Goal: Task Accomplishment & Management: Manage account settings

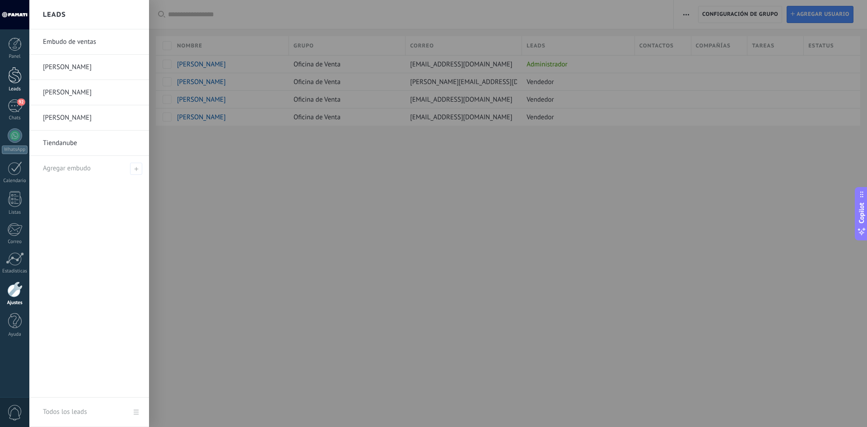
click at [16, 79] on div at bounding box center [15, 75] width 14 height 17
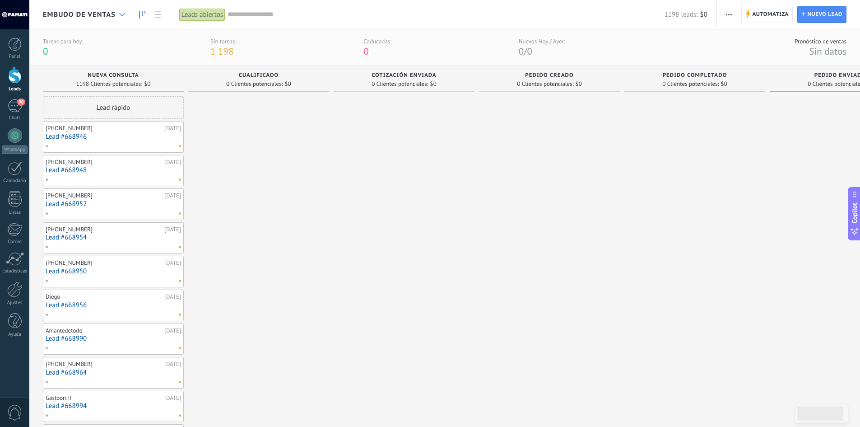
click at [120, 15] on icon at bounding box center [122, 15] width 6 height 4
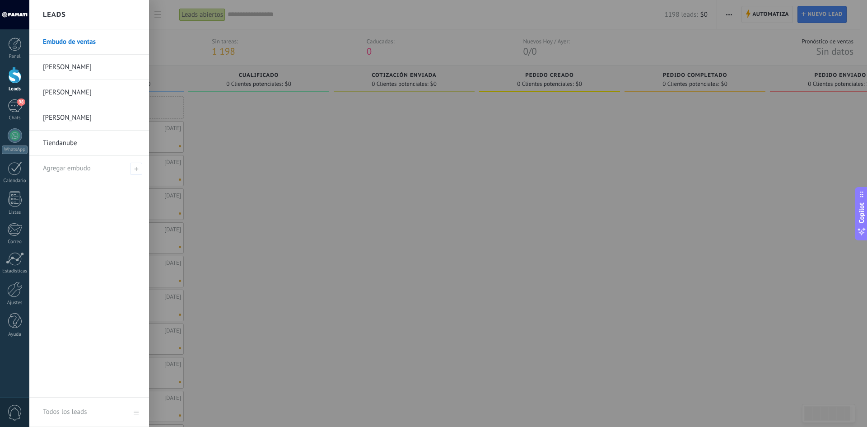
click at [56, 59] on link "[PERSON_NAME]" at bounding box center [91, 67] width 97 height 25
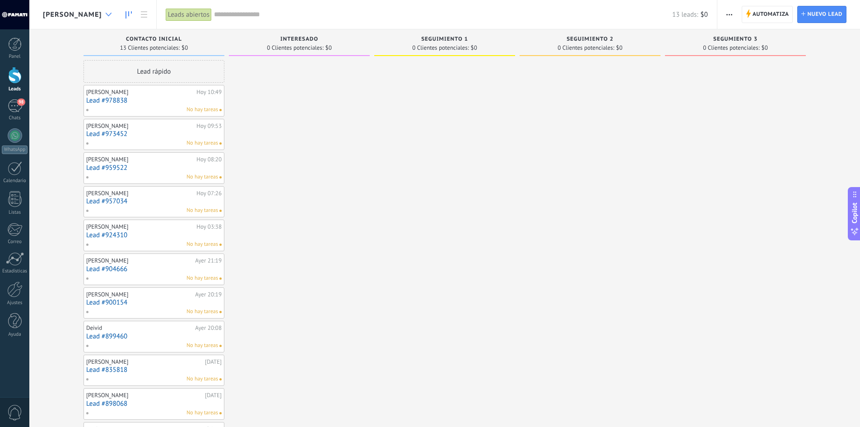
click at [101, 11] on div at bounding box center [108, 15] width 15 height 18
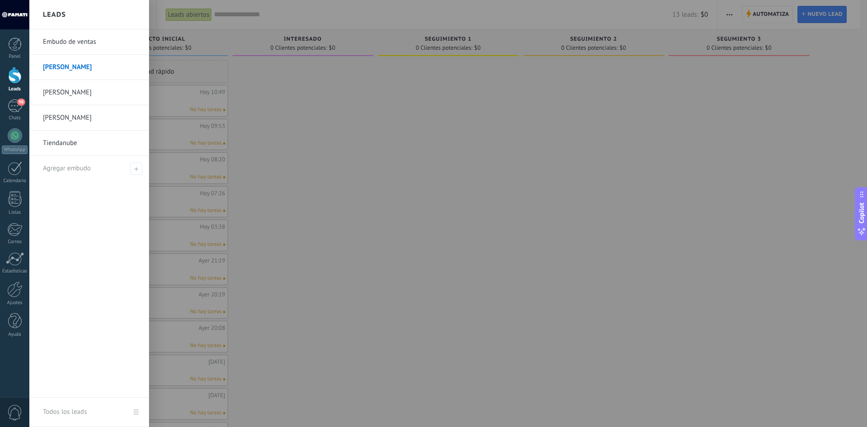
click at [67, 95] on link "[PERSON_NAME]" at bounding box center [91, 92] width 97 height 25
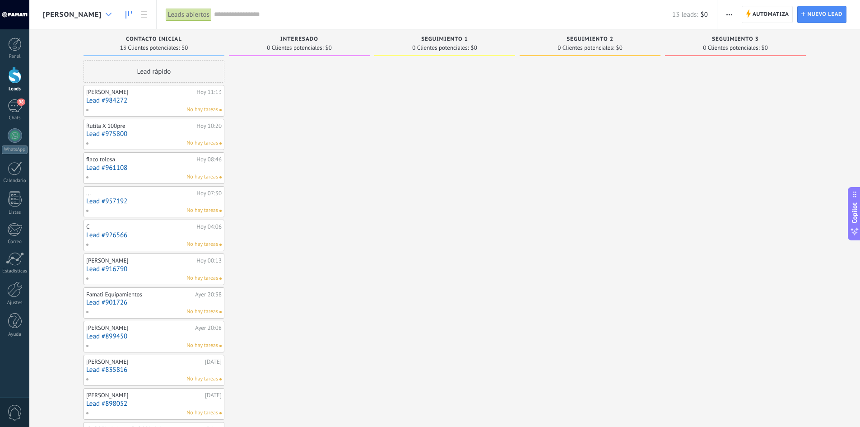
click at [101, 18] on div at bounding box center [108, 15] width 15 height 18
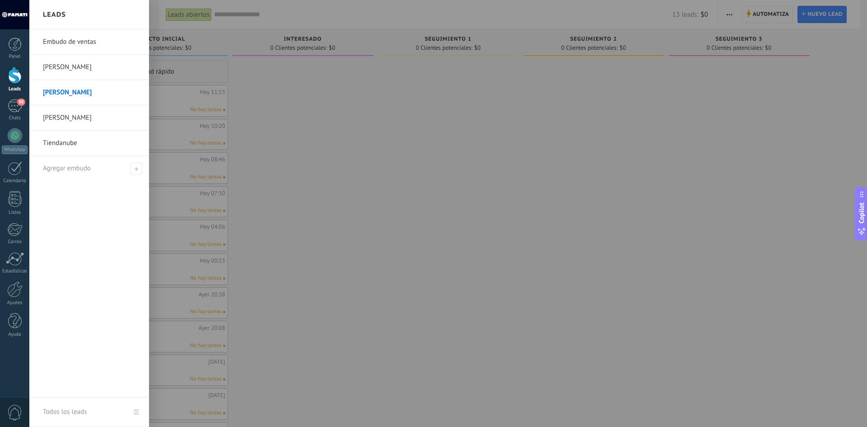
click at [54, 115] on link "[PERSON_NAME]" at bounding box center [91, 117] width 97 height 25
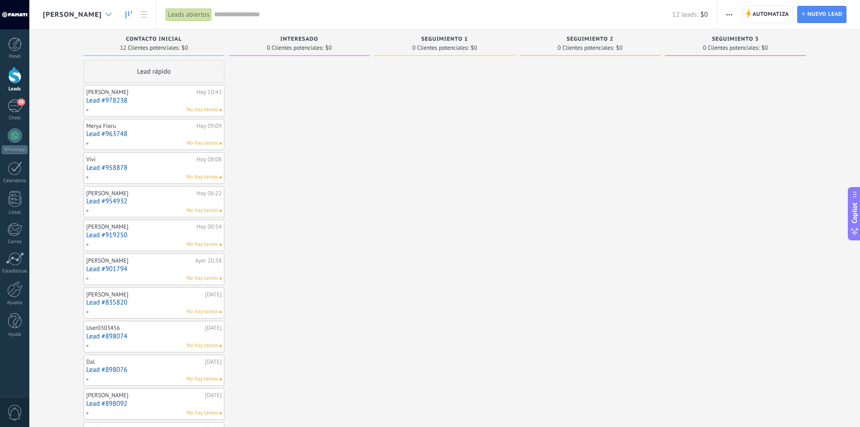
click at [101, 10] on div at bounding box center [108, 15] width 15 height 18
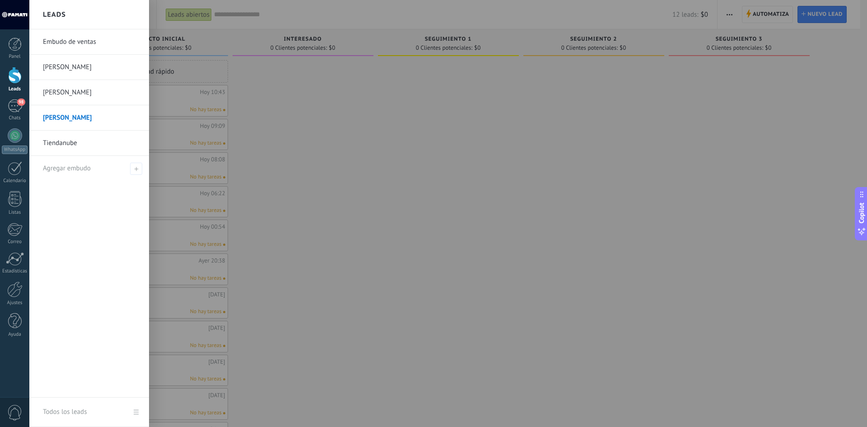
click at [67, 46] on link "Embudo de ventas" at bounding box center [91, 41] width 97 height 25
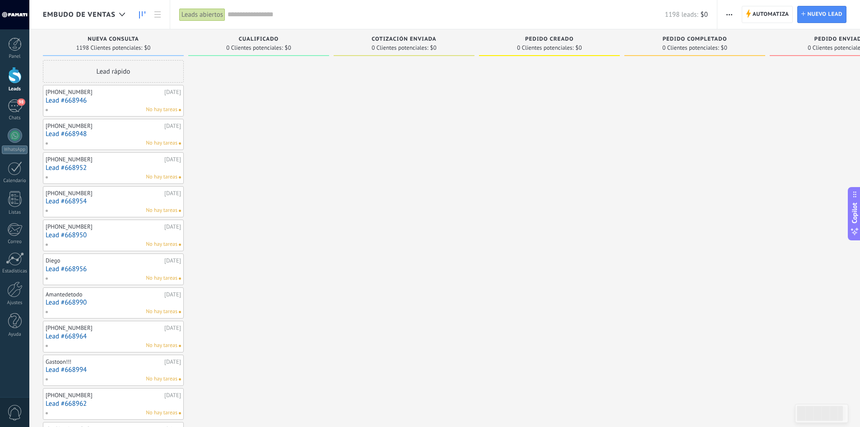
click at [104, 97] on link "Lead #668946" at bounding box center [113, 101] width 135 height 8
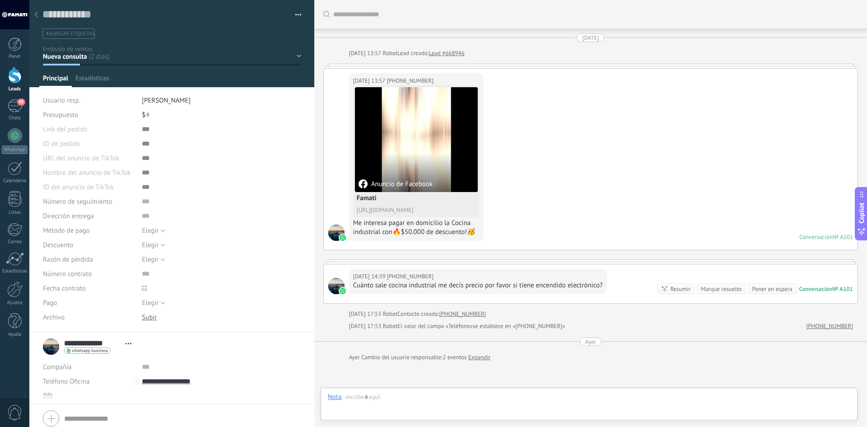
scroll to position [93, 0]
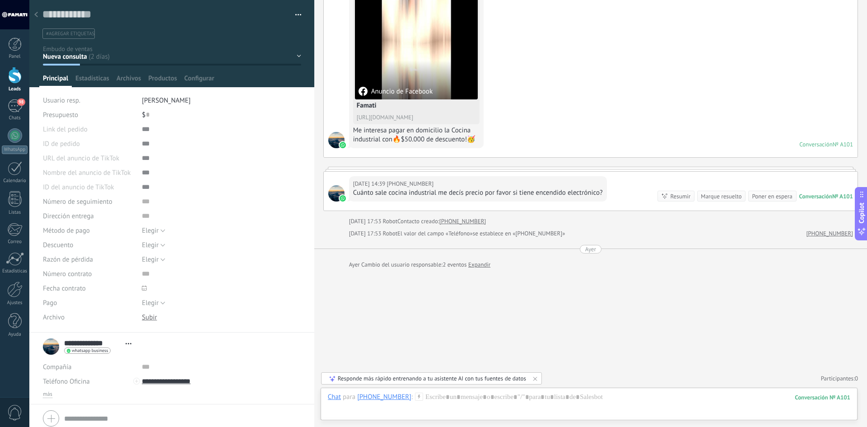
click at [151, 102] on span "[PERSON_NAME]" at bounding box center [166, 100] width 49 height 9
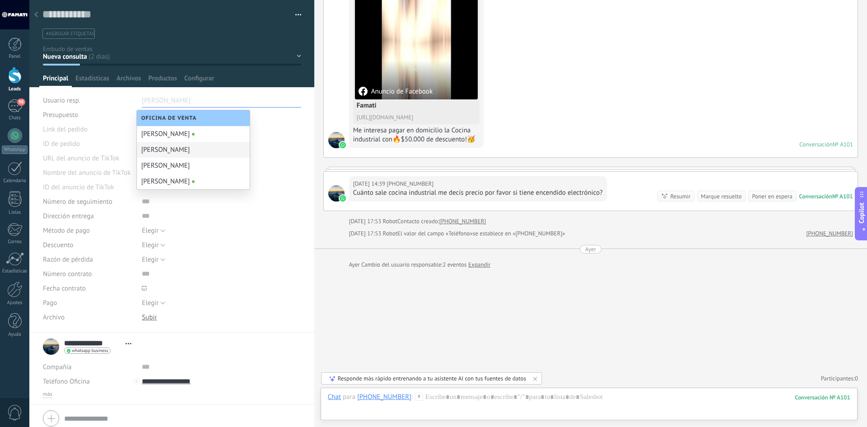
click at [118, 119] on div "Presupuesto" at bounding box center [89, 114] width 92 height 14
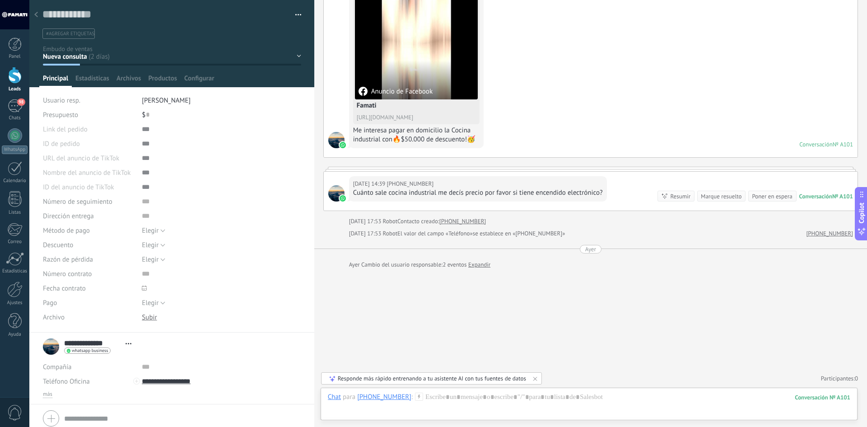
click at [0, 0] on div "Nueva consulta Cualificado Cotización enviada Pedido creado Pedido completado P…" at bounding box center [0, 0] width 0 height 0
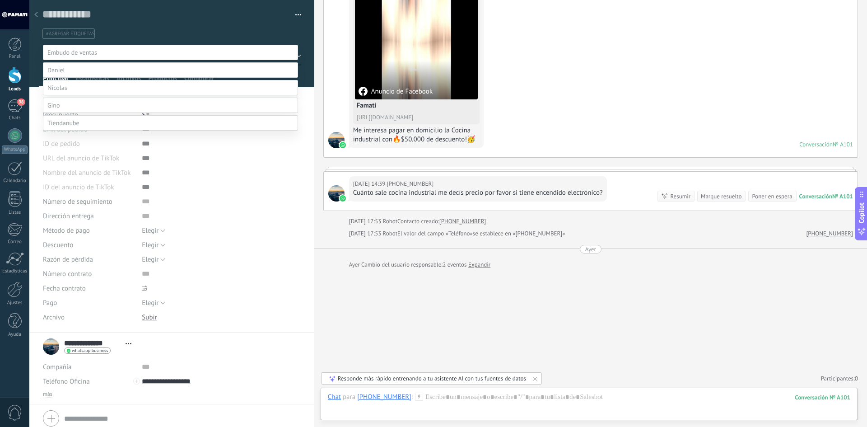
click at [79, 78] on label at bounding box center [170, 69] width 255 height 15
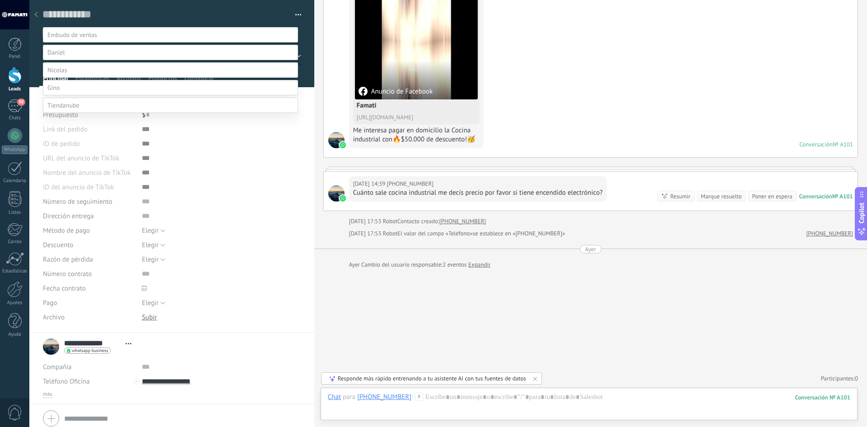
click at [0, 0] on label "Contacto inicial" at bounding box center [0, 0] width 0 height 0
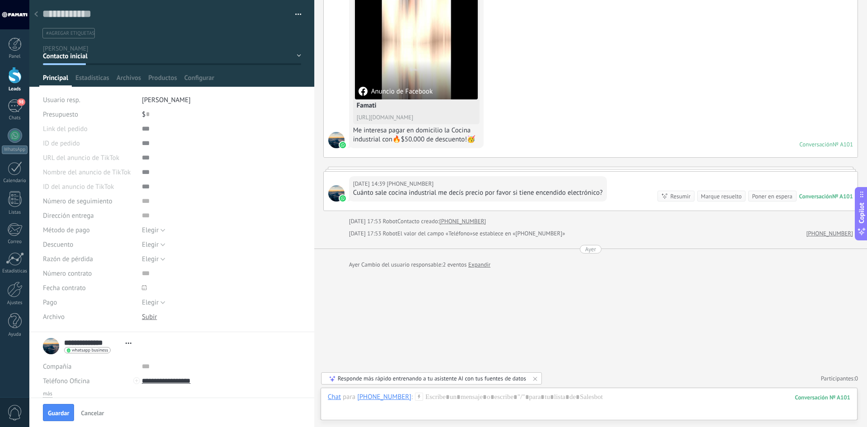
scroll to position [0, 0]
click at [58, 408] on button "Guardar" at bounding box center [58, 412] width 31 height 17
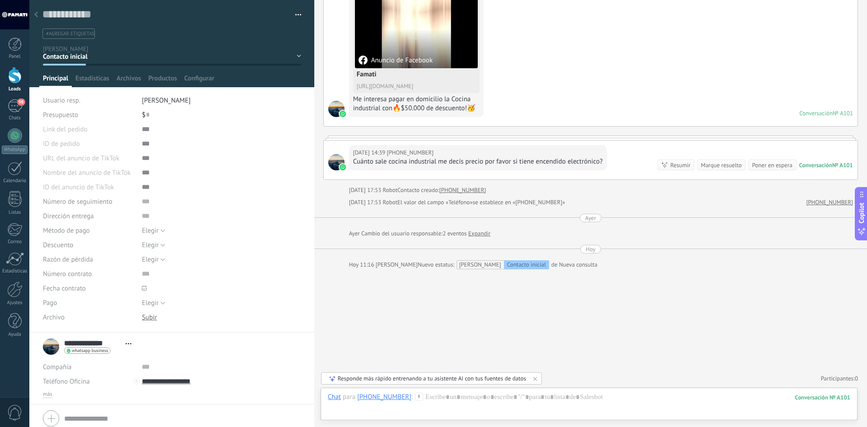
click at [39, 11] on div at bounding box center [36, 15] width 13 height 18
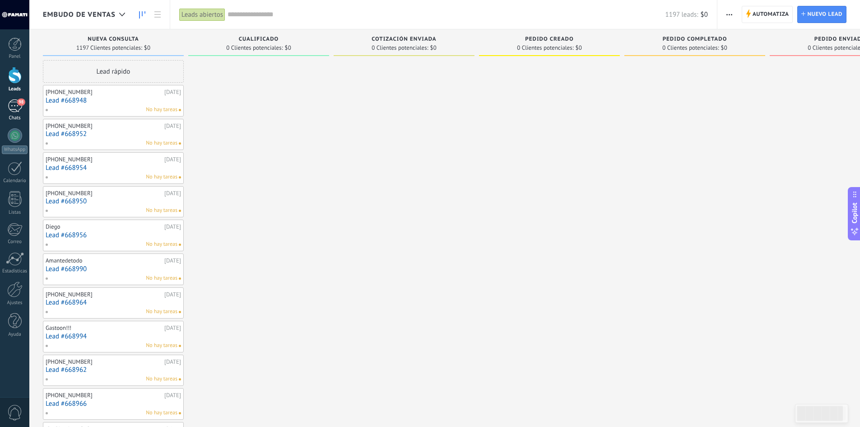
click at [13, 106] on div "98" at bounding box center [15, 105] width 14 height 13
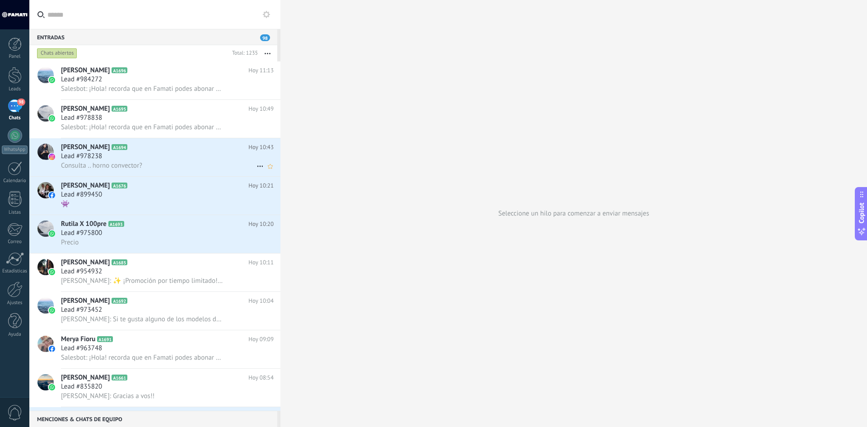
click at [130, 150] on icon at bounding box center [134, 147] width 9 height 9
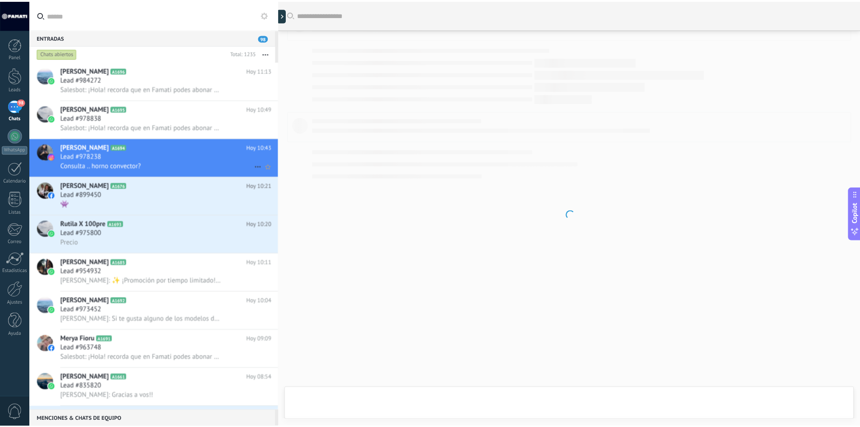
scroll to position [46, 0]
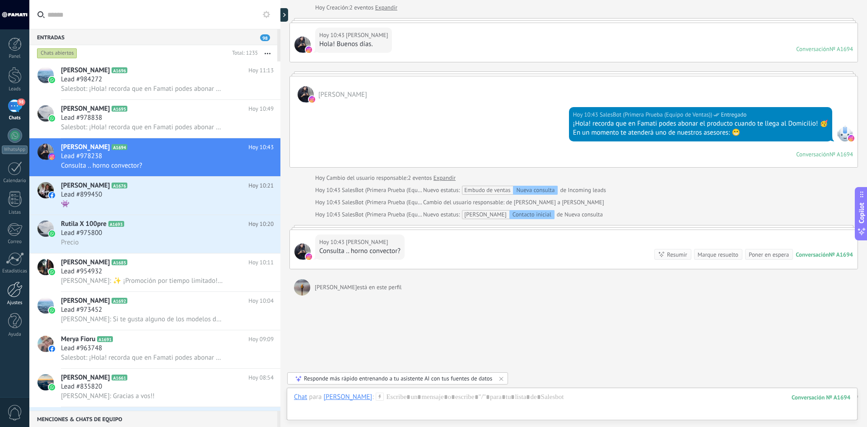
click at [12, 290] on div at bounding box center [14, 289] width 15 height 16
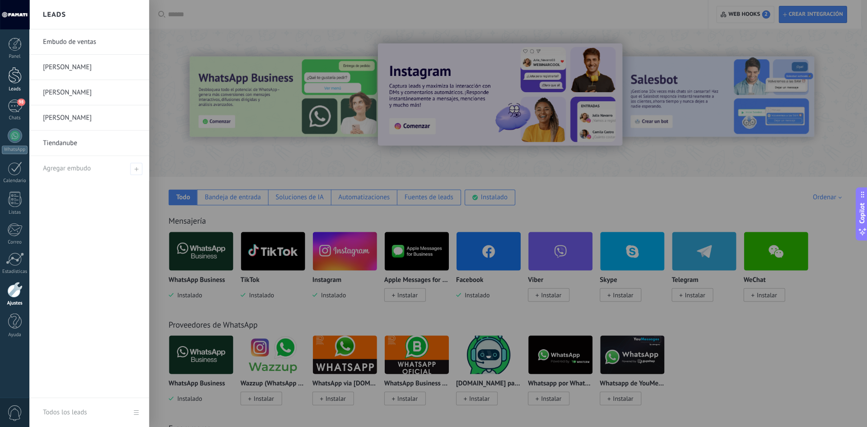
click at [7, 70] on link "Leads" at bounding box center [14, 79] width 29 height 25
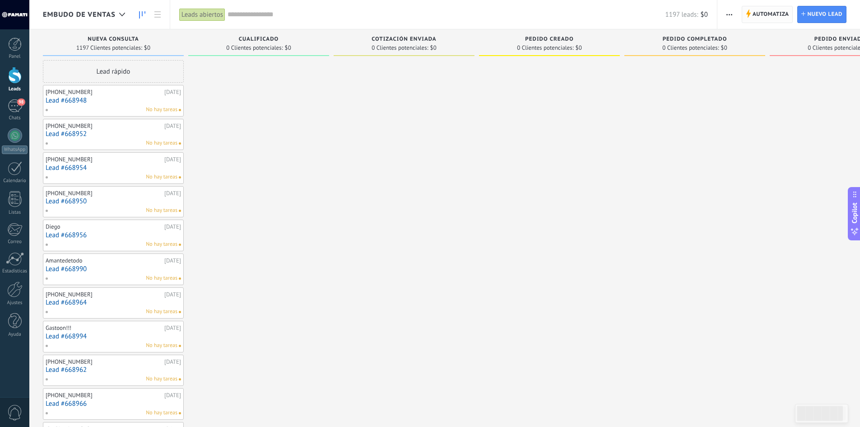
click at [746, 11] on icon at bounding box center [748, 13] width 5 height 8
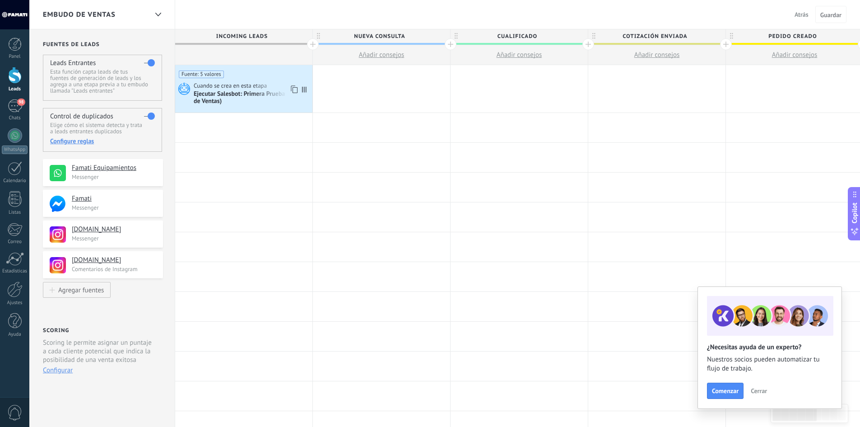
click at [260, 88] on span "Cuando se crea en esta etapa" at bounding box center [231, 86] width 74 height 8
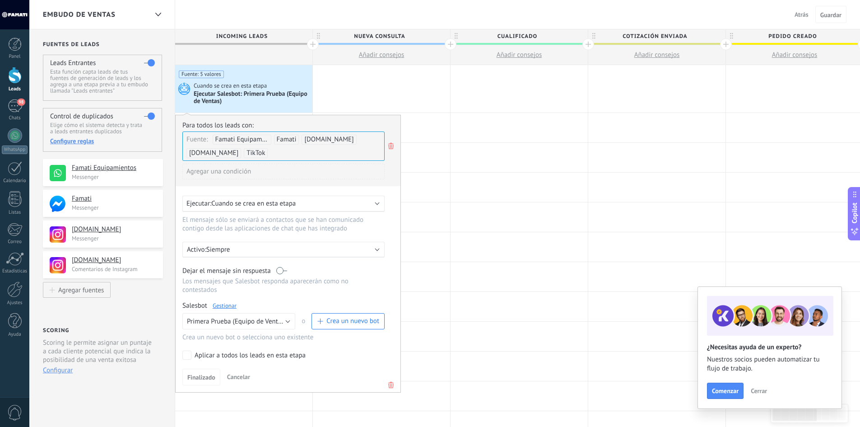
click at [226, 305] on link "Gestionar" at bounding box center [225, 306] width 24 height 8
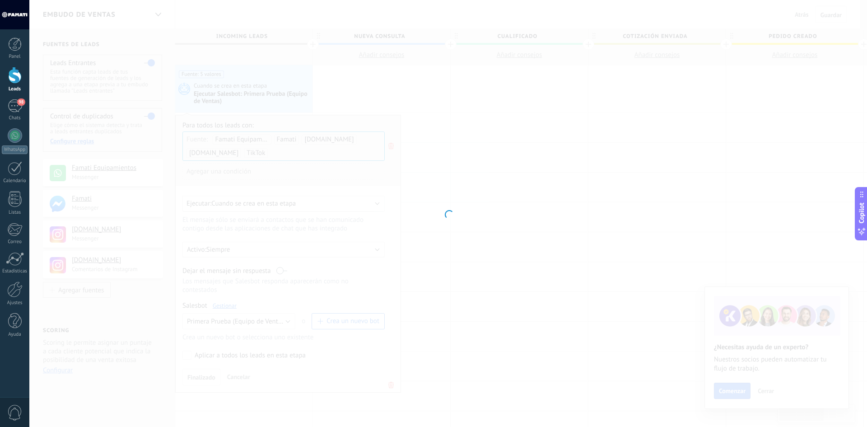
type input "**********"
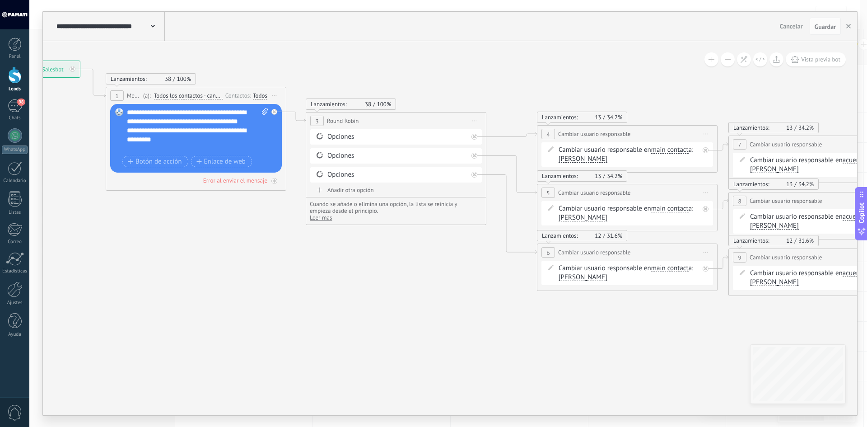
drag, startPoint x: 348, startPoint y: 352, endPoint x: 474, endPoint y: 372, distance: 127.4
click at [474, 372] on icon at bounding box center [591, 176] width 1627 height 682
click at [219, 130] on div "**********" at bounding box center [197, 130] width 141 height 45
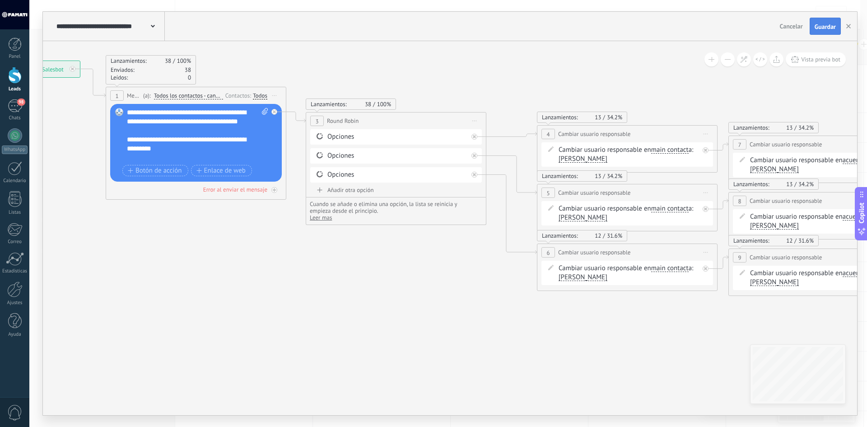
click at [822, 23] on span "Guardar" at bounding box center [824, 26] width 21 height 6
click at [851, 25] on button "button" at bounding box center [848, 26] width 14 height 17
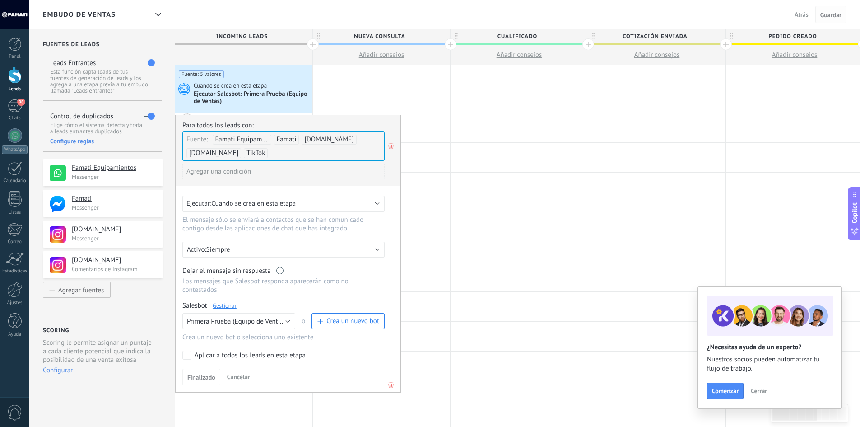
click at [827, 17] on span "Guardar" at bounding box center [830, 15] width 21 height 6
click at [244, 13] on div "Embudo de ventas Atrás Cancelar Guardar" at bounding box center [444, 14] width 831 height 29
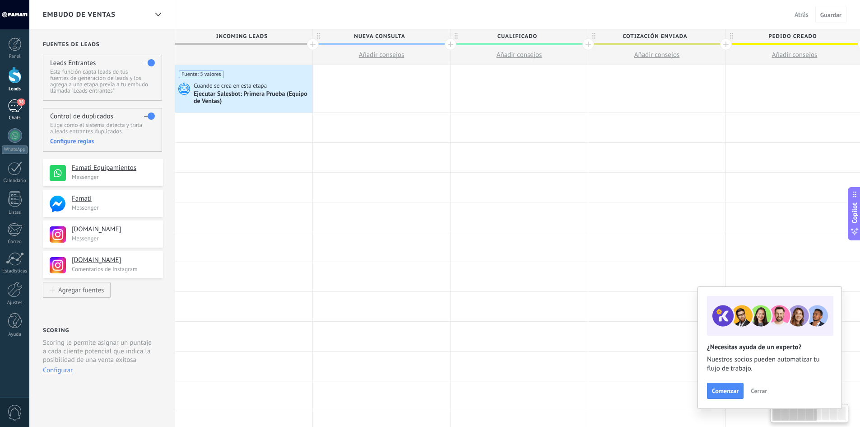
click at [18, 111] on div "98" at bounding box center [15, 105] width 14 height 13
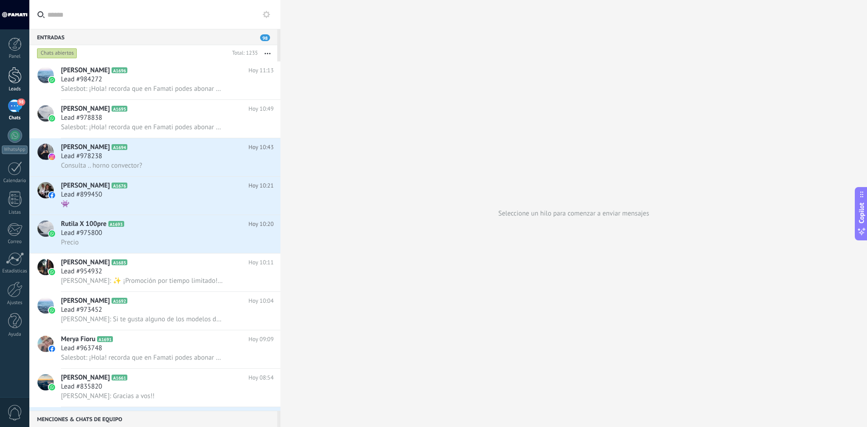
click at [11, 77] on div at bounding box center [15, 75] width 14 height 17
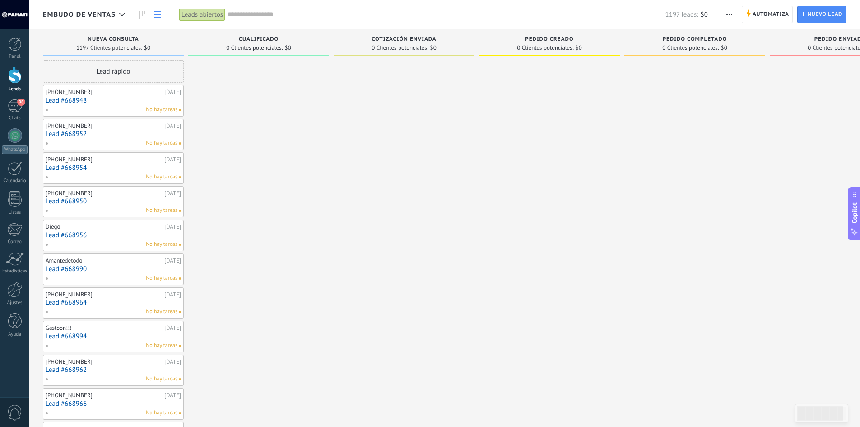
click at [156, 11] on use at bounding box center [157, 14] width 6 height 6
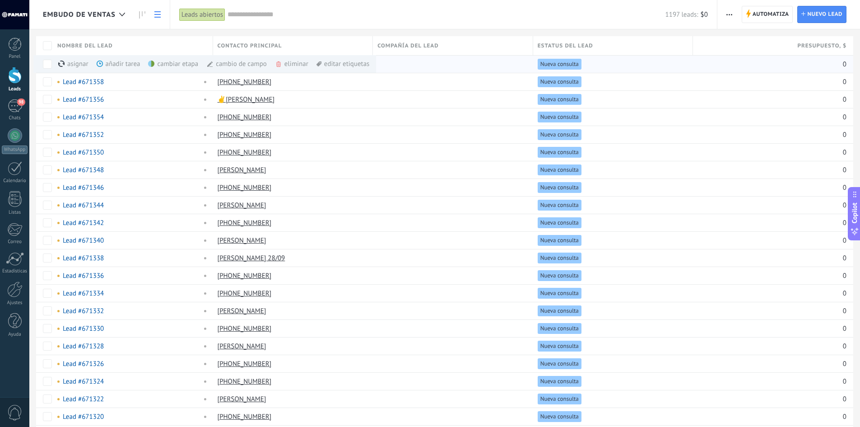
click at [175, 63] on div "cambiar etapa màs" at bounding box center [188, 64] width 81 height 18
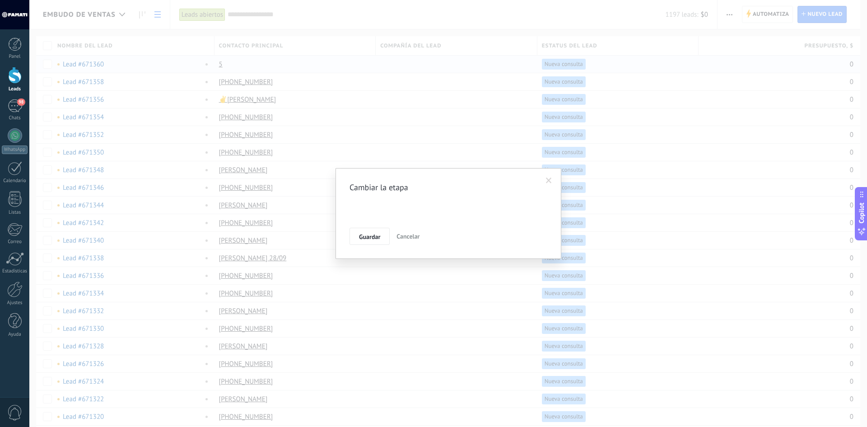
click at [0, 0] on div "Nueva consulta Cualificado Cotización enviada Pedido creado Pedido completado P…" at bounding box center [0, 0] width 0 height 0
click at [551, 180] on div at bounding box center [447, 213] width 837 height 427
click at [418, 235] on span "Cancelar" at bounding box center [407, 236] width 23 height 8
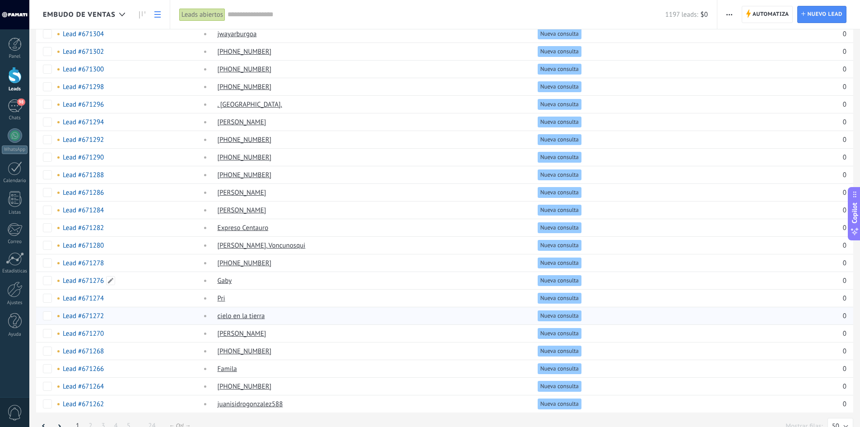
scroll to position [538, 0]
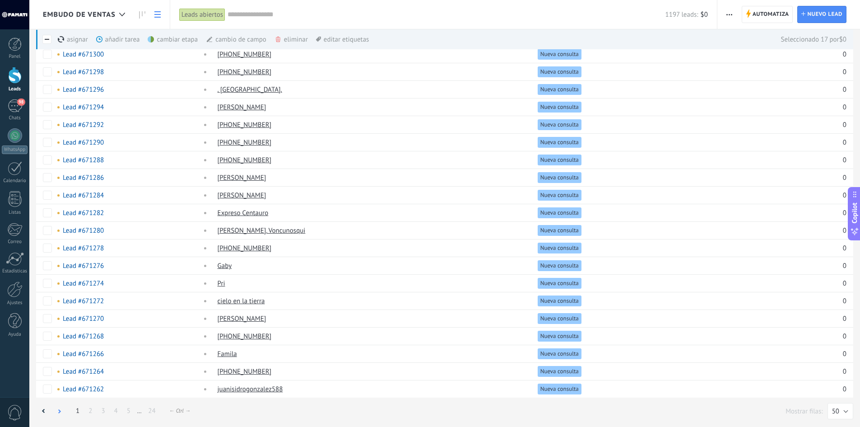
click at [60, 411] on use at bounding box center [59, 411] width 3 height 4
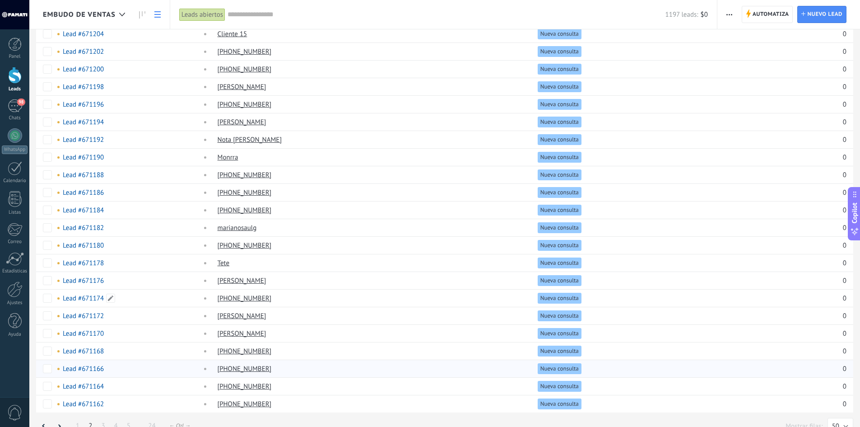
scroll to position [538, 0]
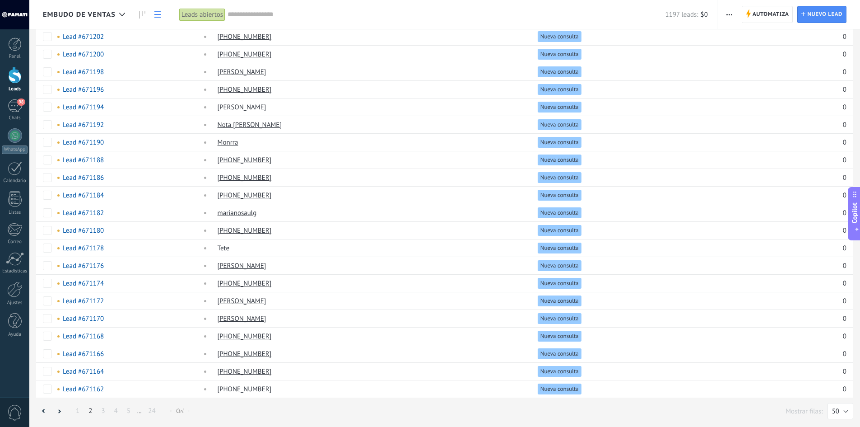
click at [80, 410] on link "1" at bounding box center [77, 411] width 13 height 18
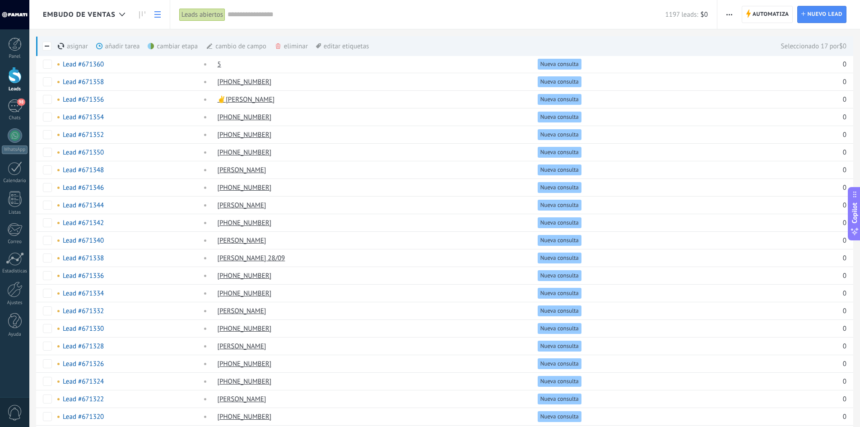
click at [70, 46] on div "asignar màs" at bounding box center [88, 46] width 61 height 20
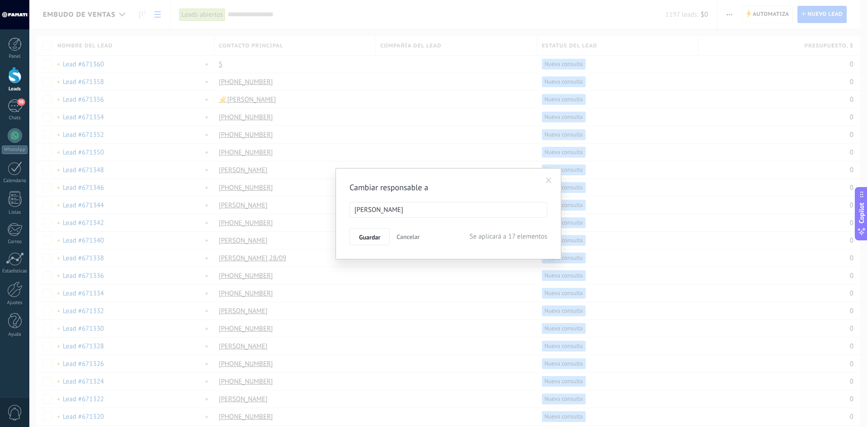
click at [404, 214] on ul "[PERSON_NAME]" at bounding box center [448, 209] width 197 height 15
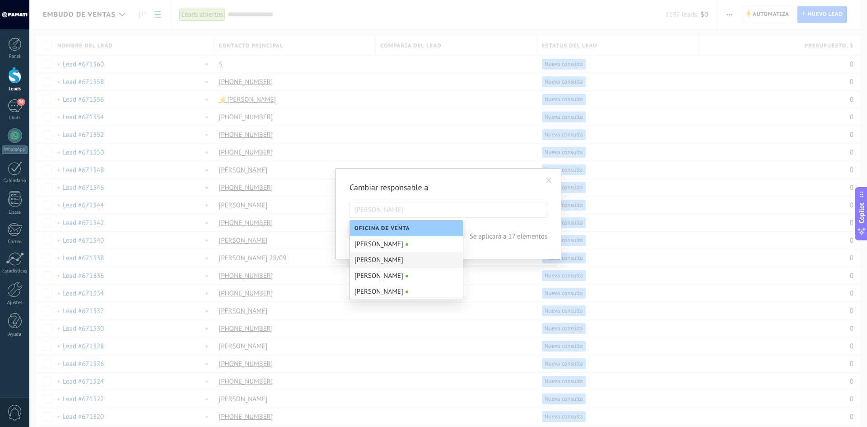
click at [374, 264] on div "[PERSON_NAME]" at bounding box center [406, 260] width 113 height 16
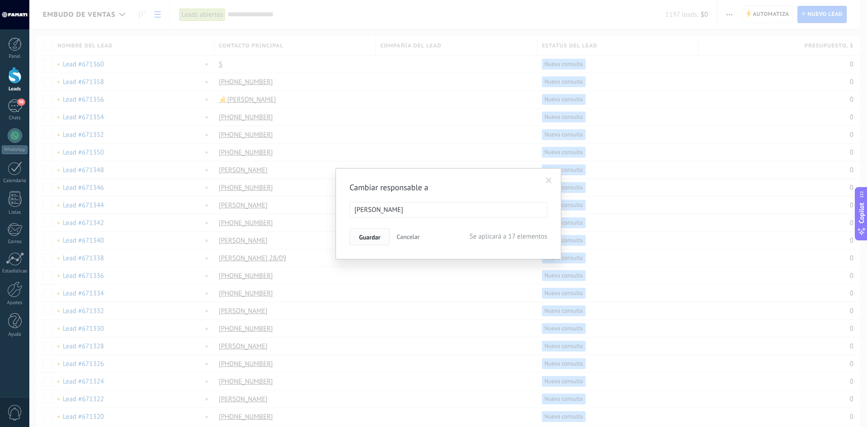
click at [373, 238] on span "Guardar" at bounding box center [369, 237] width 21 height 6
click at [365, 230] on button "Si" at bounding box center [361, 229] width 24 height 17
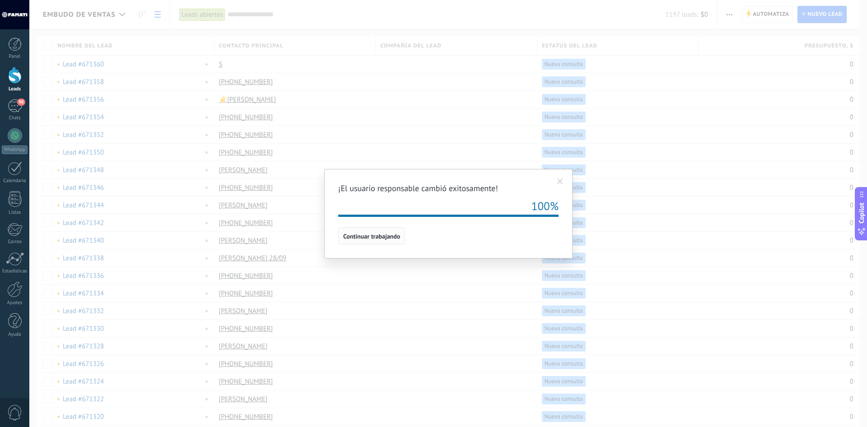
click at [373, 237] on span "Continuar trabajando" at bounding box center [371, 236] width 57 height 6
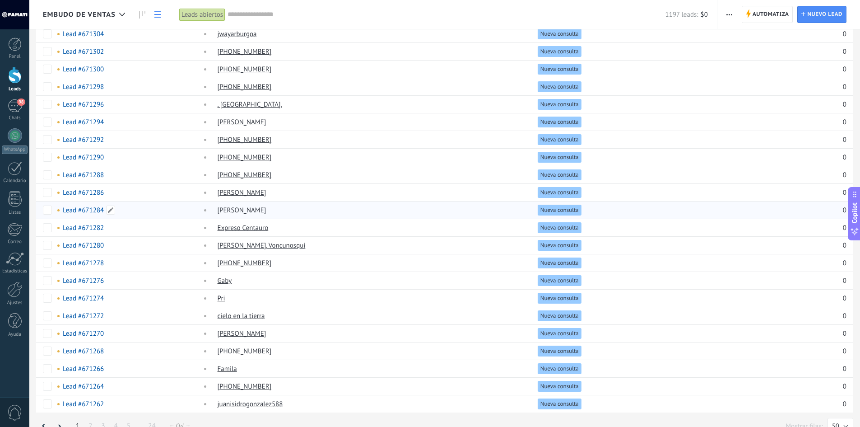
scroll to position [538, 0]
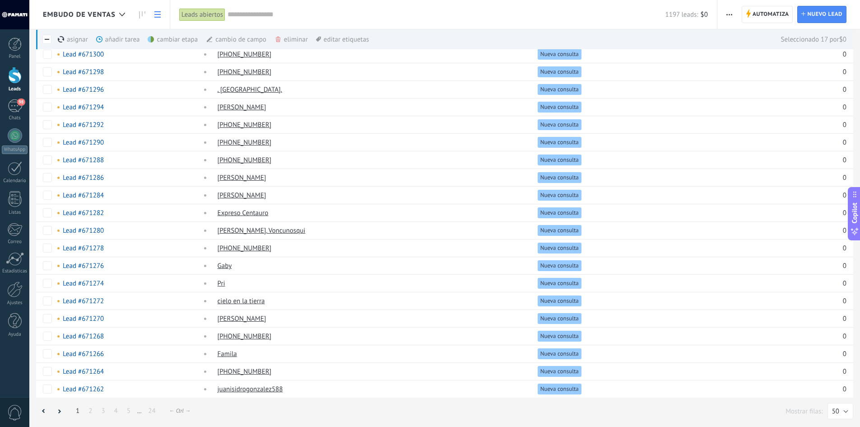
click at [232, 37] on div "cambio de campo màs" at bounding box center [251, 39] width 91 height 20
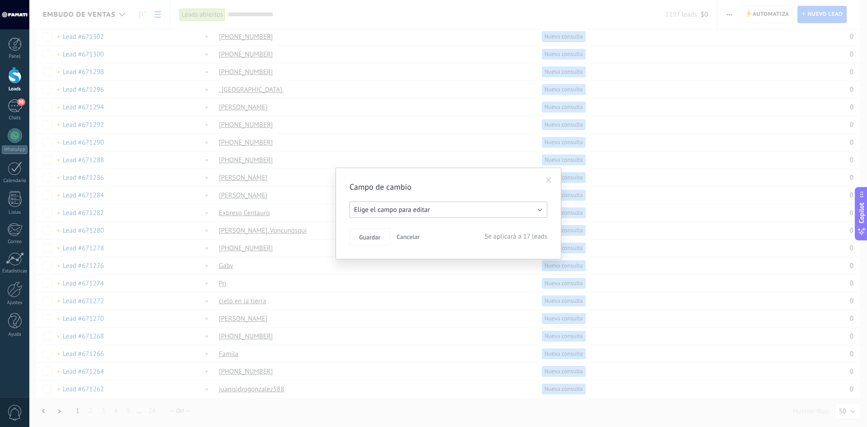
click at [396, 217] on button "Elige el campo para editar" at bounding box center [448, 209] width 198 height 16
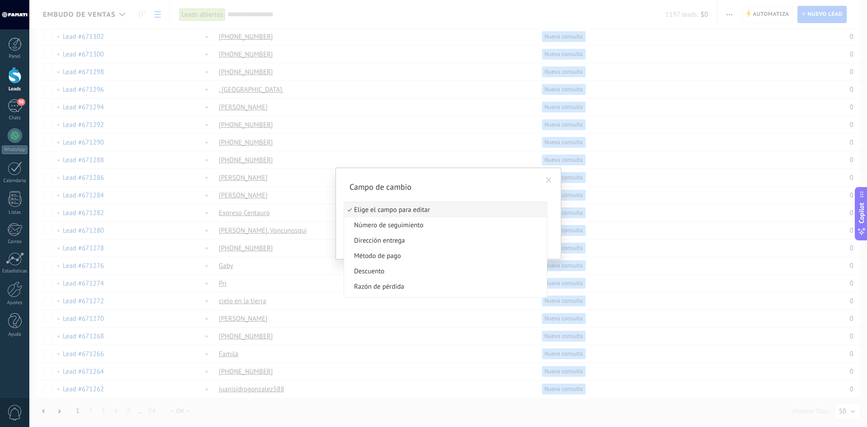
click at [387, 206] on span "Elige el campo para editar" at bounding box center [444, 209] width 200 height 9
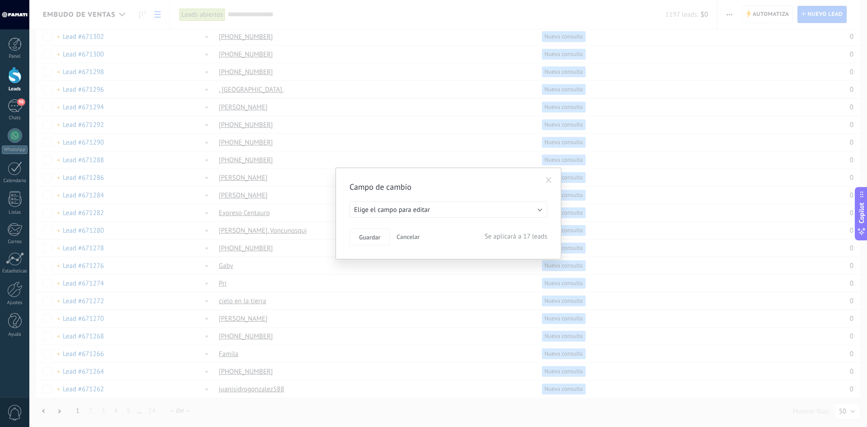
click at [414, 237] on span "Cancelar" at bounding box center [407, 236] width 23 height 8
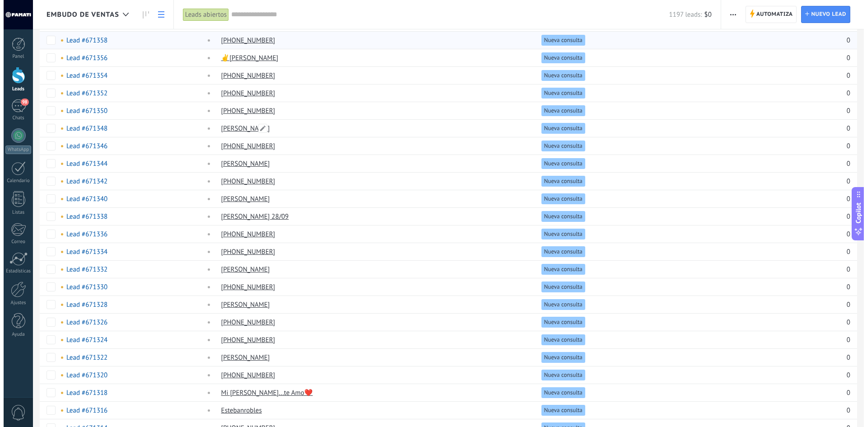
scroll to position [0, 0]
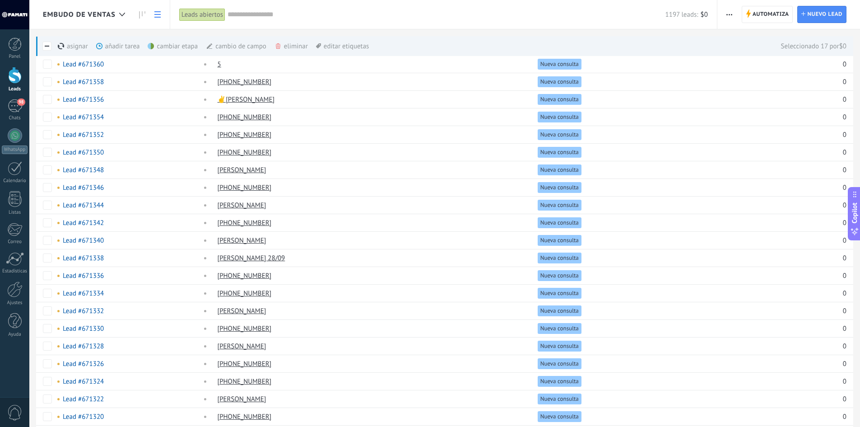
click at [181, 48] on div "cambiar etapa màs" at bounding box center [188, 46] width 81 height 20
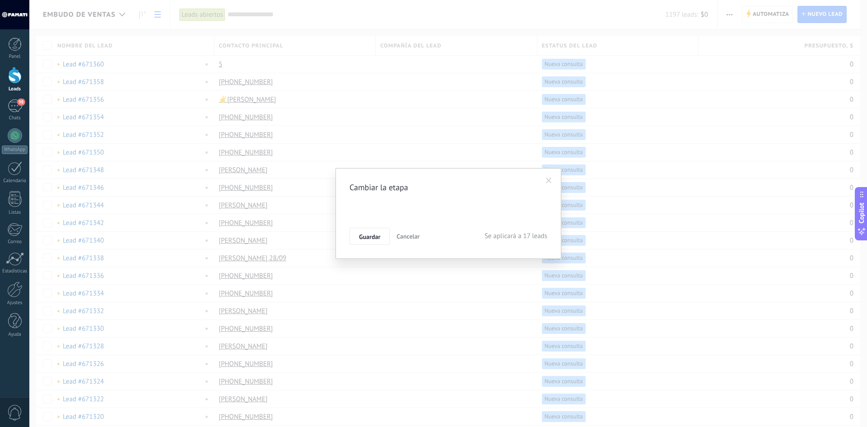
click at [0, 0] on div "Nueva consulta Cualificado Cotización enviada Pedido creado Pedido completado P…" at bounding box center [0, 0] width 0 height 0
click at [371, 235] on label at bounding box center [448, 226] width 198 height 15
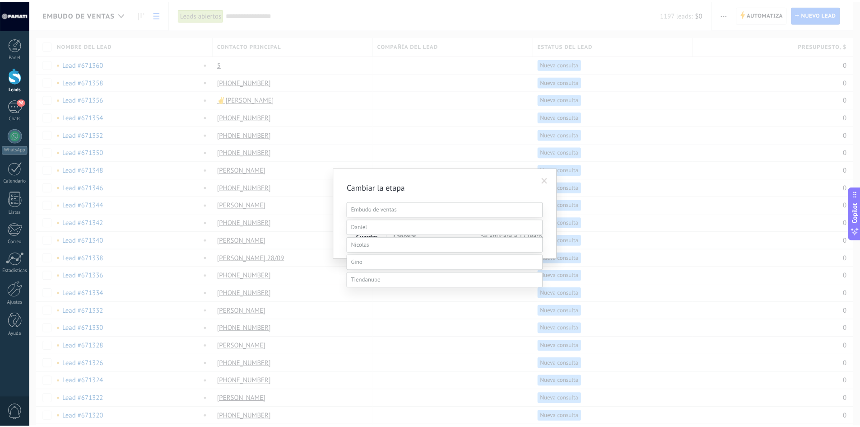
scroll to position [18, 0]
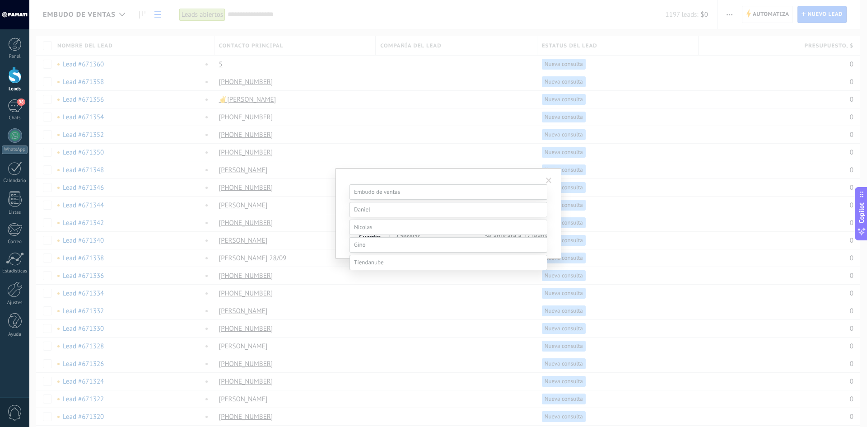
click at [0, 0] on label "Contacto inicial" at bounding box center [0, 0] width 0 height 0
click at [372, 236] on span "Guardar" at bounding box center [369, 236] width 21 height 6
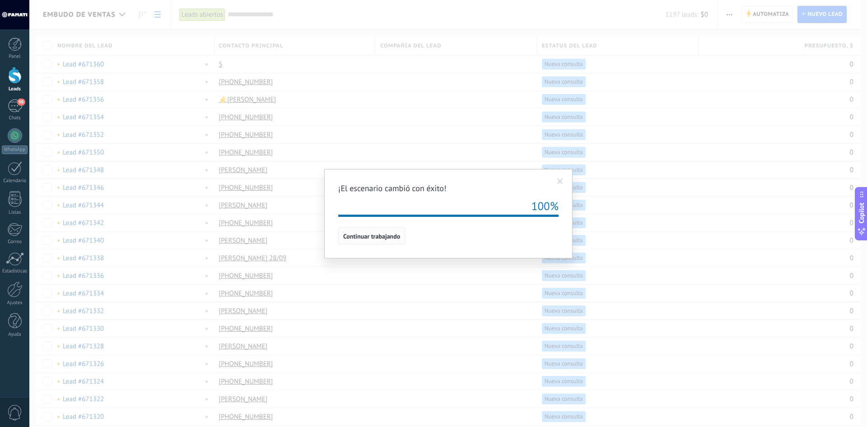
click at [367, 239] on span "Continuar trabajando" at bounding box center [371, 236] width 57 height 6
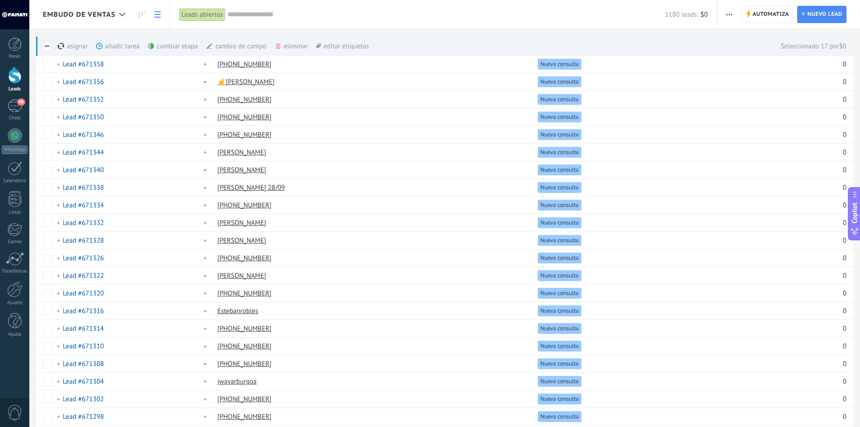
click at [71, 46] on div "asignar màs" at bounding box center [88, 46] width 61 height 20
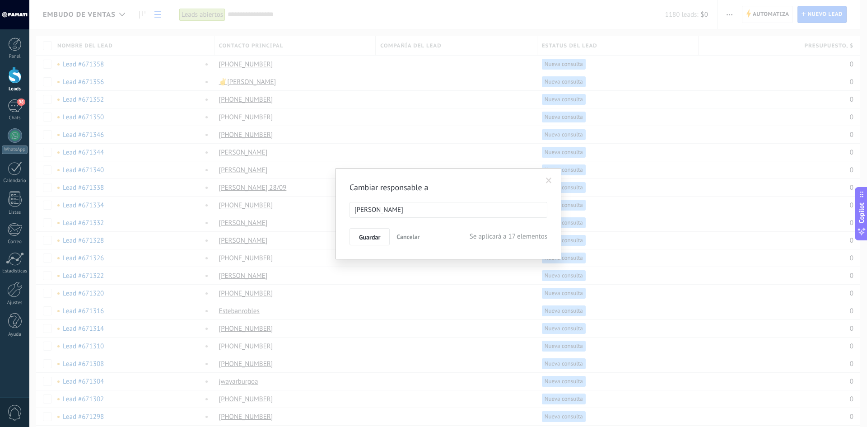
click at [393, 208] on ul "[PERSON_NAME]" at bounding box center [448, 209] width 197 height 15
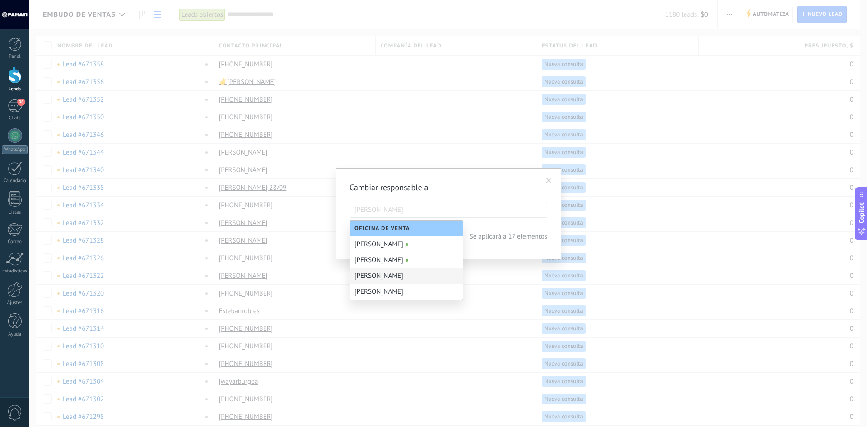
click at [372, 276] on div "[PERSON_NAME]" at bounding box center [406, 276] width 113 height 16
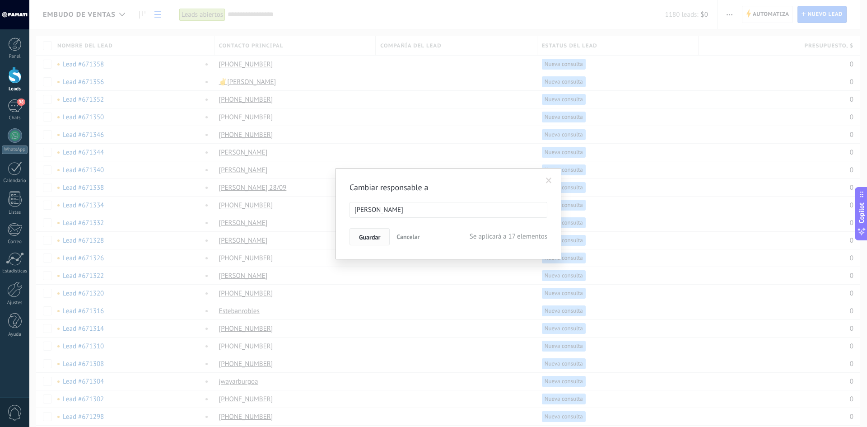
click at [364, 235] on span "Guardar" at bounding box center [369, 237] width 21 height 6
click at [365, 227] on button "Si" at bounding box center [361, 229] width 24 height 17
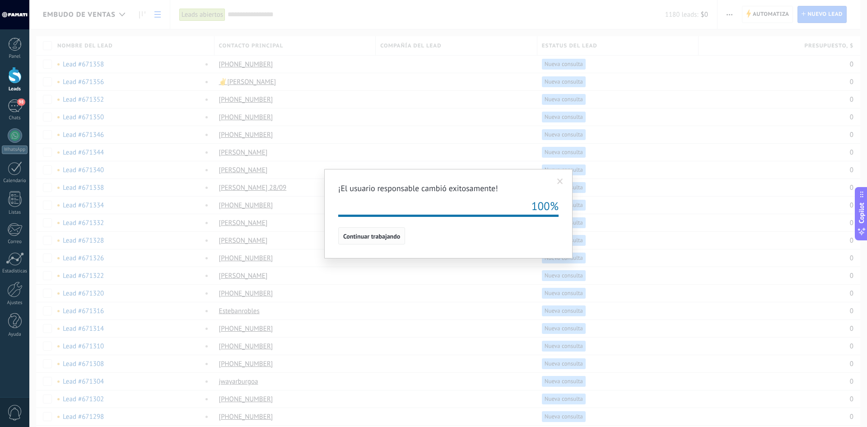
click at [361, 234] on span "Continuar trabajando" at bounding box center [371, 236] width 57 height 6
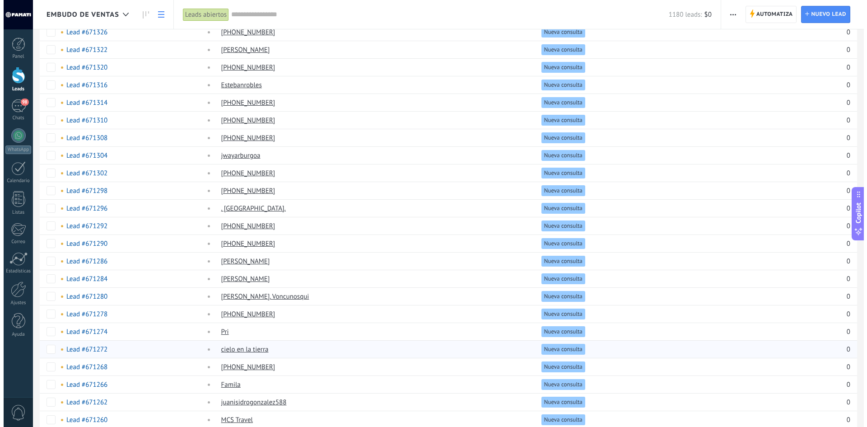
scroll to position [271, 0]
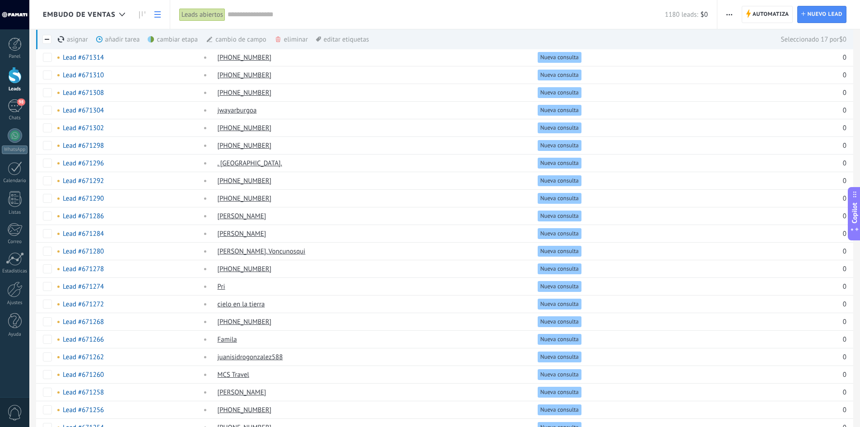
click at [175, 40] on div "cambiar etapa màs" at bounding box center [188, 39] width 81 height 20
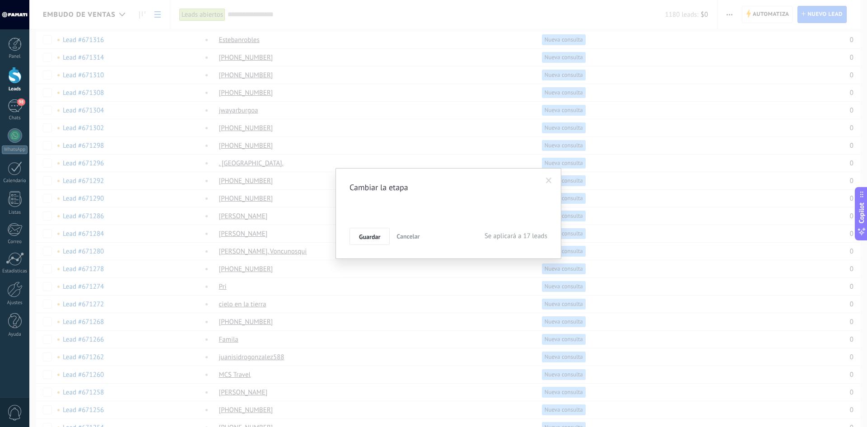
click at [0, 0] on div "Nueva consulta Cualificado Cotización enviada Pedido creado Pedido completado P…" at bounding box center [0, 0] width 0 height 0
drag, startPoint x: 371, startPoint y: 347, endPoint x: 373, endPoint y: 343, distance: 4.9
click at [371, 248] on span at bounding box center [363, 245] width 18 height 8
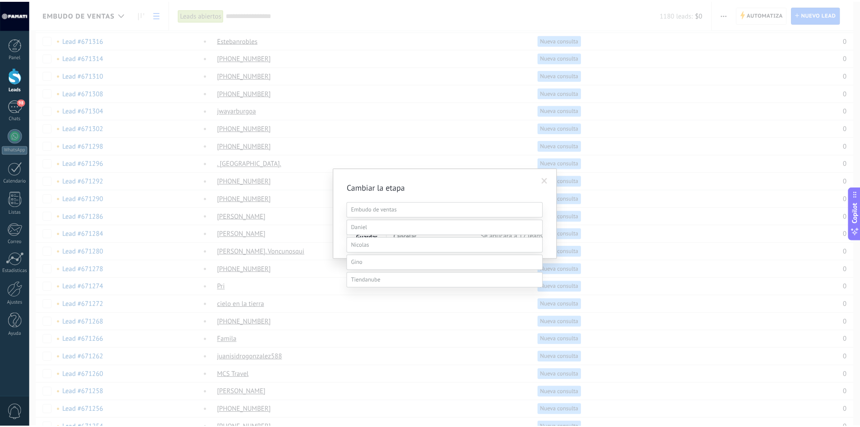
scroll to position [35, 0]
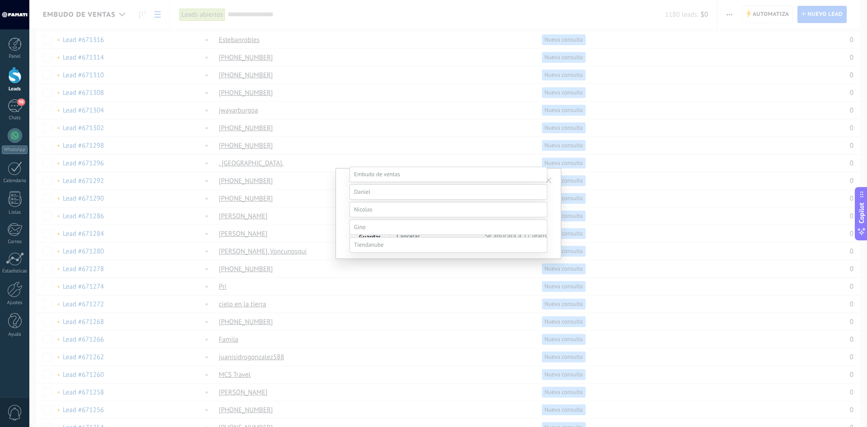
click at [0, 0] on label "Contacto inicial" at bounding box center [0, 0] width 0 height 0
click at [373, 237] on span "Guardar" at bounding box center [369, 236] width 21 height 6
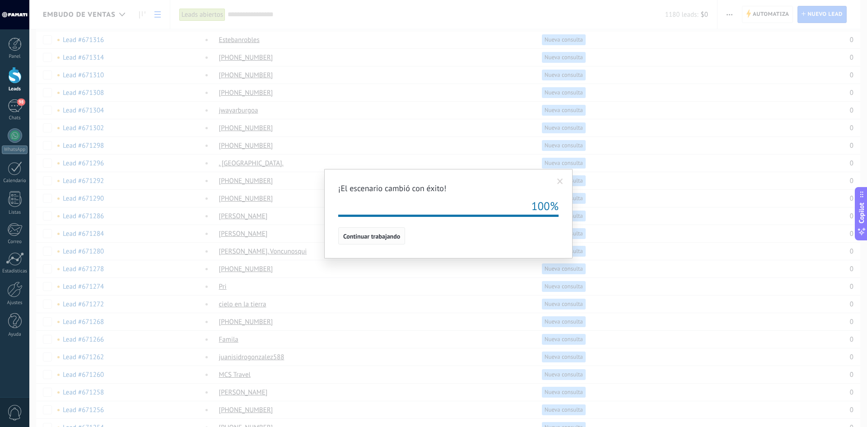
click at [386, 237] on span "Continuar trabajando" at bounding box center [371, 236] width 57 height 6
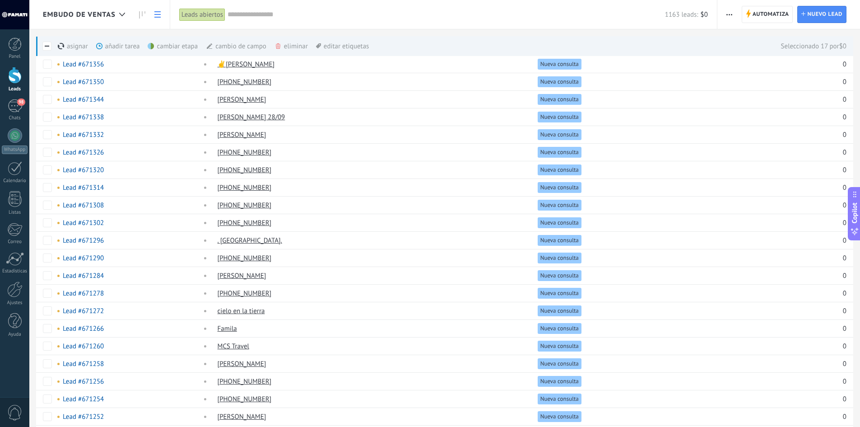
click at [78, 47] on div "asignar màs" at bounding box center [88, 46] width 61 height 20
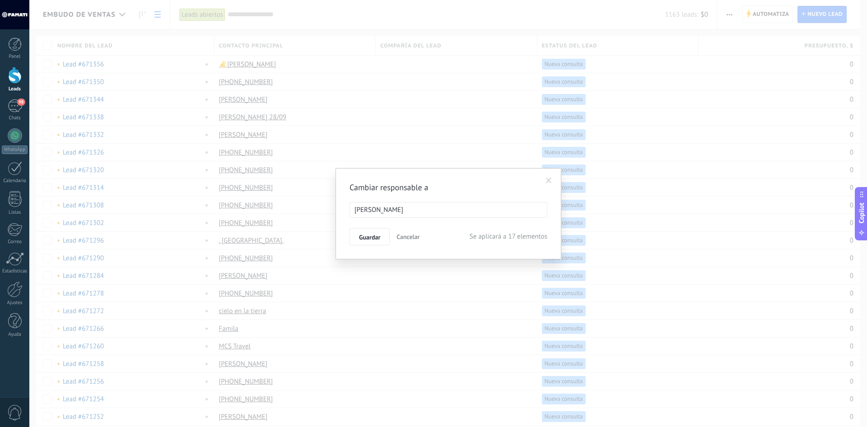
click at [394, 204] on ul "[PERSON_NAME]" at bounding box center [448, 209] width 197 height 15
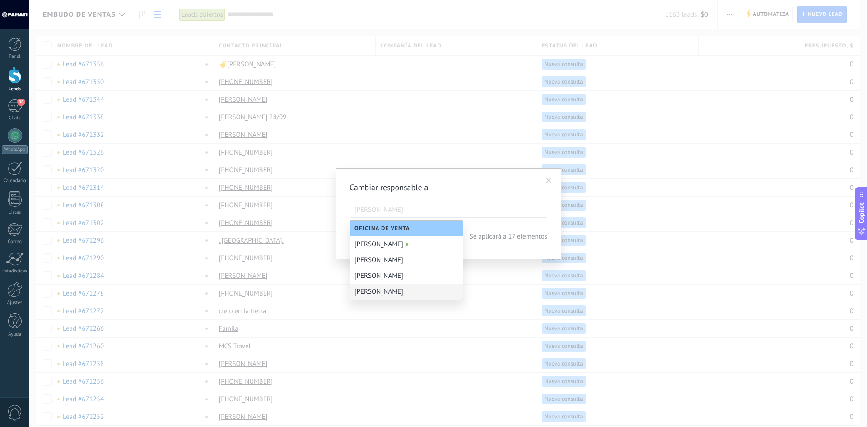
click at [377, 296] on div "[PERSON_NAME]" at bounding box center [406, 292] width 113 height 16
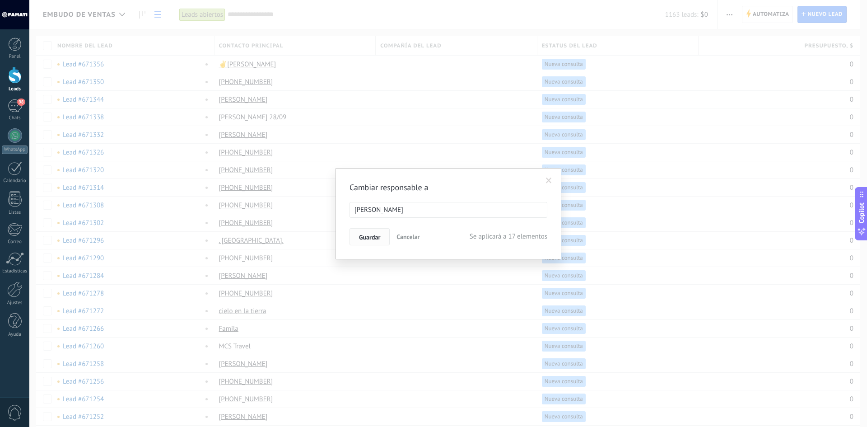
click at [375, 237] on span "Guardar" at bounding box center [369, 237] width 21 height 6
click at [365, 231] on button "Si" at bounding box center [361, 229] width 24 height 17
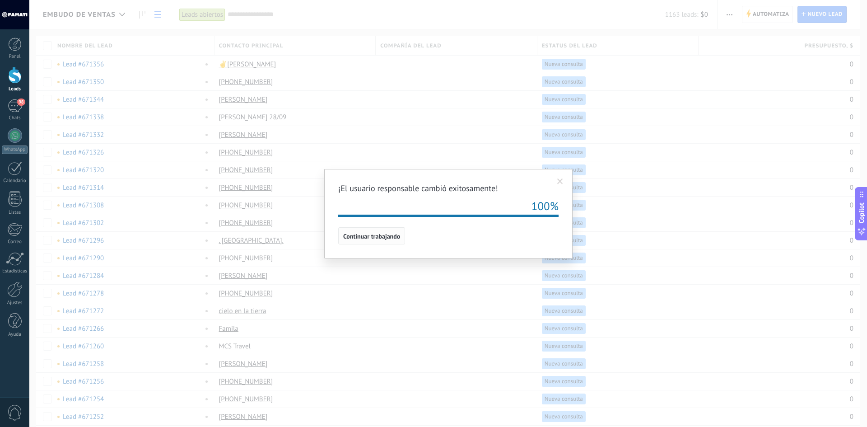
click at [369, 235] on span "Continuar trabajando" at bounding box center [371, 236] width 57 height 6
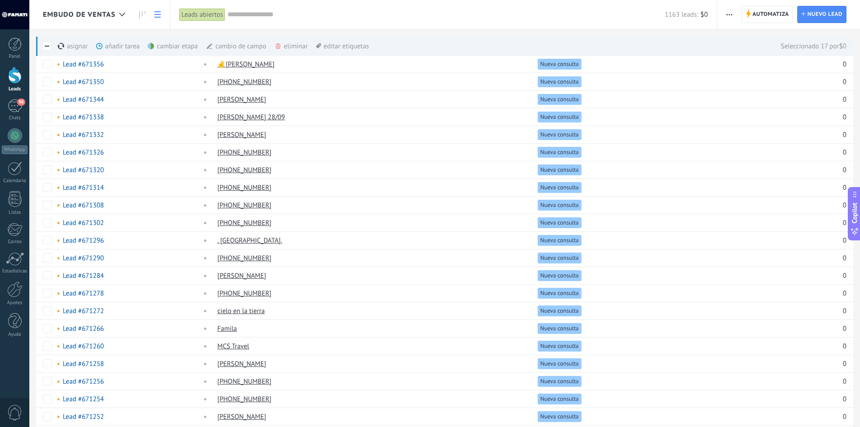
click at [177, 44] on div "cambiar etapa màs" at bounding box center [188, 46] width 81 height 20
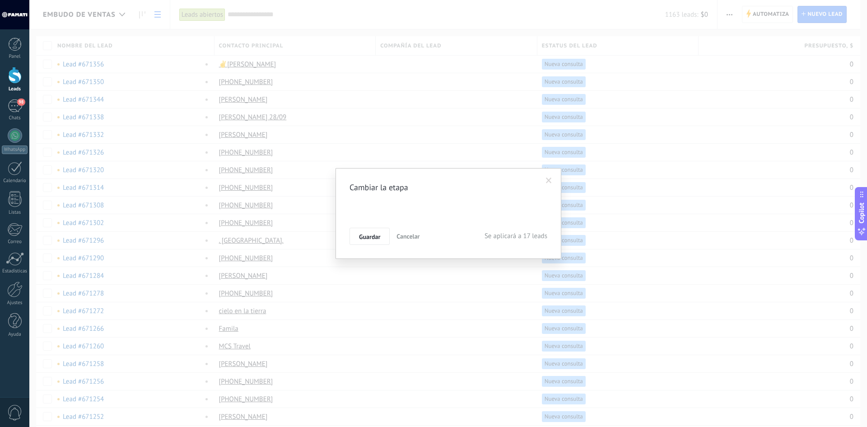
click at [0, 0] on div "Nueva consulta Cualificado Cotización enviada Pedido creado Pedido completado P…" at bounding box center [0, 0] width 0 height 0
click at [372, 270] on label at bounding box center [448, 262] width 198 height 15
click at [0, 0] on label "Contacto inicial" at bounding box center [0, 0] width 0 height 0
click at [364, 236] on span "Guardar" at bounding box center [369, 236] width 21 height 6
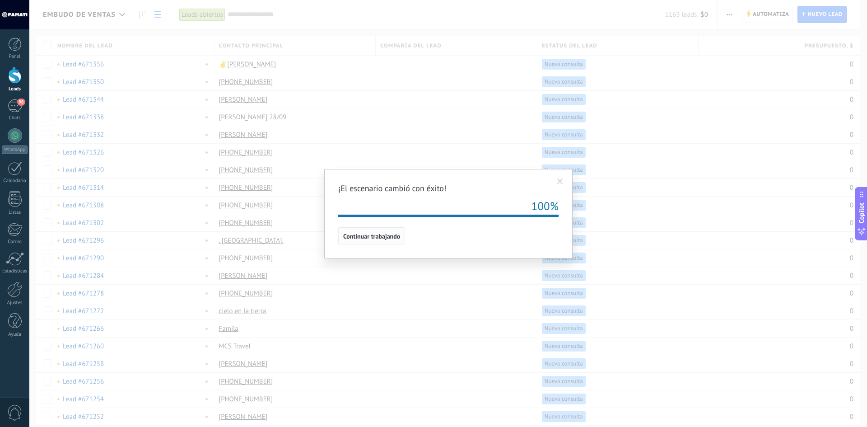
click at [366, 237] on span "Continuar trabajando" at bounding box center [371, 236] width 57 height 6
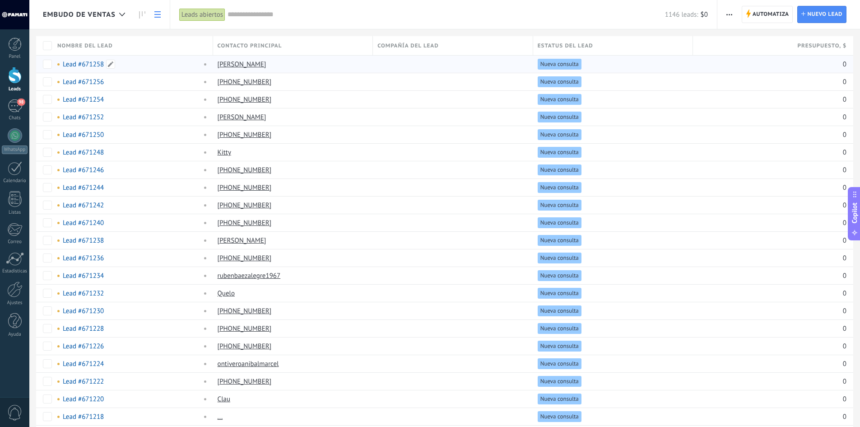
click at [87, 66] on link "Lead #671258" at bounding box center [83, 64] width 41 height 9
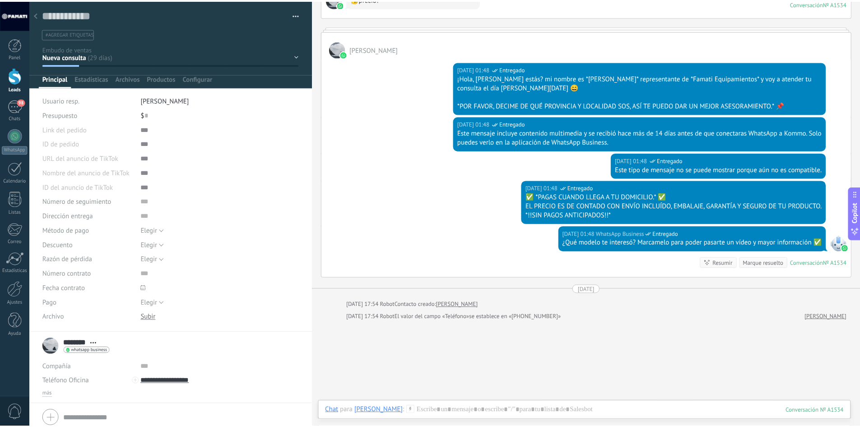
scroll to position [308, 0]
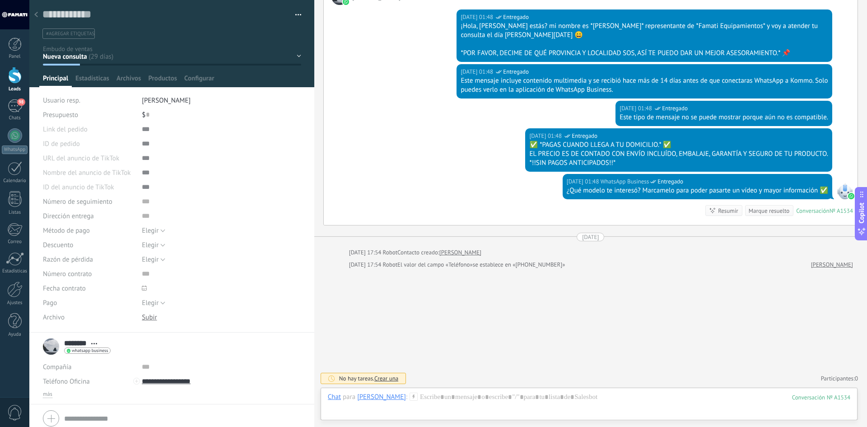
click at [37, 13] on use at bounding box center [36, 14] width 4 height 5
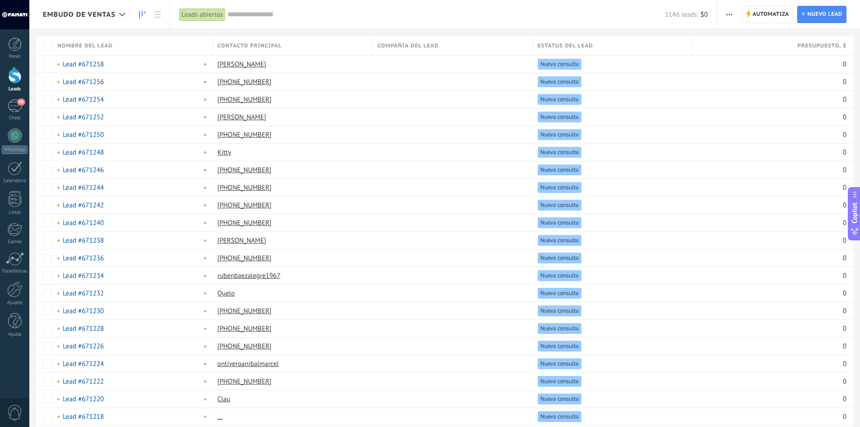
click at [142, 14] on use at bounding box center [142, 14] width 6 height 7
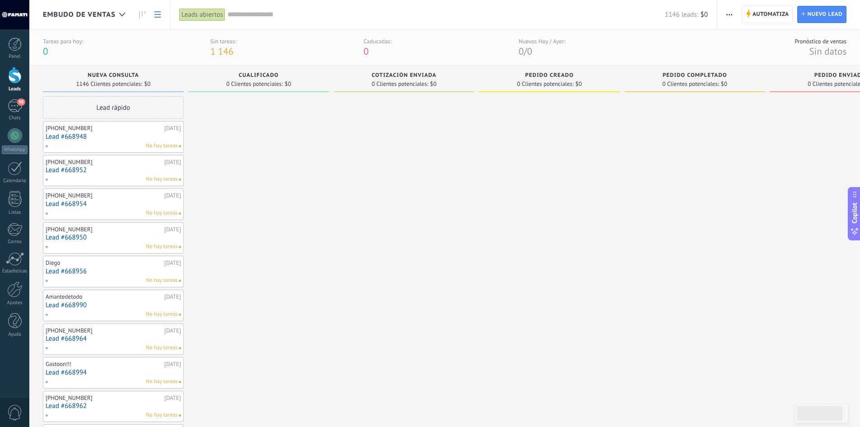
click at [156, 16] on icon at bounding box center [157, 14] width 6 height 6
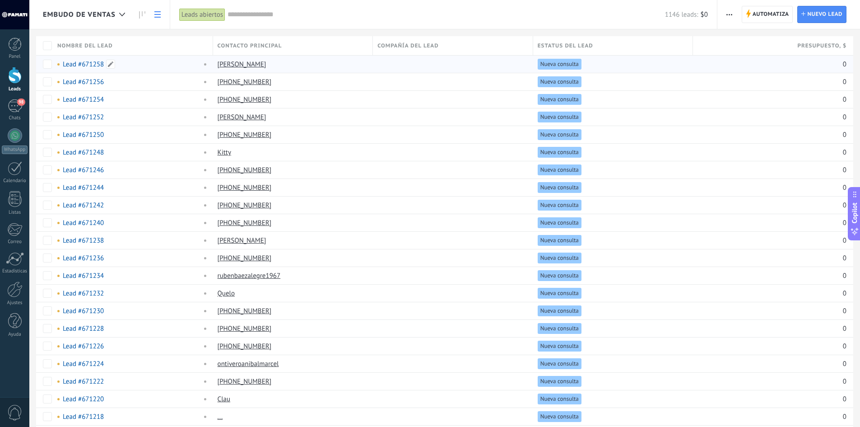
click at [88, 60] on div "Lead #671258" at bounding box center [131, 64] width 156 height 17
click at [82, 65] on link "Lead #671258" at bounding box center [83, 64] width 41 height 9
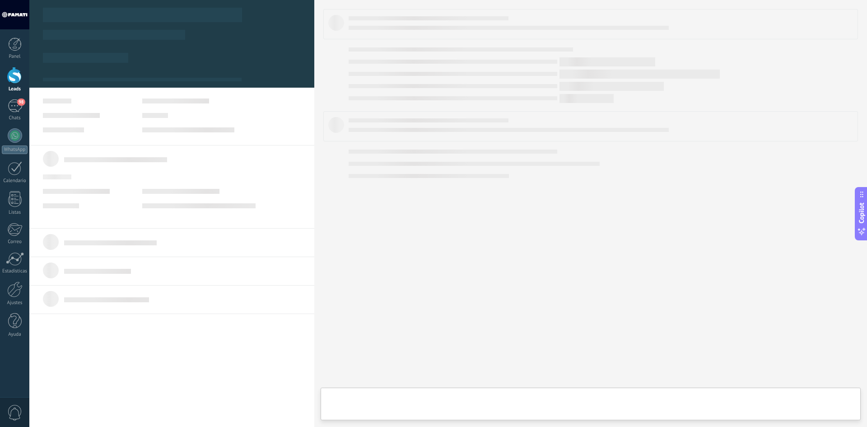
type textarea "**********"
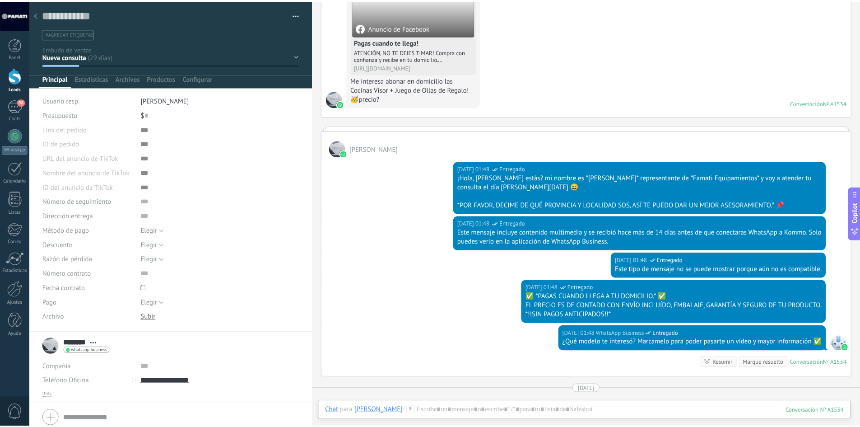
scroll to position [172, 0]
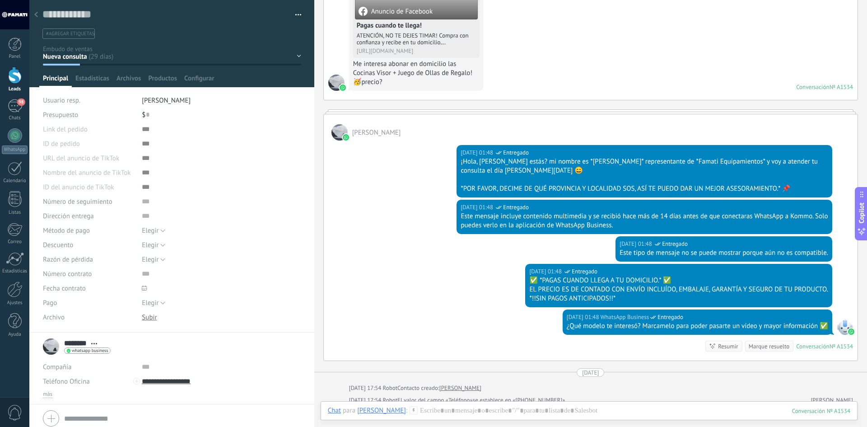
click at [37, 19] on div at bounding box center [36, 15] width 13 height 18
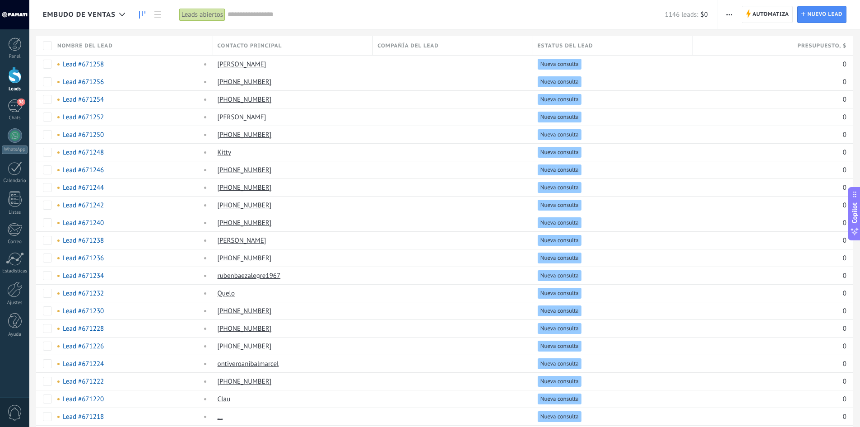
click at [138, 14] on link at bounding box center [142, 15] width 15 height 18
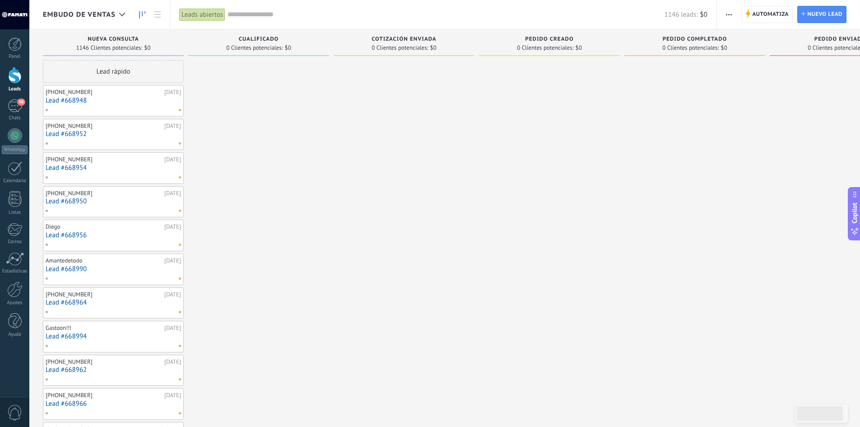
click at [134, 97] on link "Lead #668948" at bounding box center [113, 101] width 135 height 8
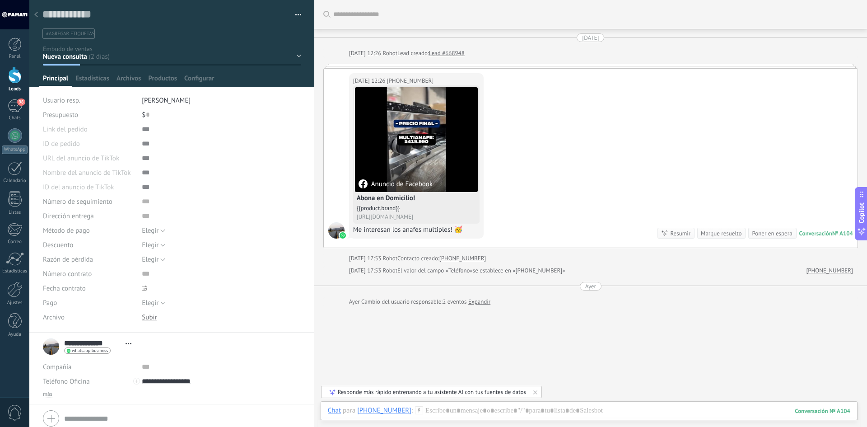
click at [298, 54] on div at bounding box center [171, 43] width 285 height 87
click at [0, 0] on div "Nueva consulta Cualificado Cotización enviada Pedido creado Pedido completado P…" at bounding box center [0, 0] width 0 height 0
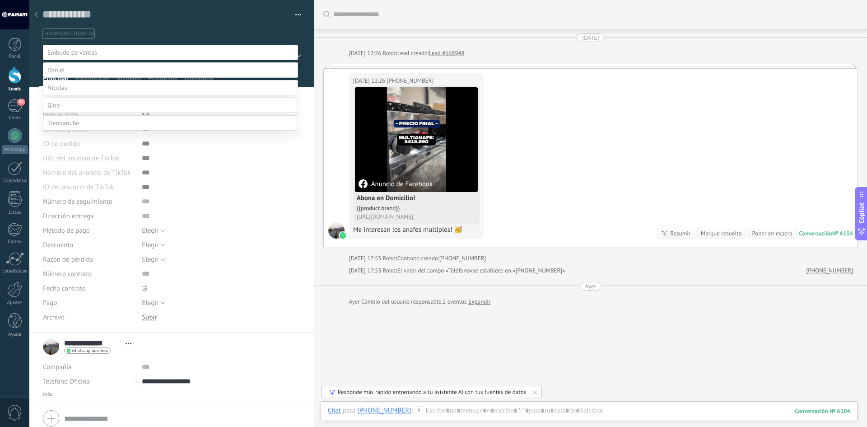
click at [207, 25] on div at bounding box center [447, 213] width 837 height 427
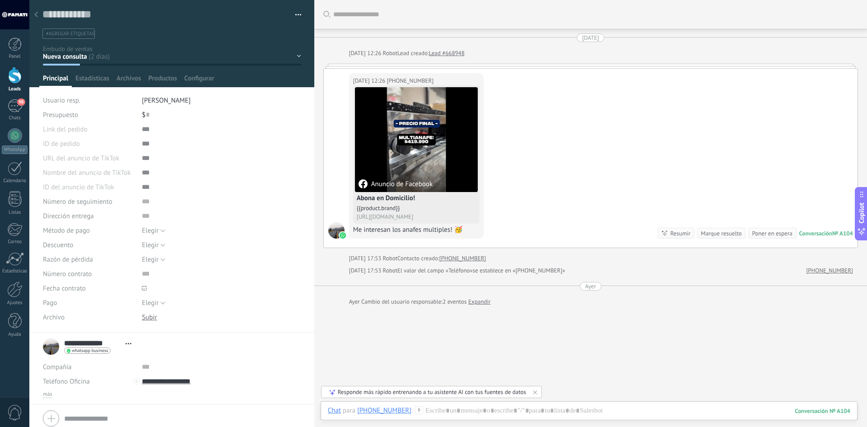
click at [0, 0] on div "Nueva consulta Cualificado Cotización enviada Pedido creado Pedido completado P…" at bounding box center [0, 0] width 0 height 0
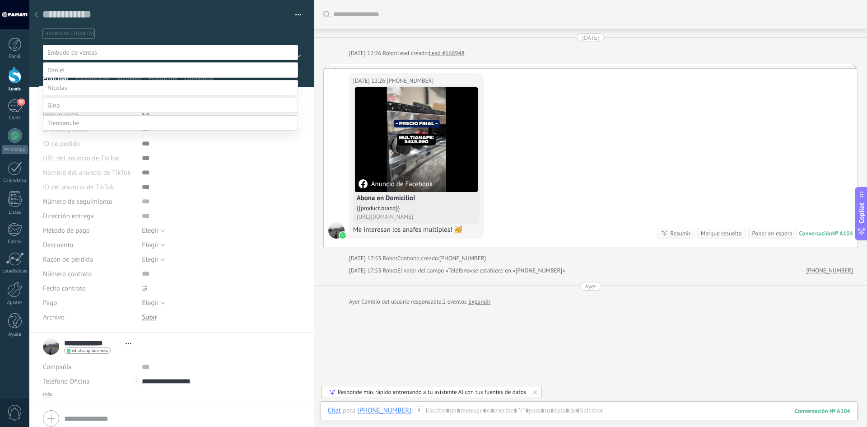
click at [69, 113] on label at bounding box center [170, 105] width 255 height 15
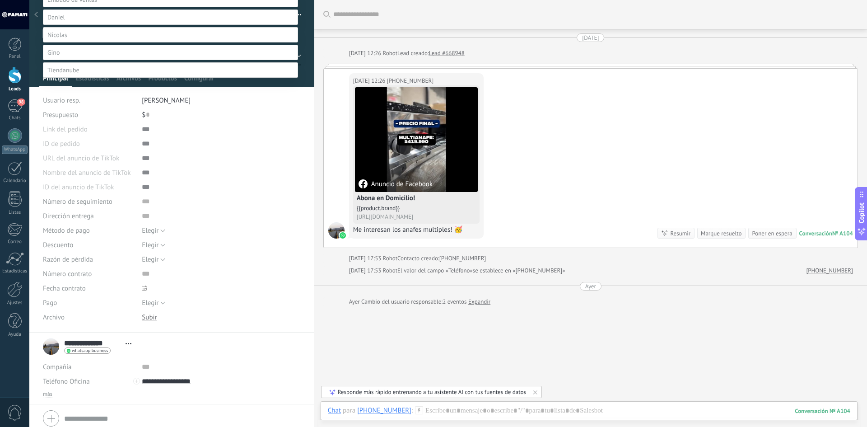
click at [0, 0] on label "Contacto inicial" at bounding box center [0, 0] width 0 height 0
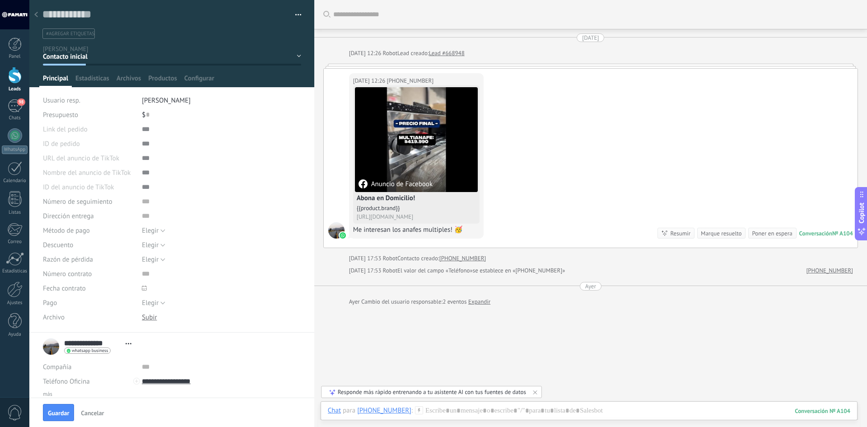
scroll to position [0, 0]
click at [61, 408] on button "Guardar" at bounding box center [58, 412] width 31 height 17
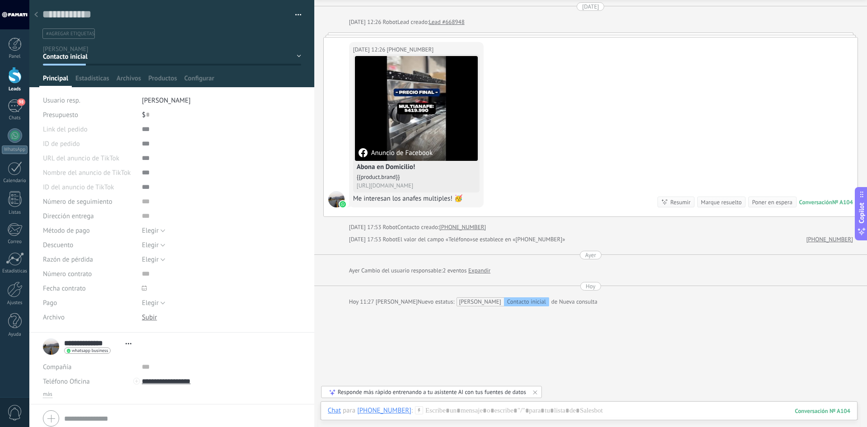
click at [37, 14] on icon at bounding box center [36, 14] width 4 height 5
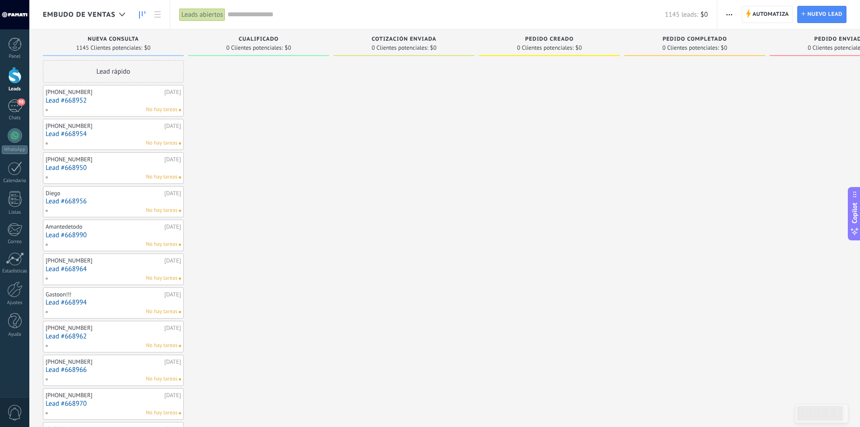
click at [127, 93] on div "[PHONE_NUMBER]" at bounding box center [104, 91] width 116 height 7
click at [65, 88] on div "+5493825588445 12/09/2025 Lead #668952 No hay tareas" at bounding box center [113, 101] width 135 height 26
click at [99, 101] on link "Lead #668952" at bounding box center [113, 101] width 135 height 8
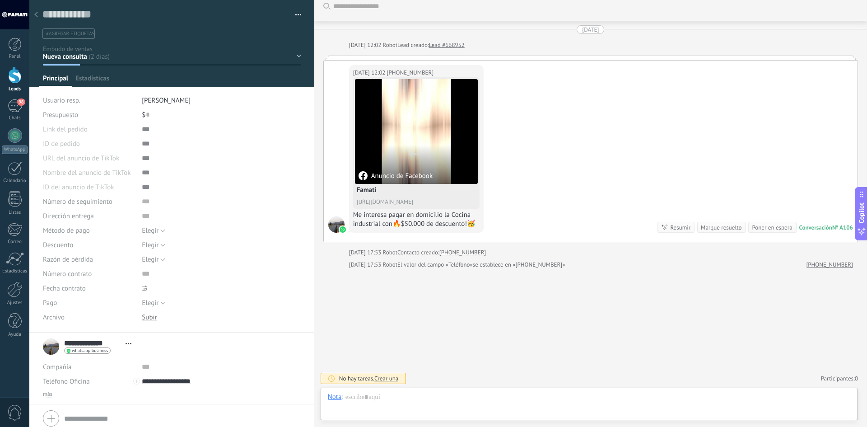
scroll to position [14, 0]
click at [36, 16] on use at bounding box center [36, 14] width 4 height 5
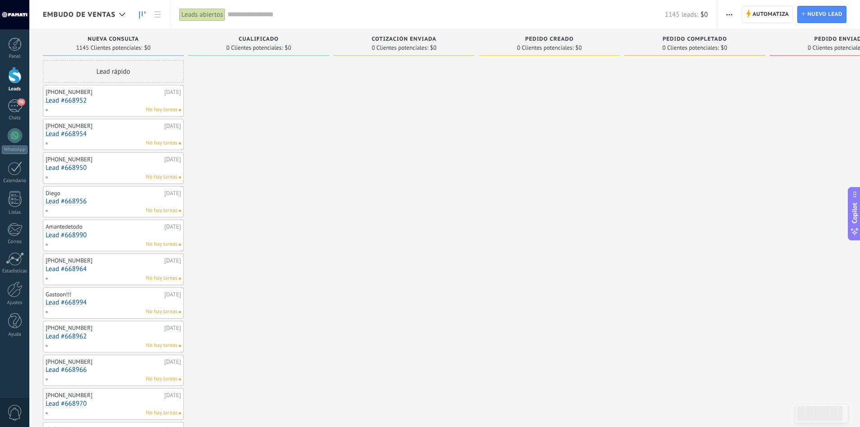
click at [116, 130] on div "+5493413133598 12/09/2025 Lead #668954 No hay tareas" at bounding box center [113, 134] width 135 height 26
click at [75, 139] on div "No hay tareas" at bounding box center [111, 143] width 132 height 8
click at [83, 131] on link "Lead #668954" at bounding box center [113, 134] width 135 height 8
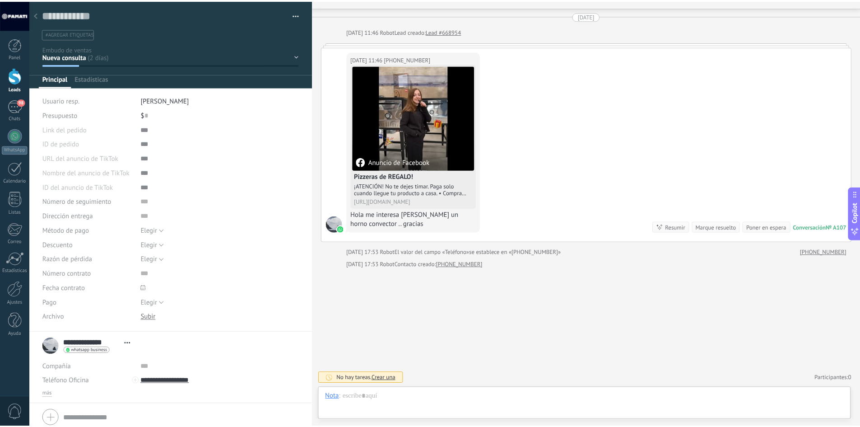
scroll to position [14, 0]
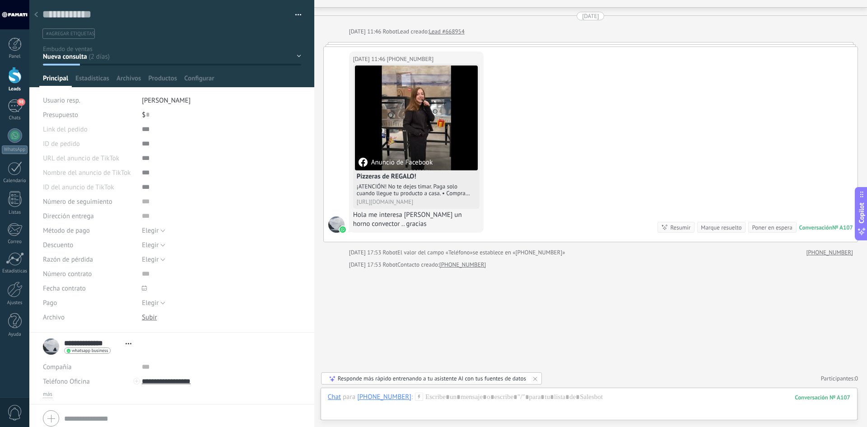
click at [37, 14] on icon at bounding box center [36, 14] width 4 height 5
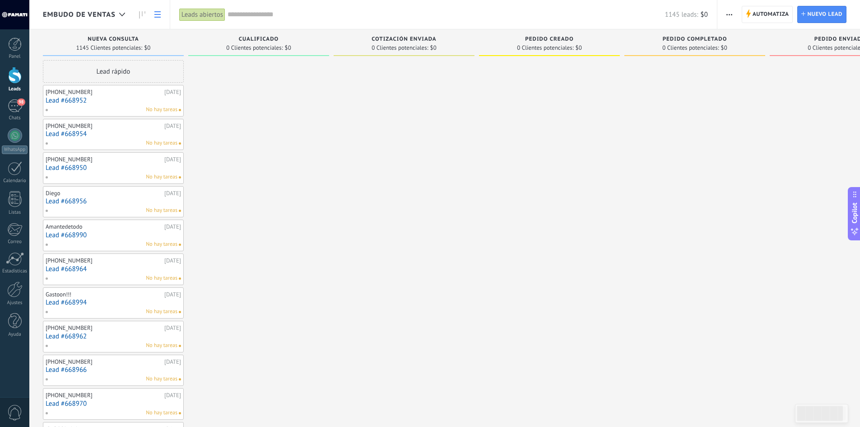
click at [158, 14] on use at bounding box center [157, 14] width 6 height 6
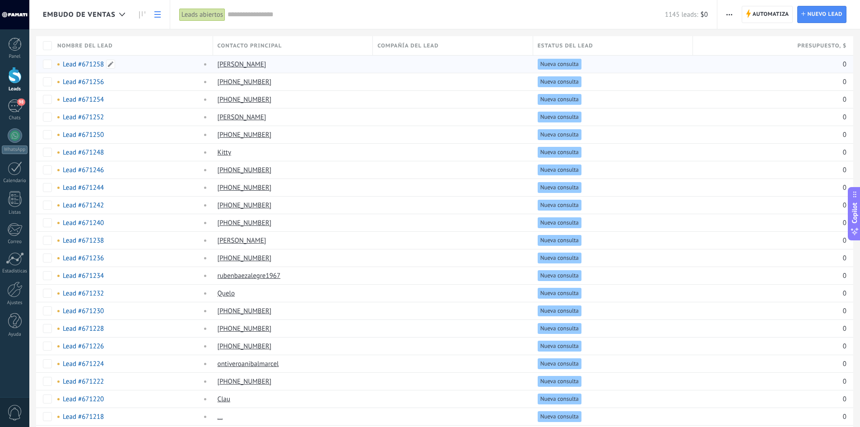
click at [86, 64] on link "Lead #671258" at bounding box center [83, 64] width 41 height 9
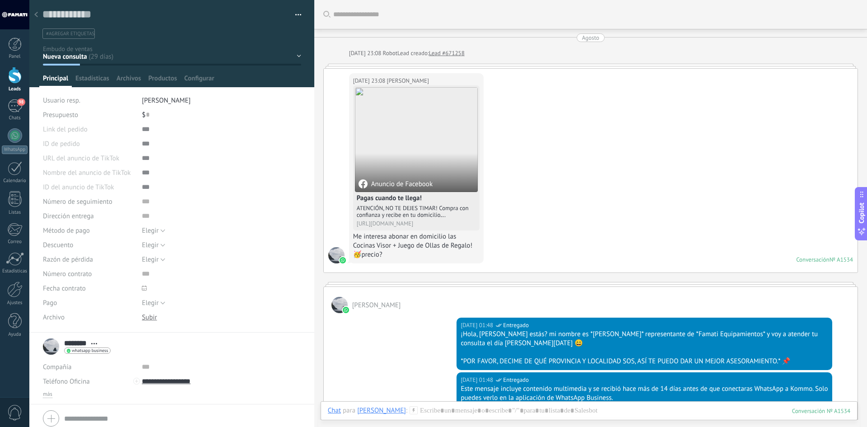
click at [35, 14] on use at bounding box center [36, 14] width 4 height 5
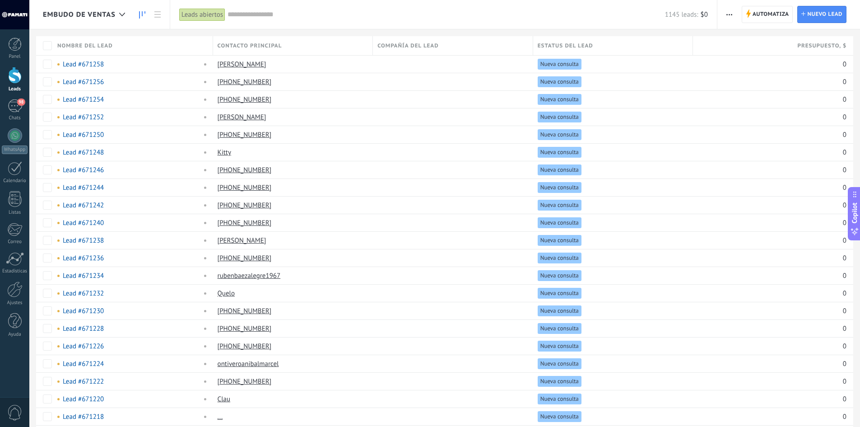
click at [144, 10] on link at bounding box center [142, 15] width 15 height 18
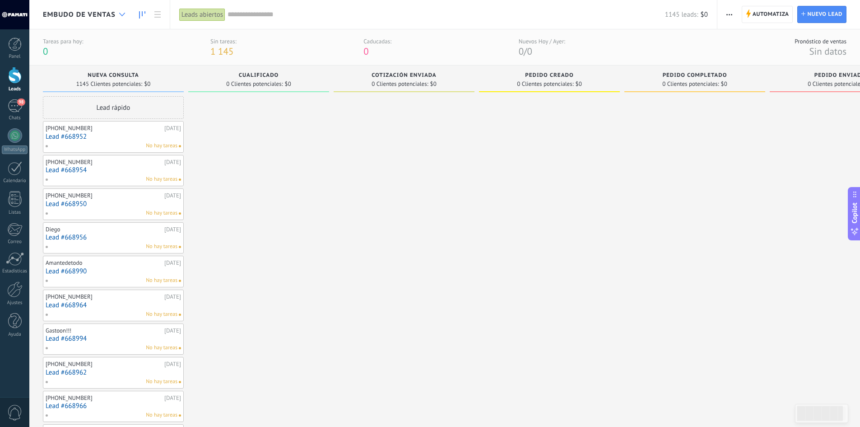
click at [118, 14] on div at bounding box center [122, 15] width 15 height 18
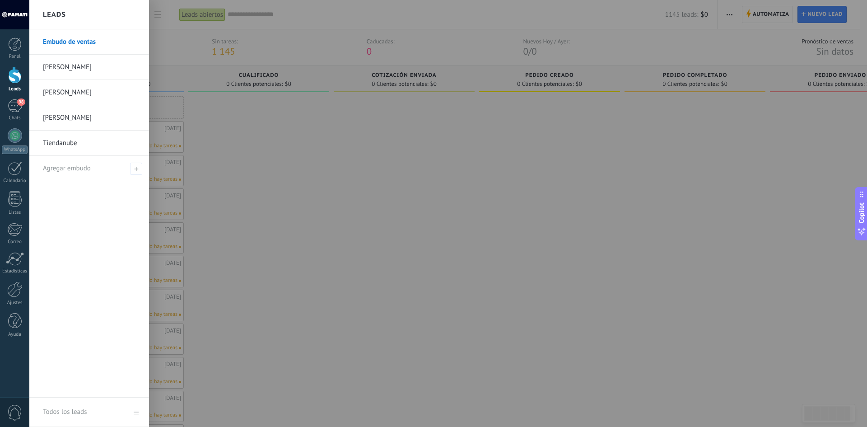
click at [59, 67] on link "[PERSON_NAME]" at bounding box center [91, 67] width 97 height 25
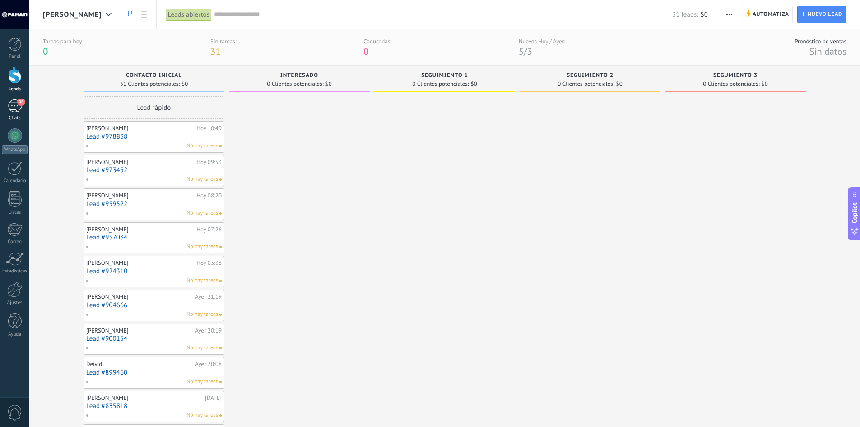
click at [18, 106] on div "98" at bounding box center [15, 105] width 14 height 13
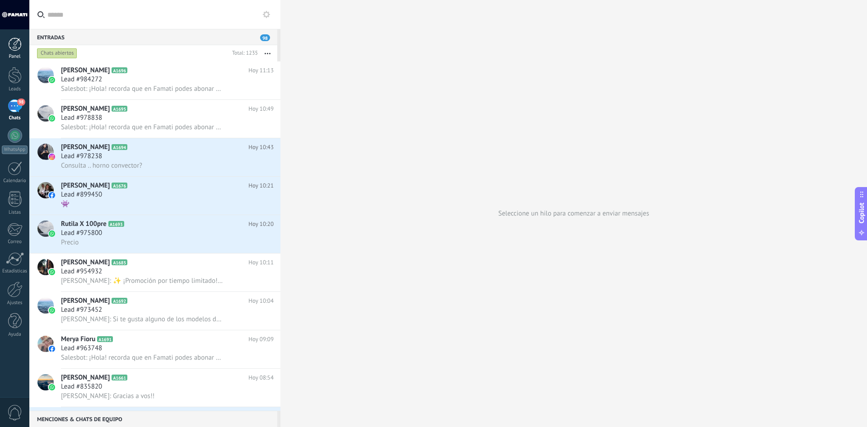
click at [14, 44] on div at bounding box center [15, 44] width 14 height 14
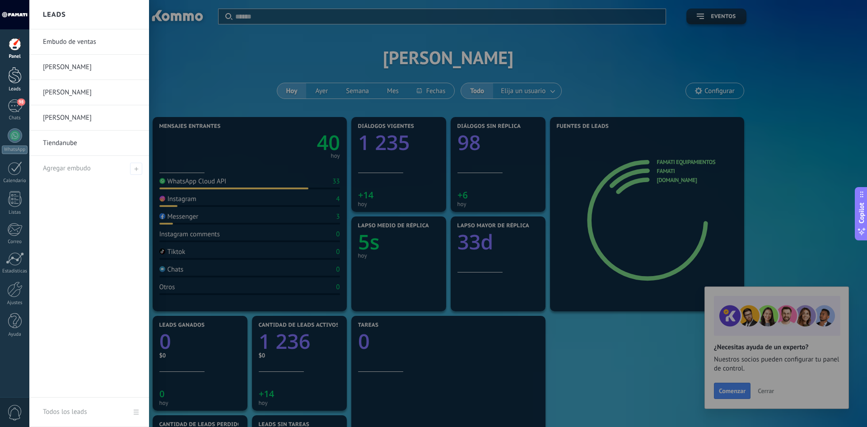
click at [18, 84] on link "Leads" at bounding box center [14, 79] width 29 height 25
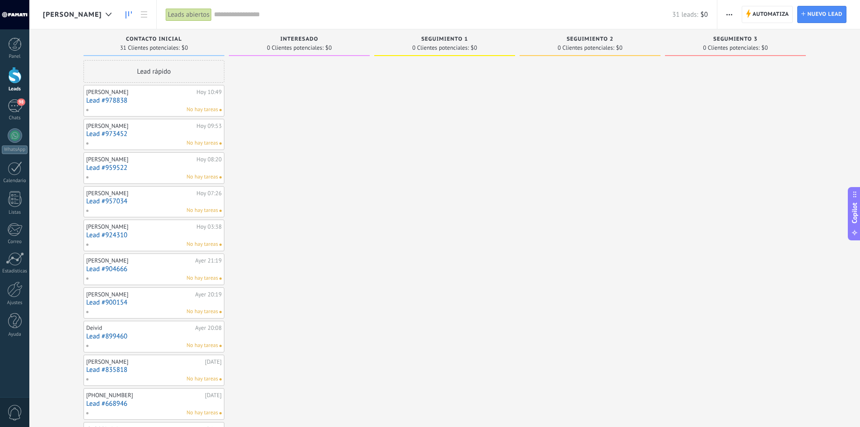
click at [60, 11] on span "[PERSON_NAME]" at bounding box center [72, 14] width 59 height 9
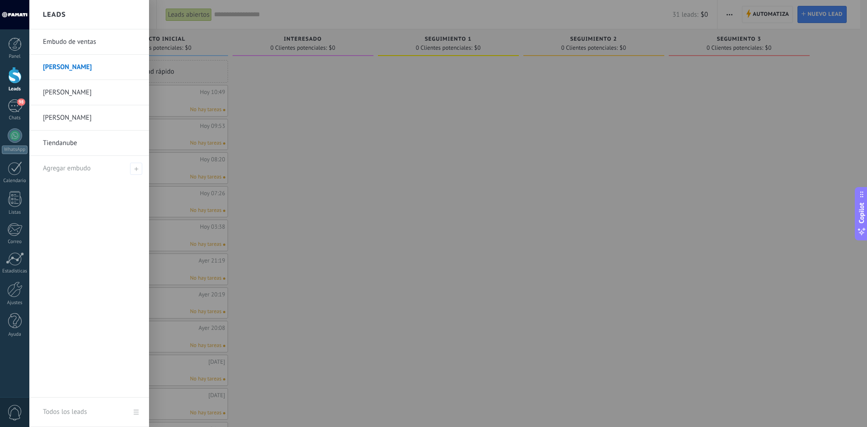
click at [62, 40] on link "Embudo de ventas" at bounding box center [91, 41] width 97 height 25
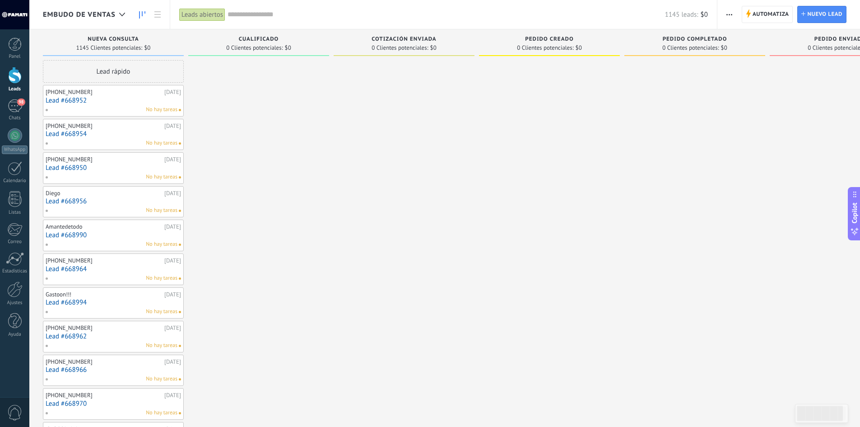
click at [90, 97] on link "Lead #668952" at bounding box center [113, 101] width 135 height 8
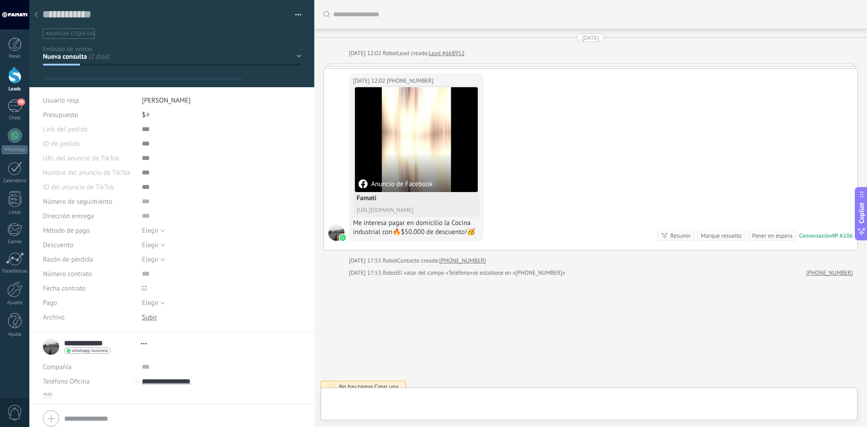
scroll to position [8, 0]
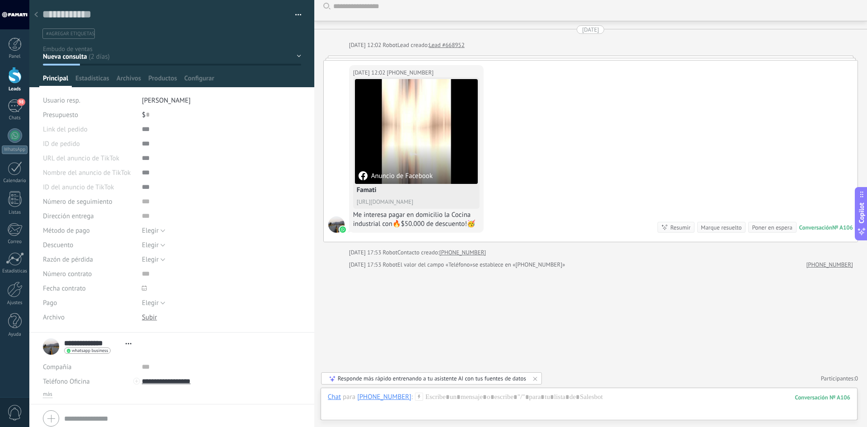
click at [149, 97] on span "[PERSON_NAME]" at bounding box center [166, 100] width 49 height 9
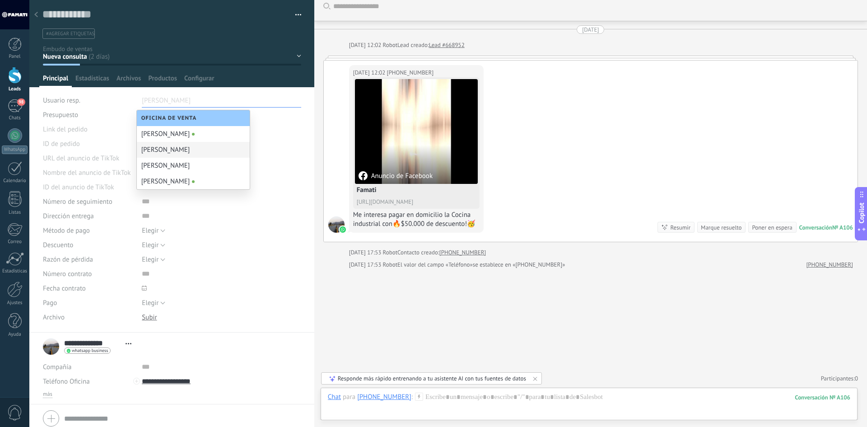
click at [162, 149] on div "[PERSON_NAME]" at bounding box center [193, 150] width 113 height 16
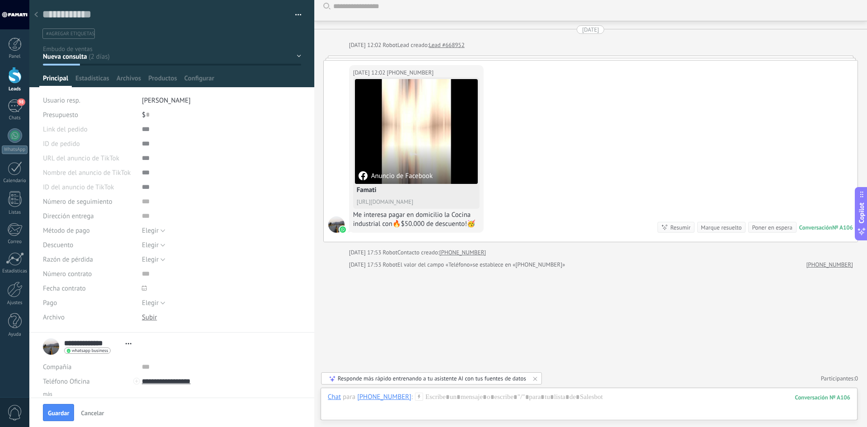
click at [0, 0] on div "Nueva consulta Cualificado Cotización enviada Pedido creado Pedido completado P…" at bounding box center [0, 0] width 0 height 0
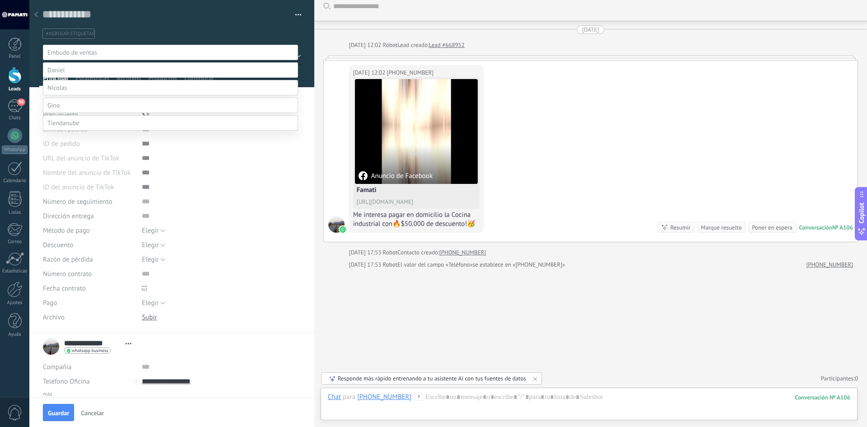
click at [70, 78] on label at bounding box center [170, 69] width 255 height 15
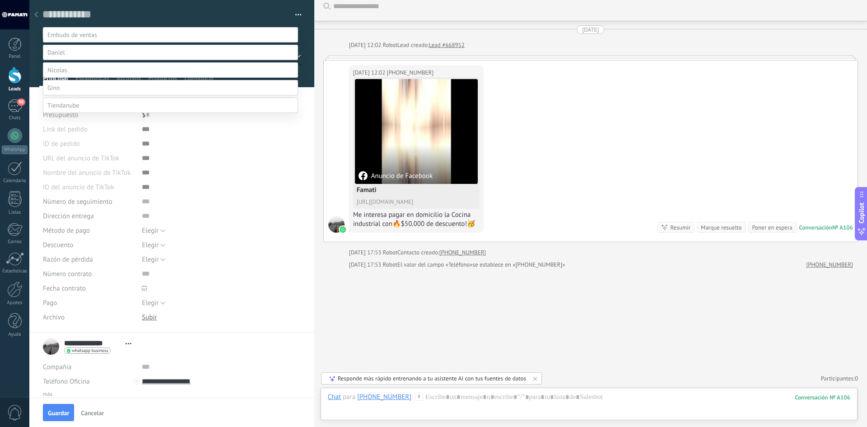
click at [0, 0] on label "Contacto inicial" at bounding box center [0, 0] width 0 height 0
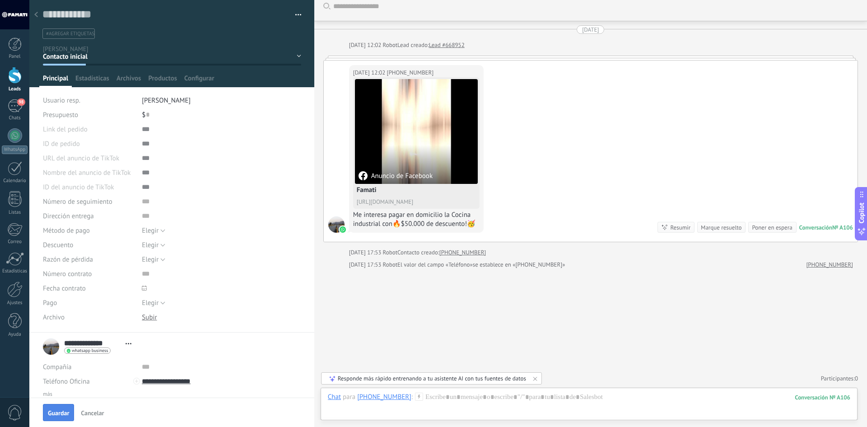
click at [61, 415] on span "Guardar" at bounding box center [58, 412] width 21 height 6
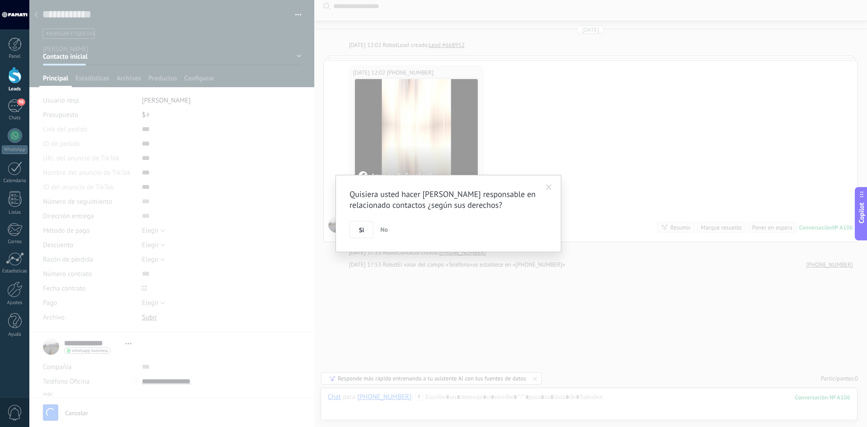
scroll to position [51, 0]
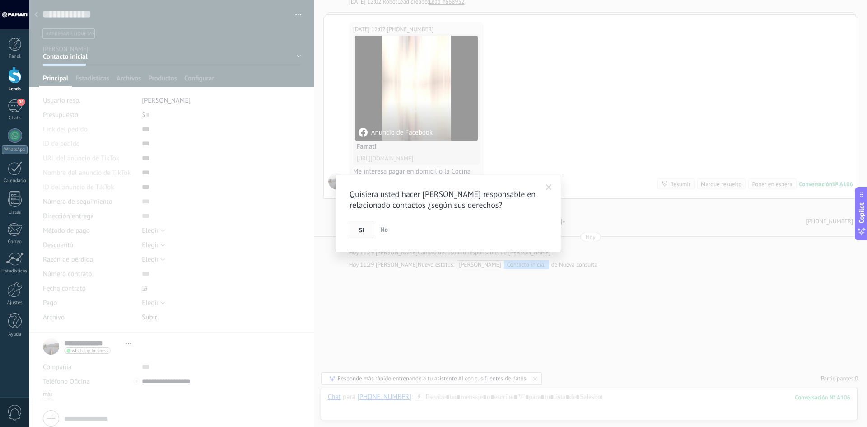
click at [359, 229] on span "Si" at bounding box center [361, 230] width 5 height 6
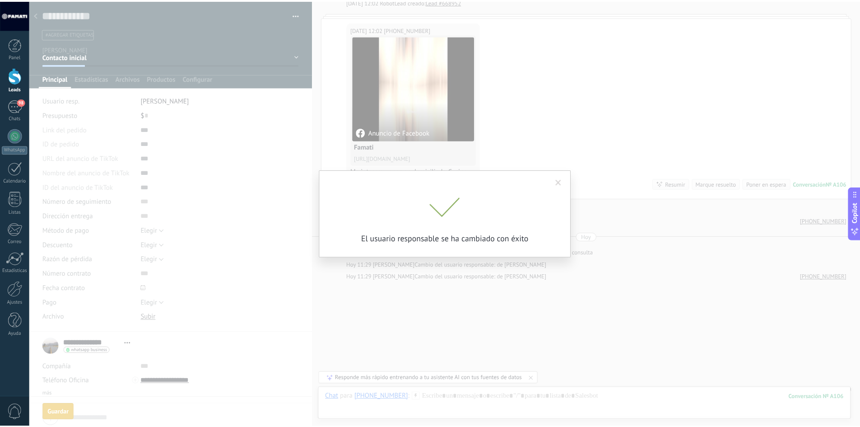
scroll to position [64, 0]
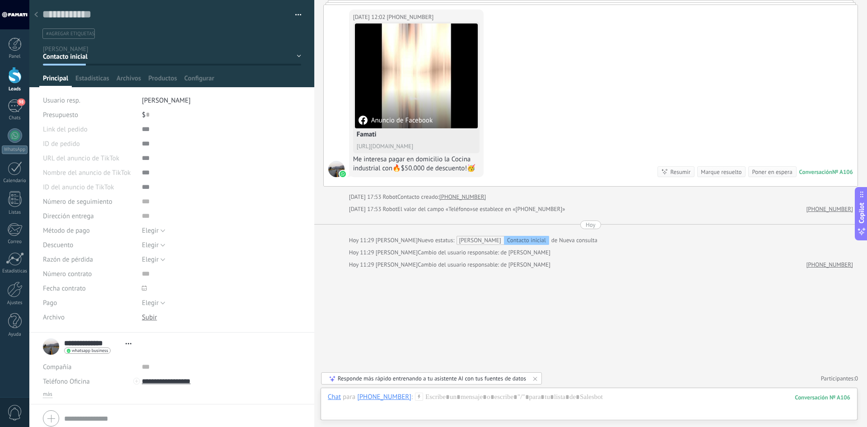
click at [36, 14] on use at bounding box center [36, 14] width 4 height 5
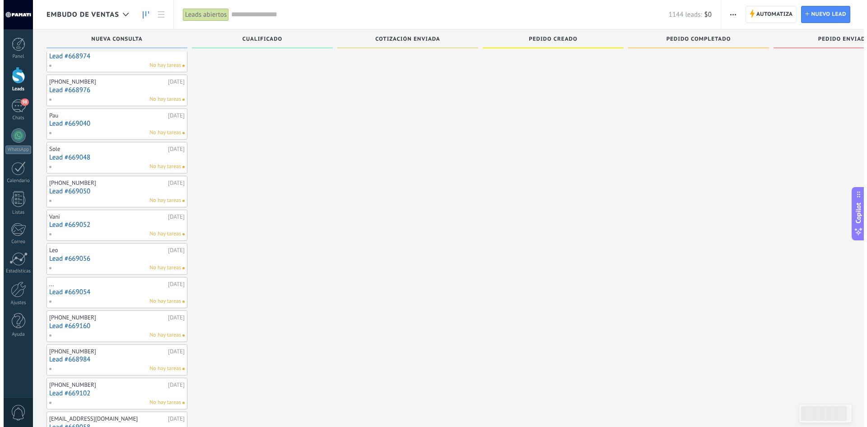
scroll to position [532, 0]
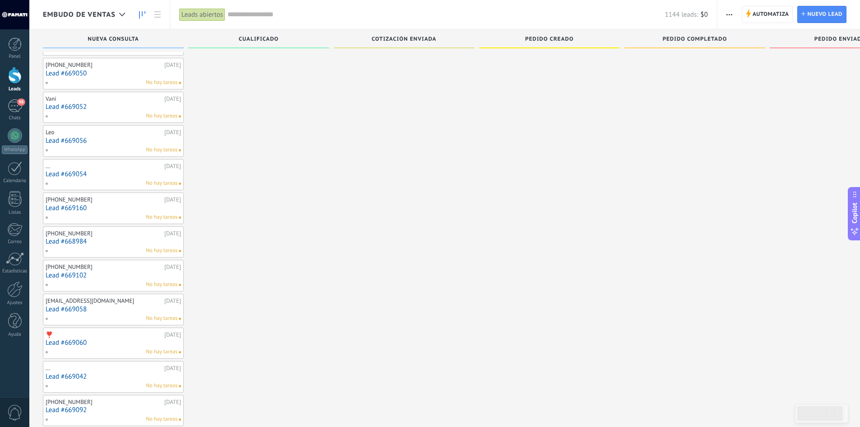
click at [111, 336] on div "❣️" at bounding box center [104, 334] width 116 height 7
click at [97, 341] on link "Lead #669060" at bounding box center [113, 343] width 135 height 8
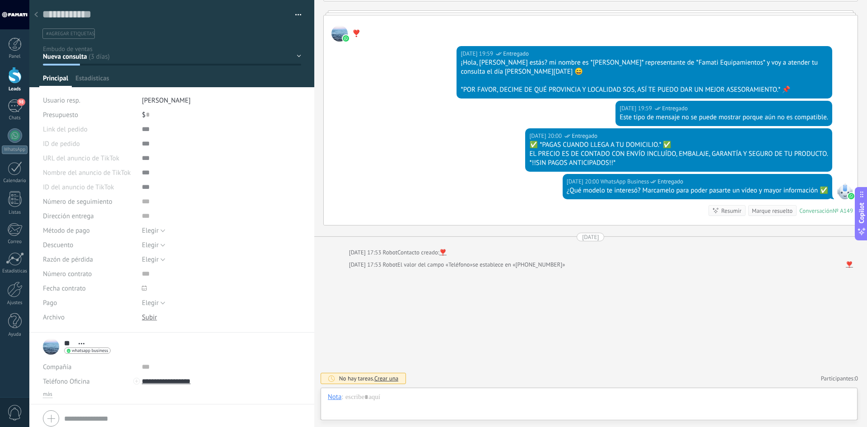
scroll to position [14, 0]
click at [37, 14] on icon at bounding box center [36, 14] width 4 height 5
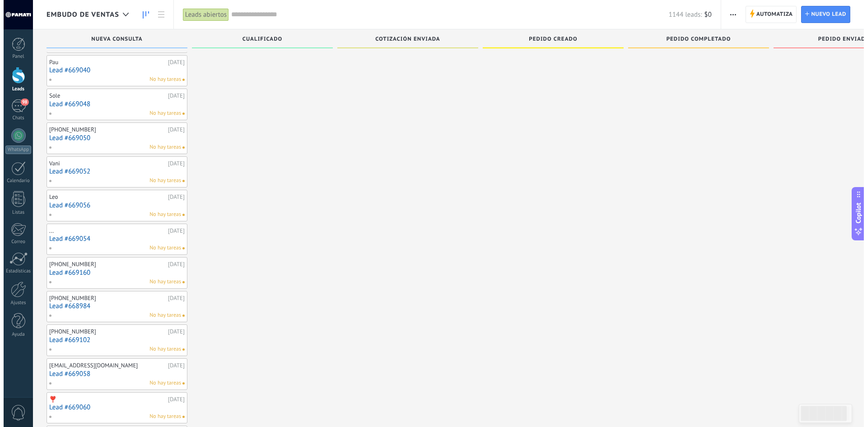
scroll to position [352, 0]
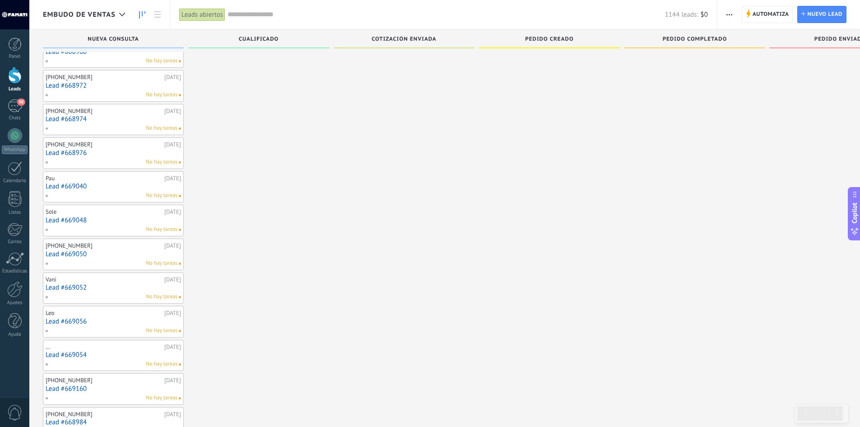
click at [107, 184] on link "Lead #669040" at bounding box center [113, 186] width 135 height 8
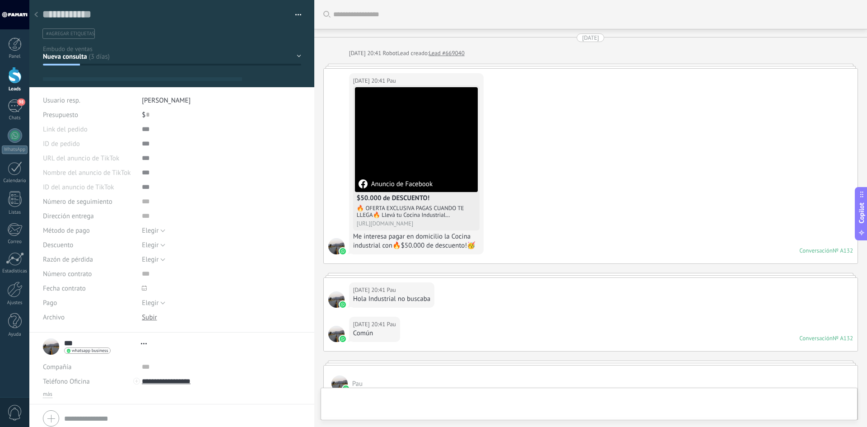
scroll to position [277, 0]
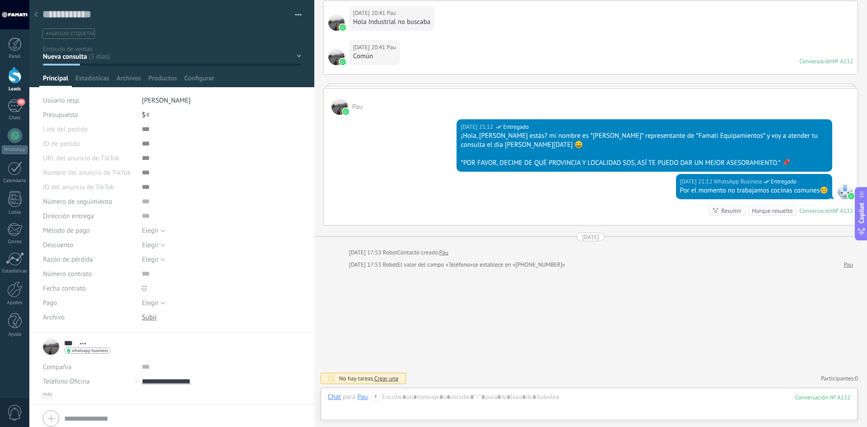
click at [39, 14] on div at bounding box center [36, 15] width 13 height 18
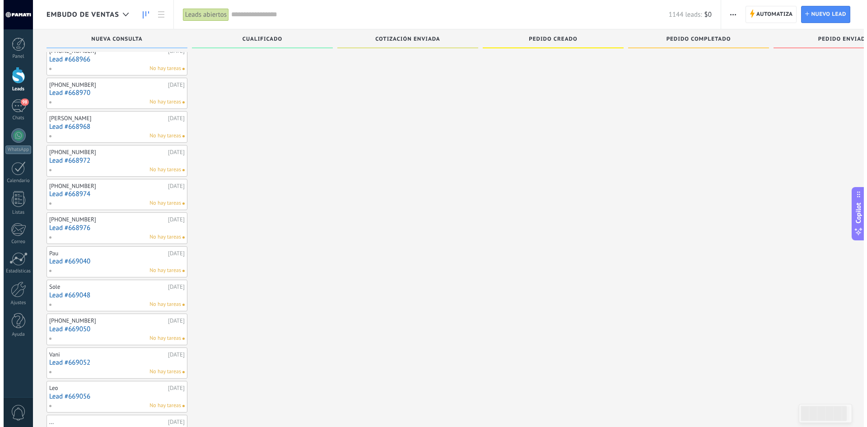
scroll to position [261, 0]
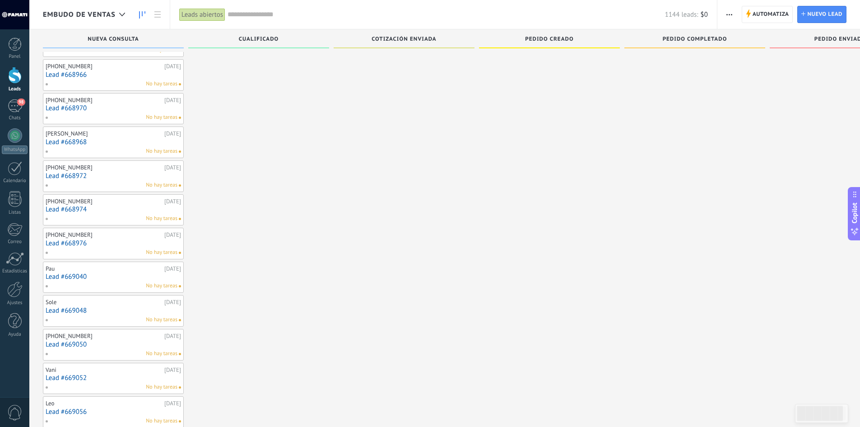
click at [114, 142] on link "Lead #668968" at bounding box center [113, 142] width 135 height 8
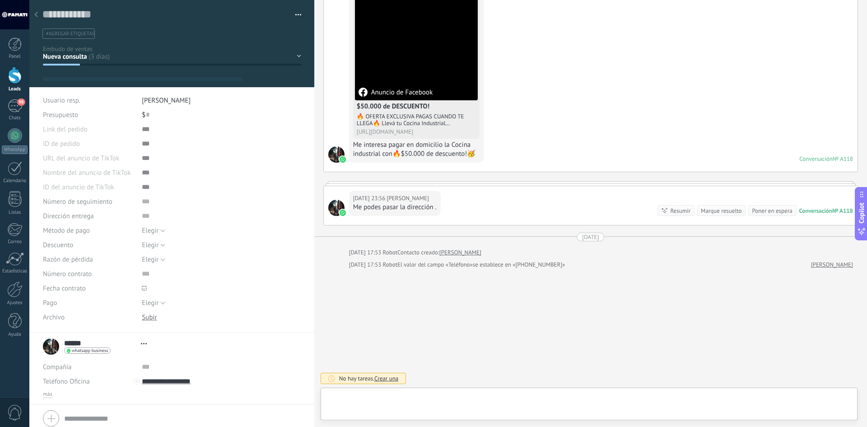
scroll to position [14, 0]
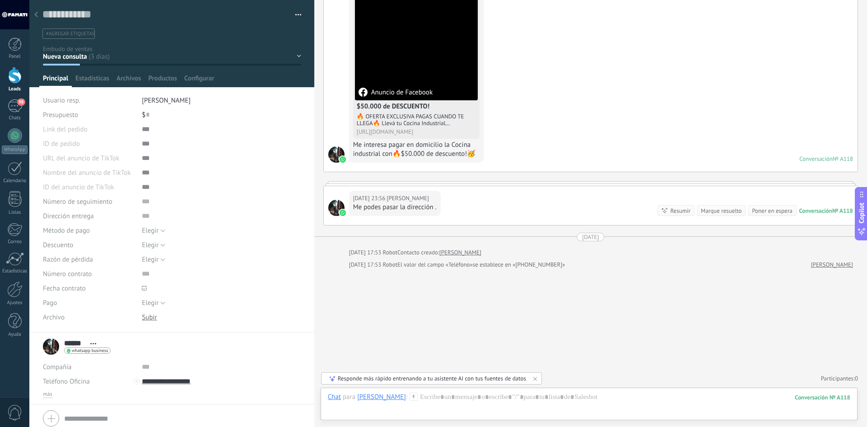
click at [36, 12] on div at bounding box center [36, 15] width 13 height 18
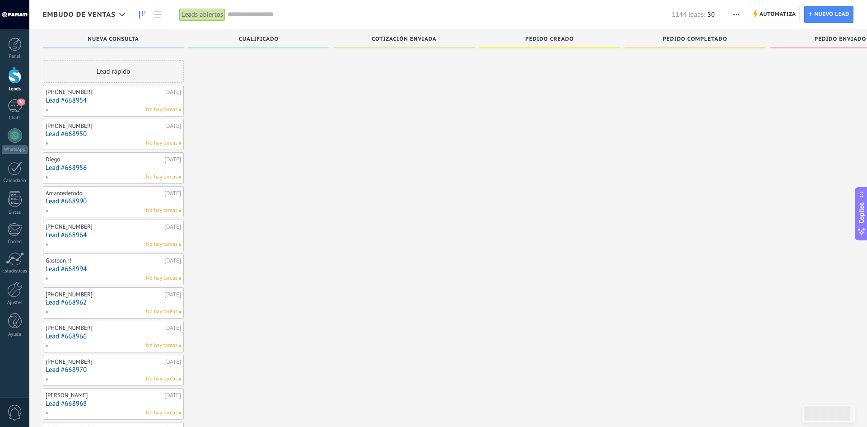
scroll to position [261, 0]
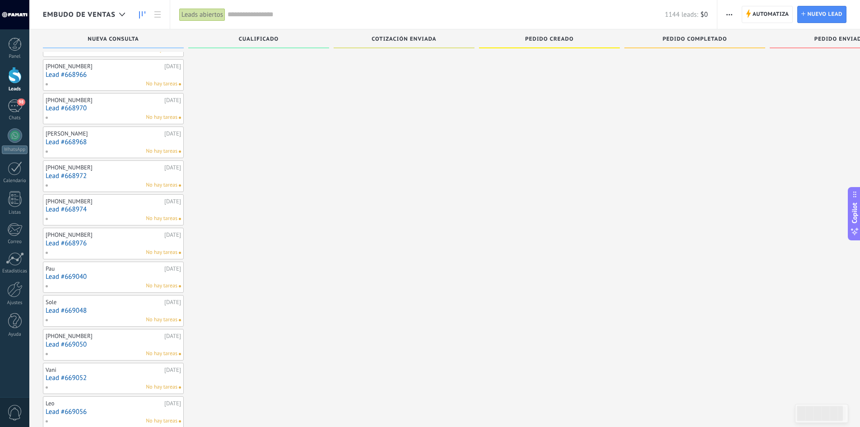
click at [106, 274] on link "Lead #669040" at bounding box center [113, 277] width 135 height 8
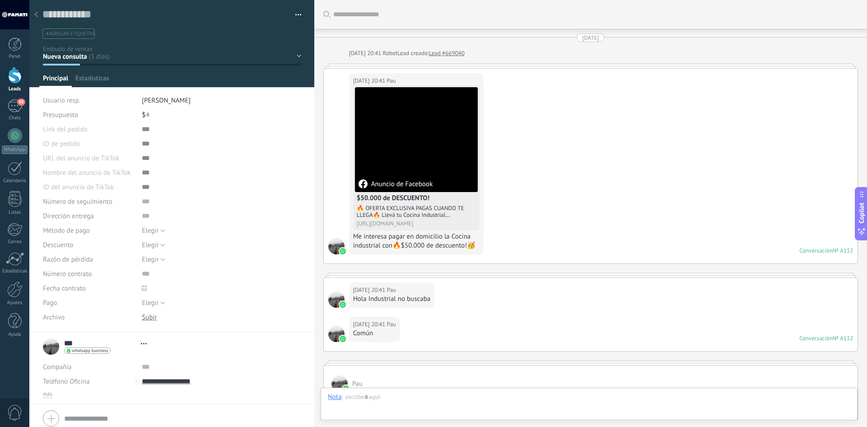
scroll to position [277, 0]
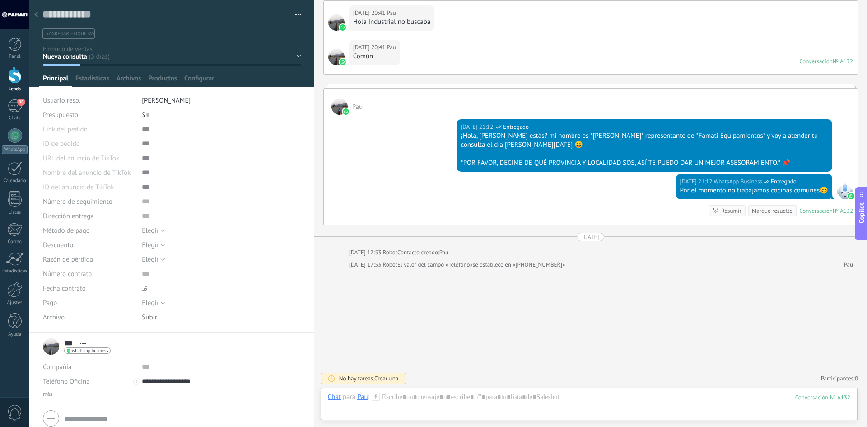
click at [35, 13] on icon at bounding box center [36, 14] width 4 height 5
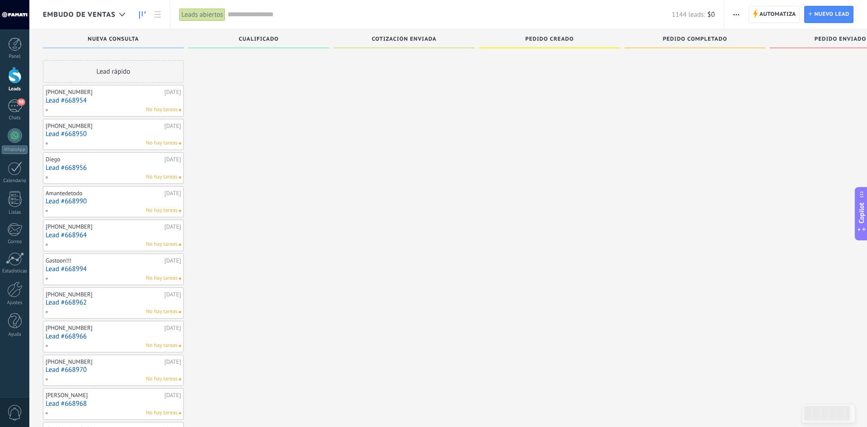
scroll to position [261, 0]
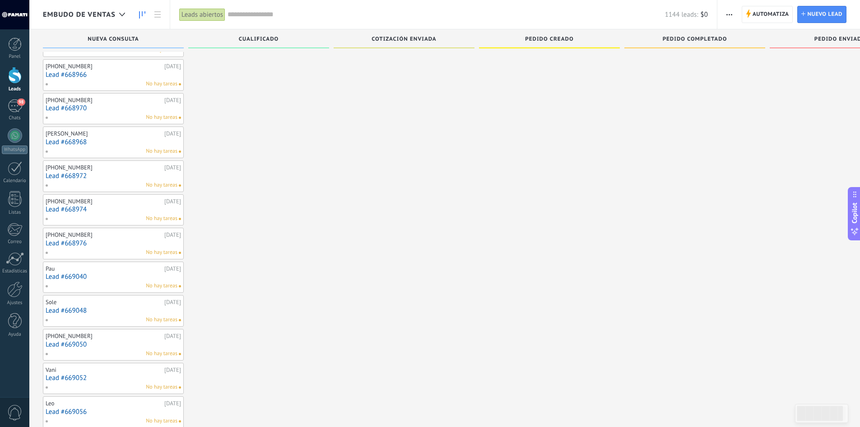
click at [106, 239] on link "Lead #668976" at bounding box center [113, 243] width 135 height 8
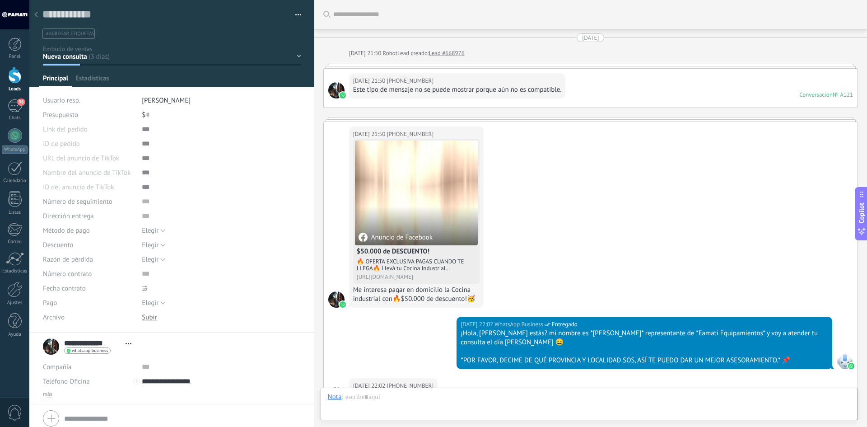
scroll to position [629, 0]
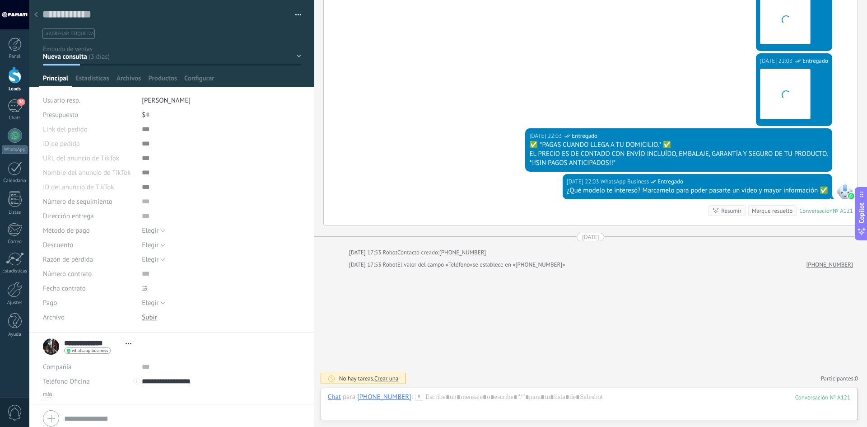
click at [35, 11] on div at bounding box center [36, 15] width 13 height 18
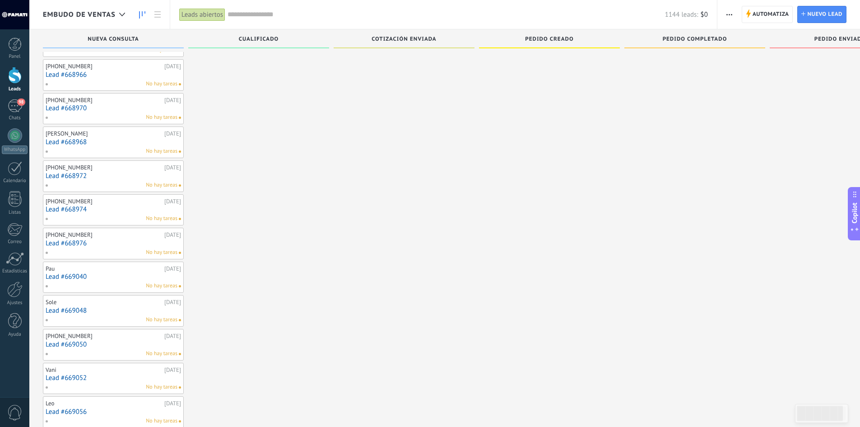
click at [104, 206] on link "Lead #668974" at bounding box center [113, 209] width 135 height 8
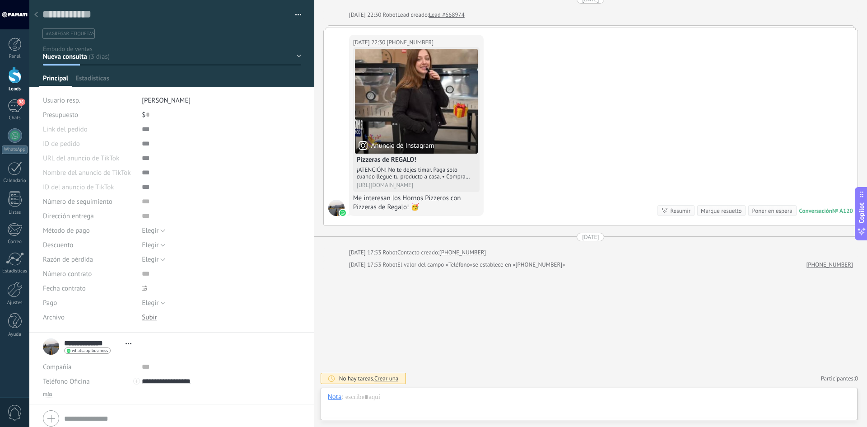
scroll to position [14, 0]
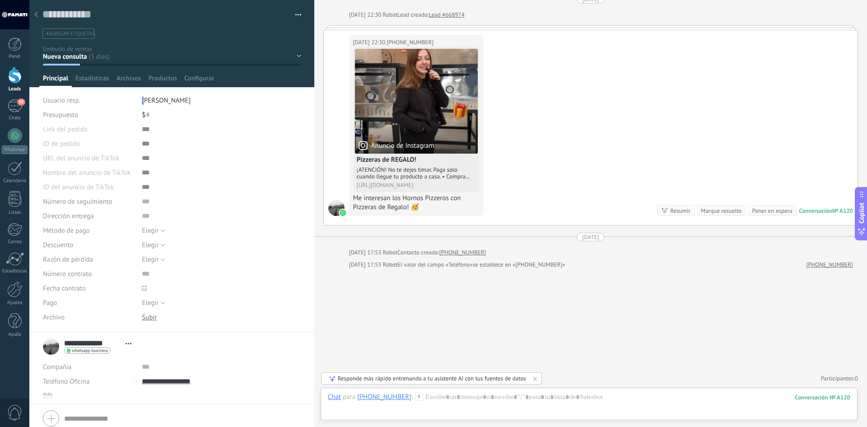
click at [143, 98] on span "[PERSON_NAME]" at bounding box center [166, 100] width 49 height 9
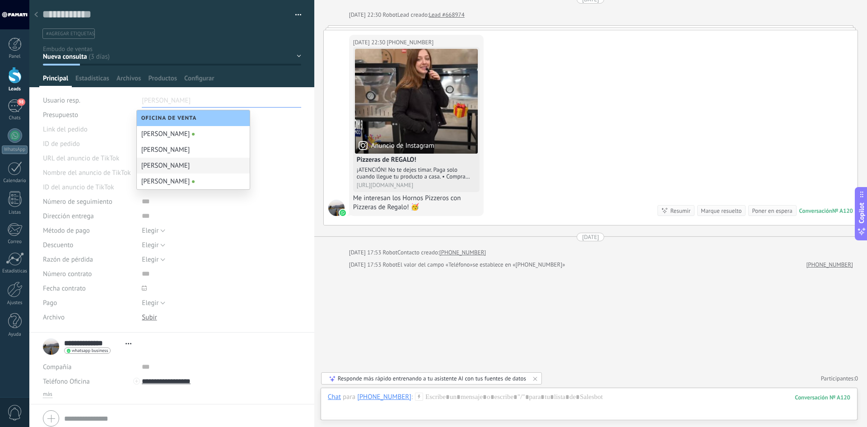
click at [160, 164] on div "[PERSON_NAME]" at bounding box center [193, 166] width 113 height 16
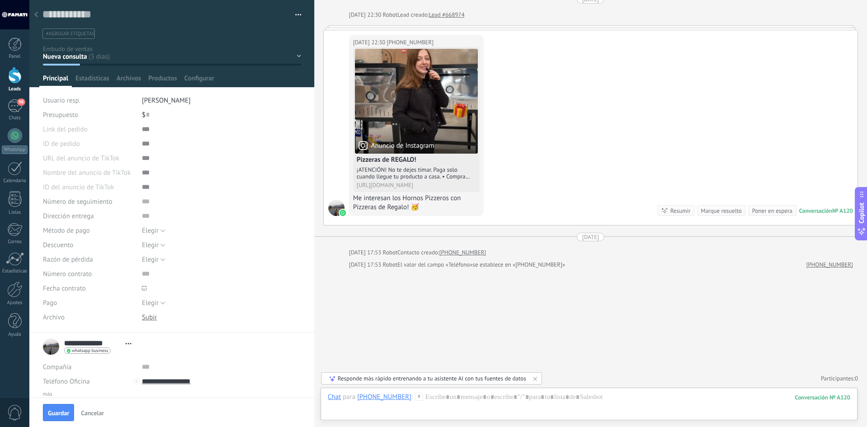
click at [0, 0] on div "Nueva consulta Cualificado Cotización enviada Pedido creado Pedido completado P…" at bounding box center [0, 0] width 0 height 0
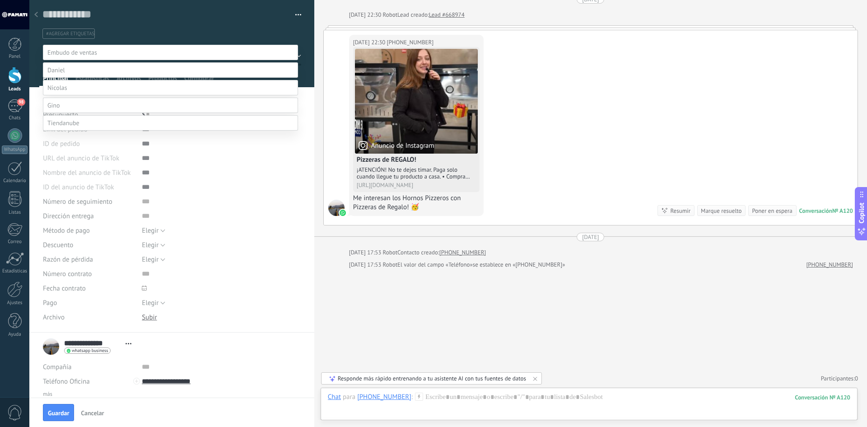
click at [71, 95] on label at bounding box center [170, 87] width 255 height 15
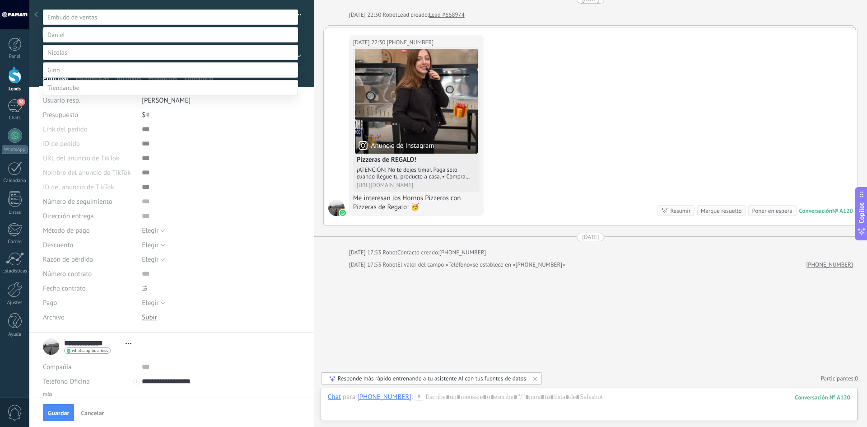
click at [0, 0] on label "Contacto inicial" at bounding box center [0, 0] width 0 height 0
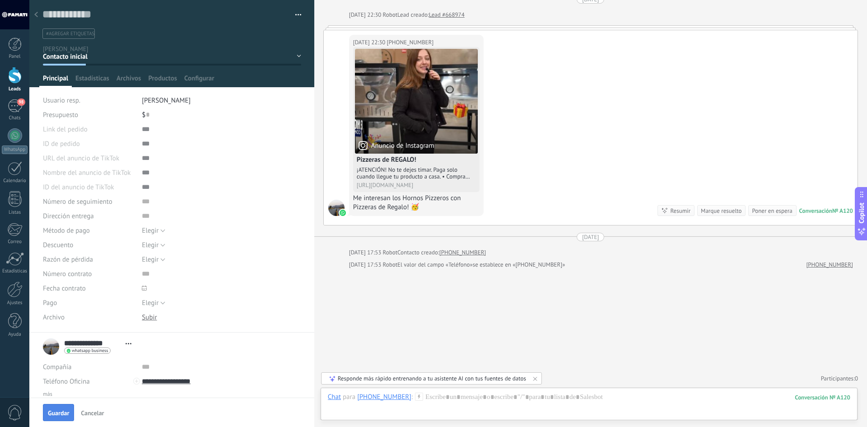
click at [56, 417] on button "Guardar" at bounding box center [58, 412] width 31 height 17
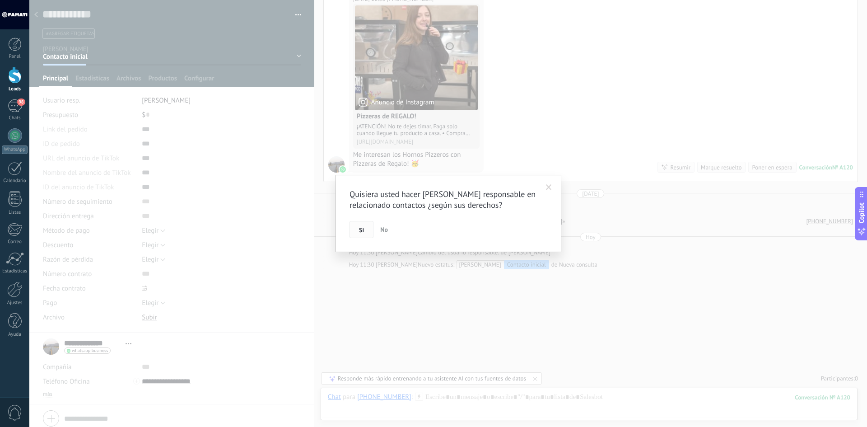
click at [366, 231] on button "Si" at bounding box center [361, 229] width 24 height 17
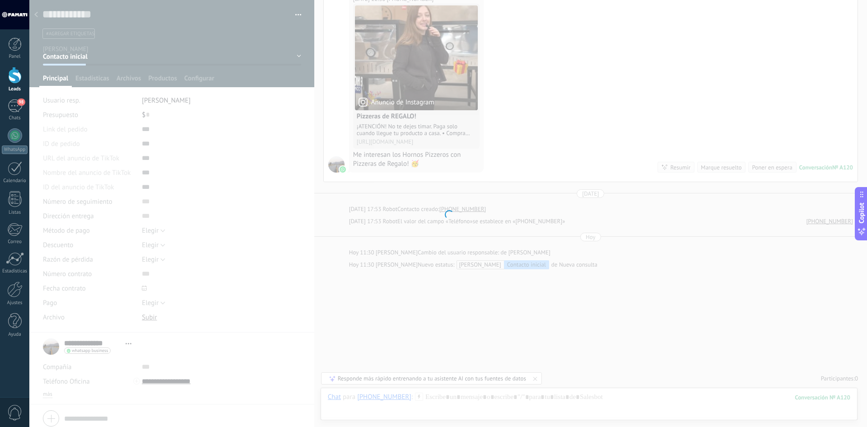
scroll to position [94, 0]
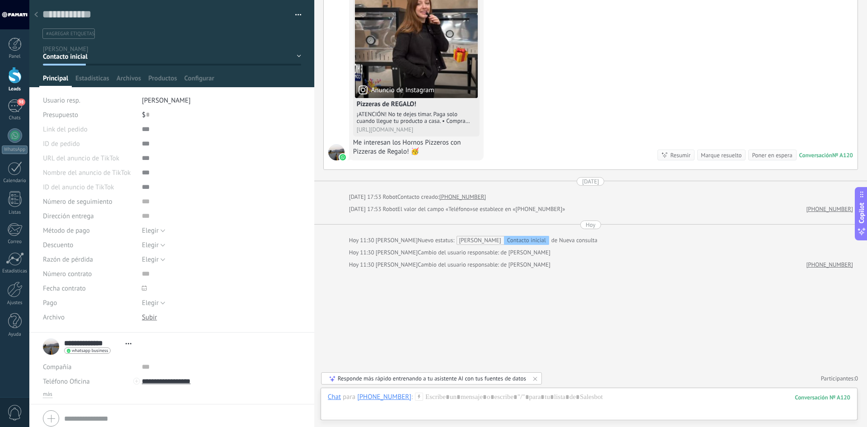
click at [37, 14] on icon at bounding box center [36, 14] width 4 height 5
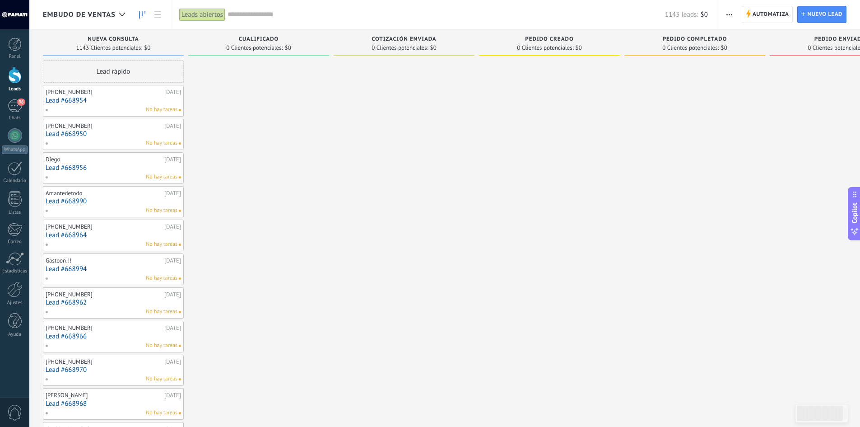
click at [103, 98] on link "Lead #668954" at bounding box center [113, 101] width 135 height 8
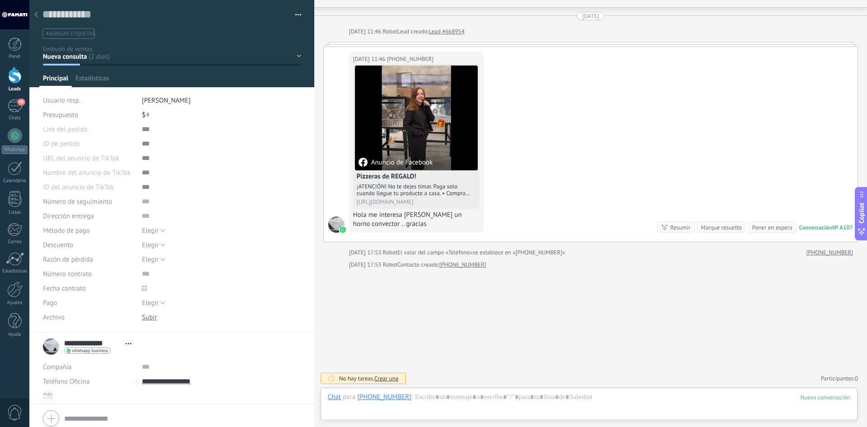
click at [144, 99] on span "[PERSON_NAME]" at bounding box center [166, 100] width 49 height 9
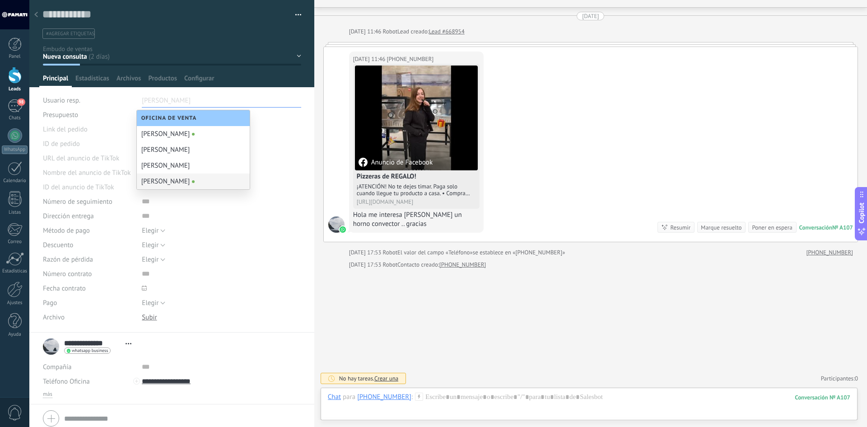
click at [160, 181] on div "[PERSON_NAME]" at bounding box center [193, 181] width 113 height 16
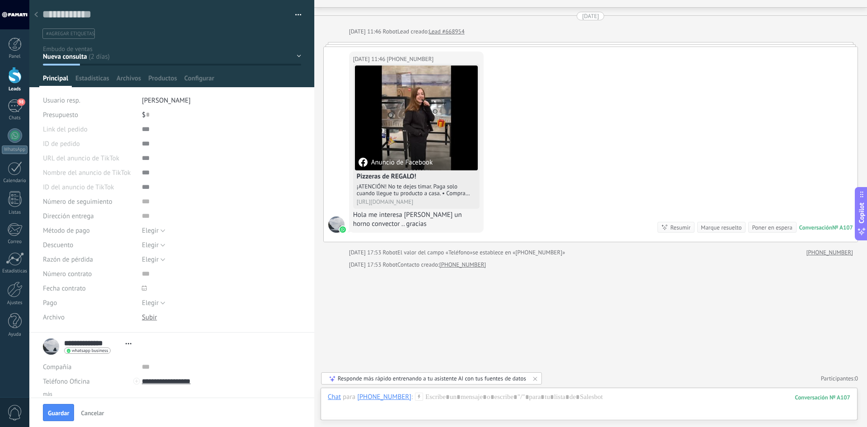
click at [0, 0] on div "Nueva consulta Cualificado Cotización enviada Pedido creado Pedido completado P…" at bounding box center [0, 0] width 0 height 0
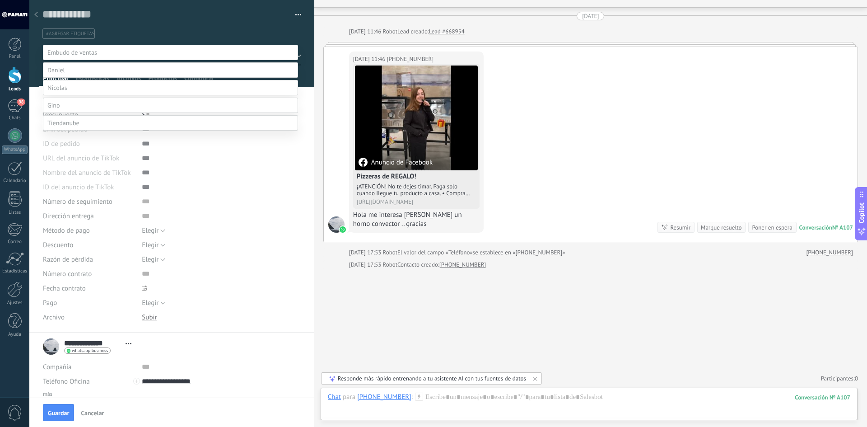
click at [65, 113] on label at bounding box center [170, 105] width 255 height 15
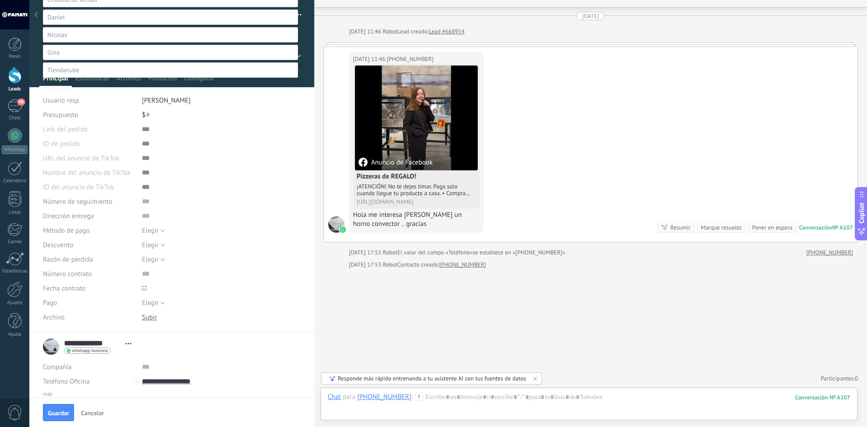
click at [0, 0] on label "Contacto inicial" at bounding box center [0, 0] width 0 height 0
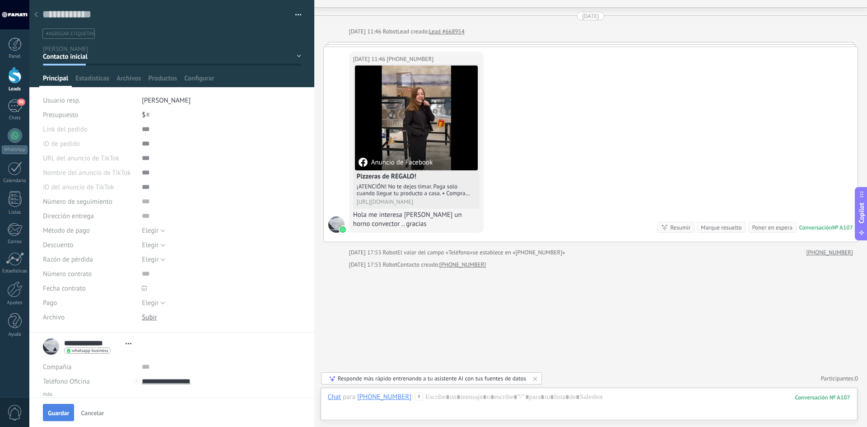
click at [50, 412] on span "Guardar" at bounding box center [58, 412] width 21 height 6
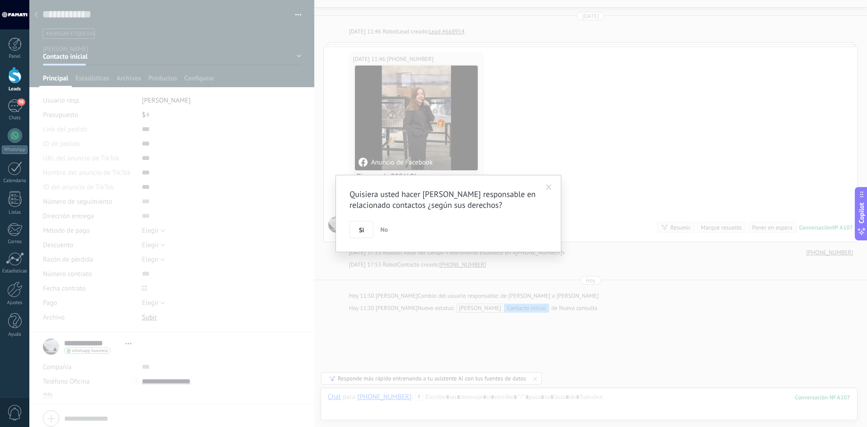
scroll to position [65, 0]
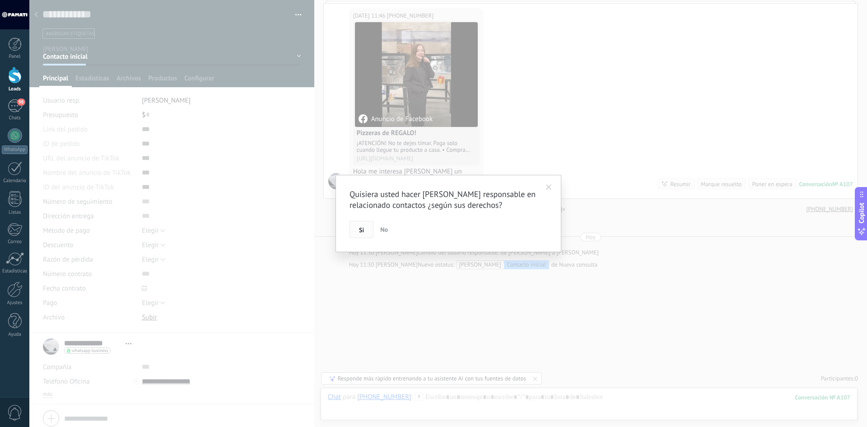
click at [355, 231] on button "Si" at bounding box center [361, 229] width 24 height 17
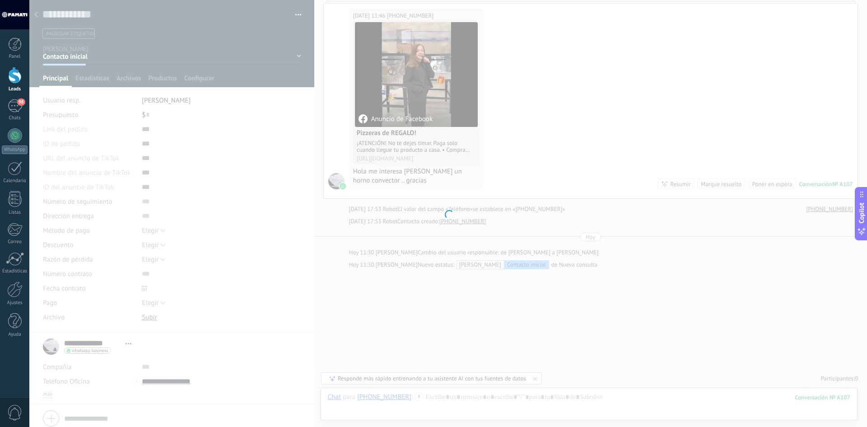
scroll to position [77, 0]
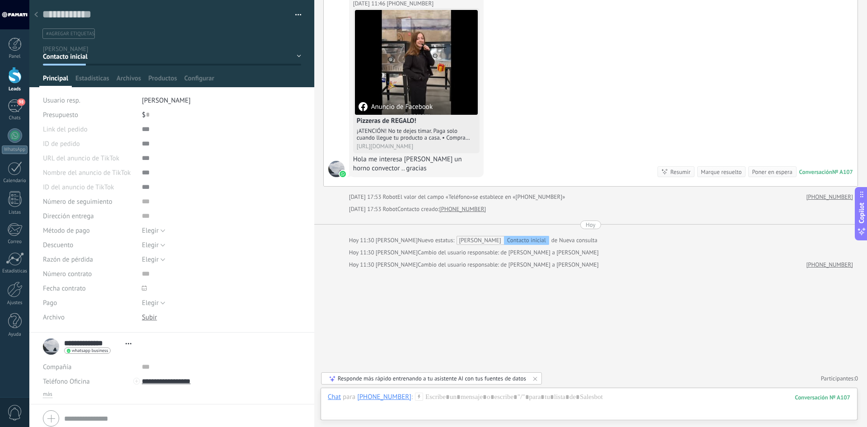
click at [37, 13] on use at bounding box center [36, 14] width 4 height 5
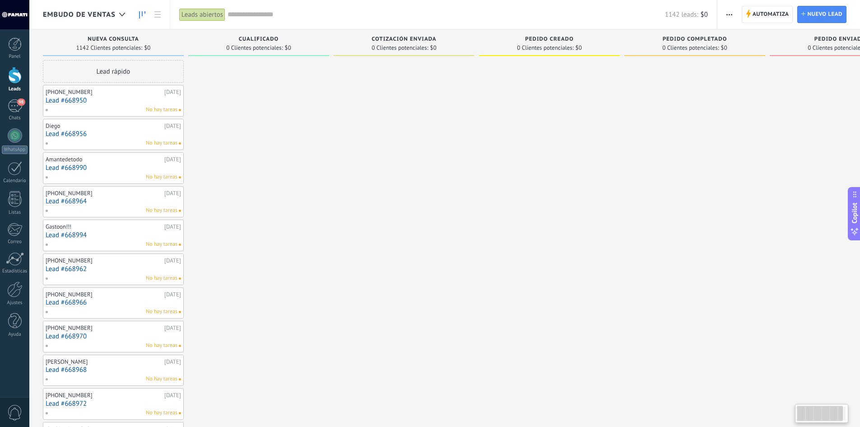
click at [102, 99] on link "Lead #668950" at bounding box center [113, 101] width 135 height 8
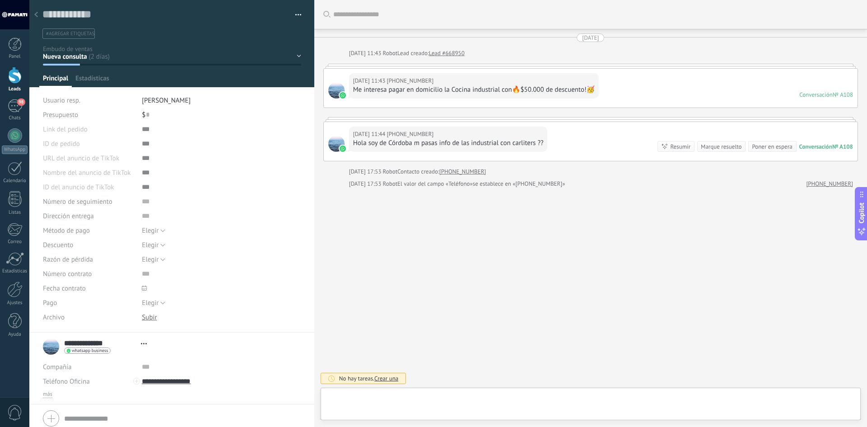
scroll to position [14, 0]
click at [147, 98] on span "[PERSON_NAME]" at bounding box center [166, 100] width 49 height 9
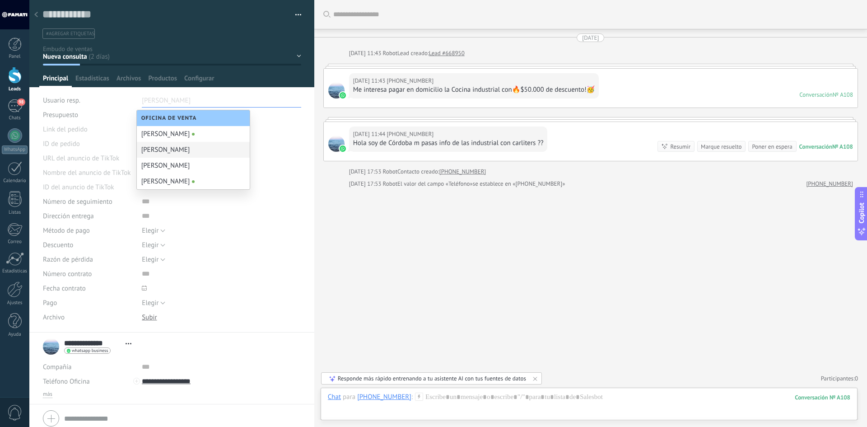
click at [157, 149] on div "[PERSON_NAME]" at bounding box center [193, 150] width 113 height 16
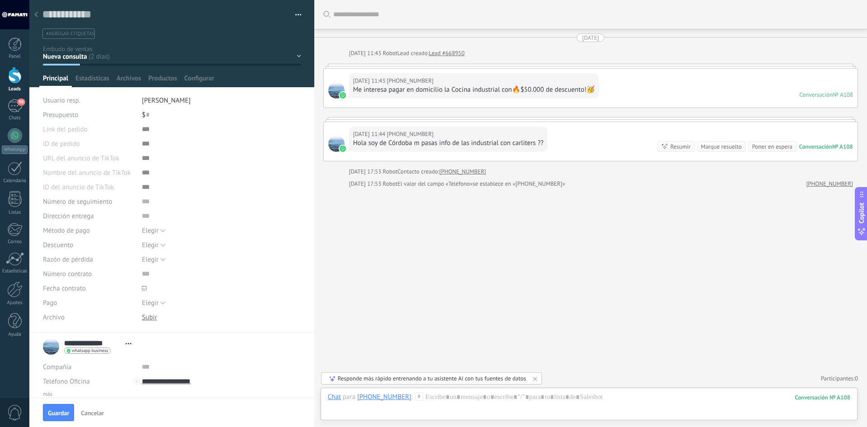
click at [0, 0] on div "Nueva consulta Cualificado Cotización enviada Pedido creado Pedido completado P…" at bounding box center [0, 0] width 0 height 0
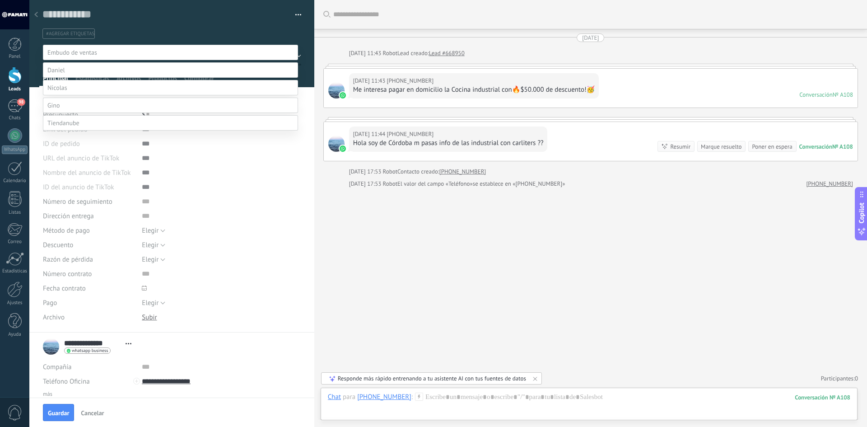
click at [71, 78] on label at bounding box center [170, 69] width 255 height 15
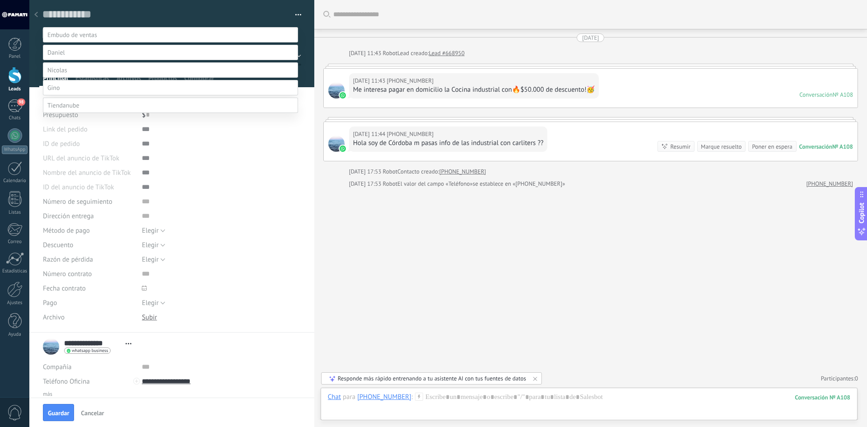
click at [0, 0] on label "Contacto inicial" at bounding box center [0, 0] width 0 height 0
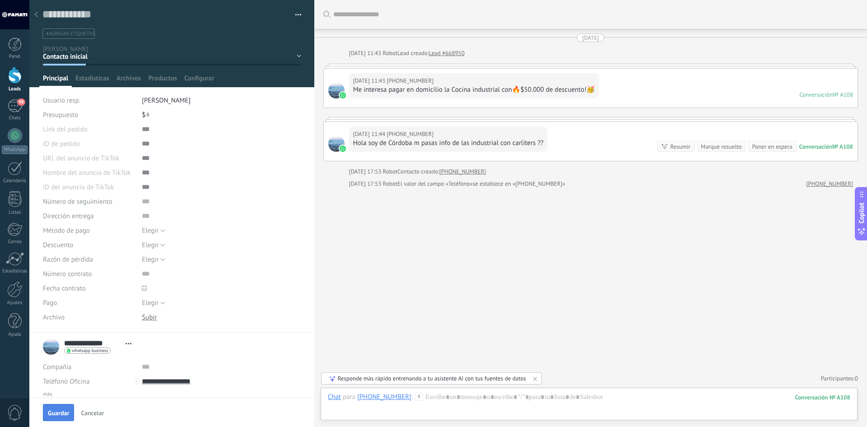
click at [61, 411] on span "Guardar" at bounding box center [58, 412] width 21 height 6
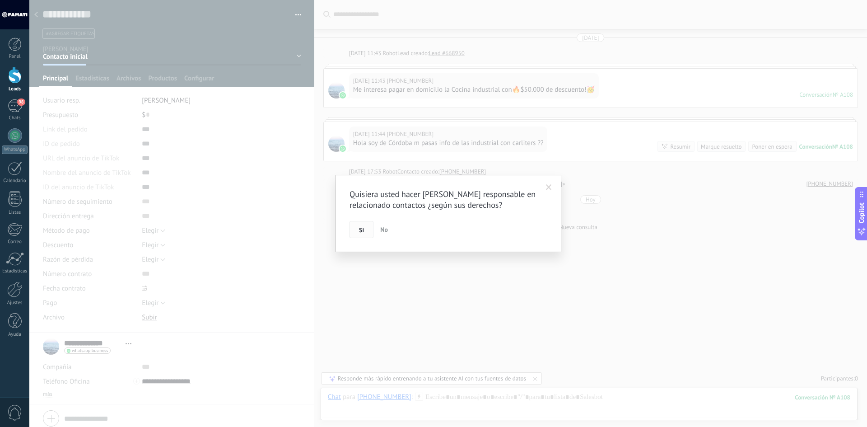
click at [363, 235] on button "Si" at bounding box center [361, 229] width 24 height 17
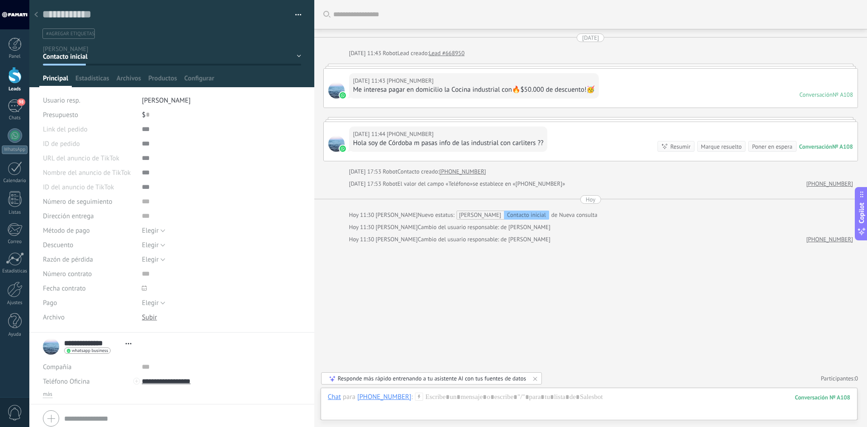
click at [37, 13] on use at bounding box center [36, 14] width 4 height 5
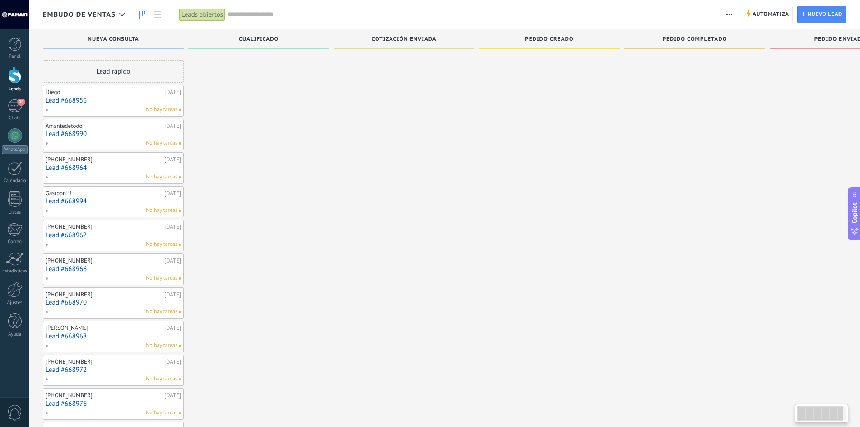
click at [101, 96] on div "Diego 12/09/2025 Lead #668956 No hay tareas" at bounding box center [113, 101] width 135 height 26
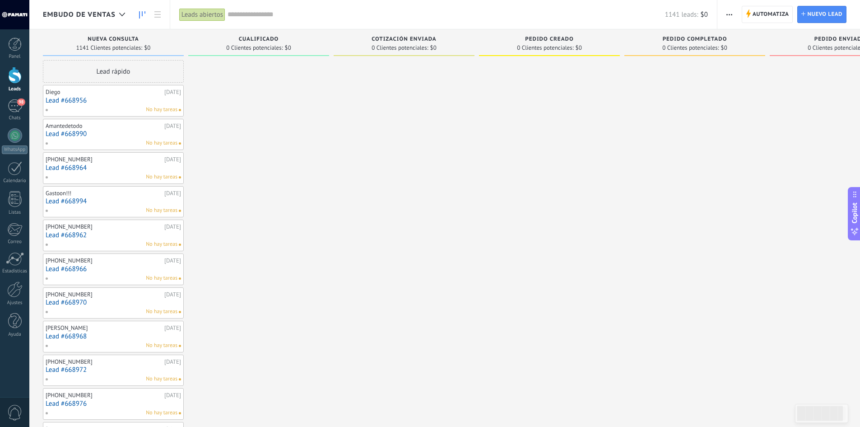
click at [95, 100] on link "Lead #668956" at bounding box center [113, 101] width 135 height 8
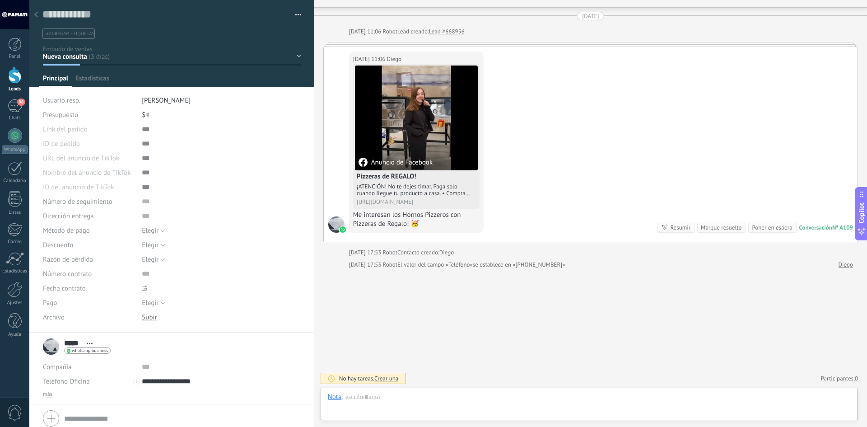
scroll to position [14, 0]
click at [145, 98] on span "[PERSON_NAME]" at bounding box center [166, 100] width 49 height 9
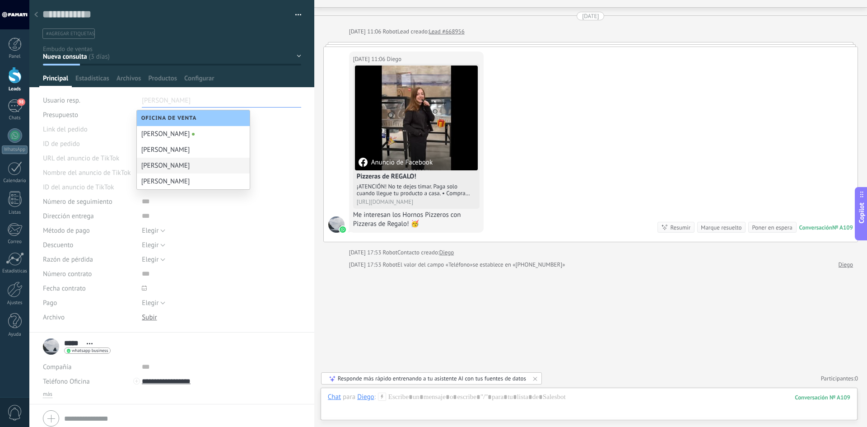
click at [160, 160] on div "[PERSON_NAME]" at bounding box center [193, 166] width 113 height 16
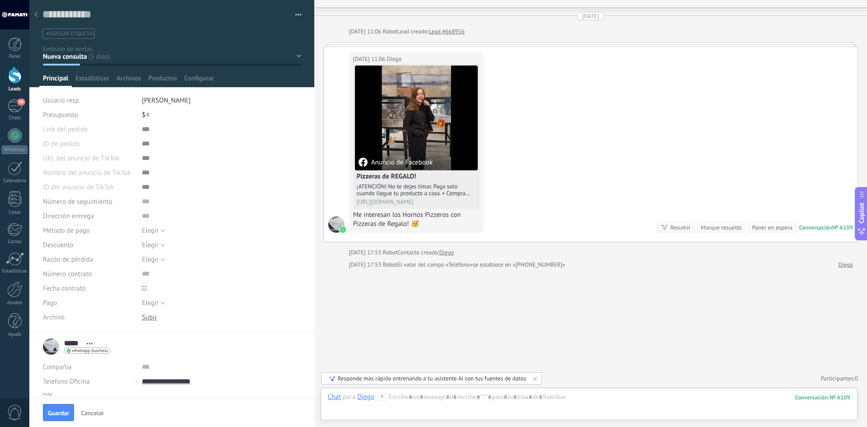
click at [0, 0] on div "Nueva consulta Cualificado Cotización enviada Pedido creado Pedido completado P…" at bounding box center [0, 0] width 0 height 0
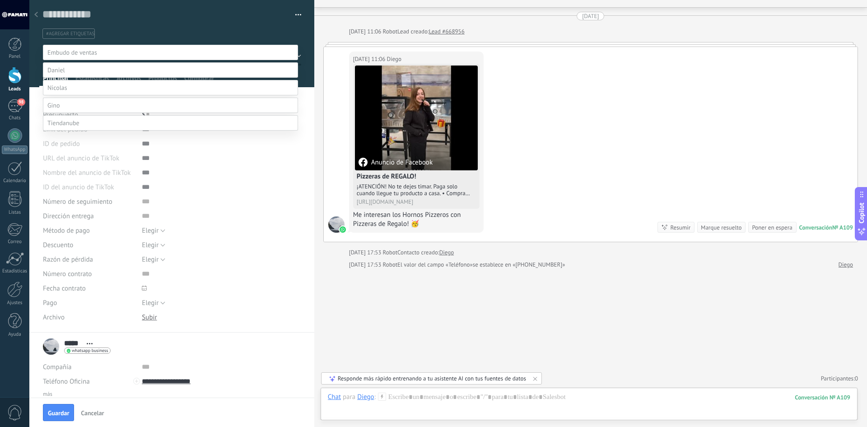
click at [65, 95] on label at bounding box center [170, 87] width 255 height 15
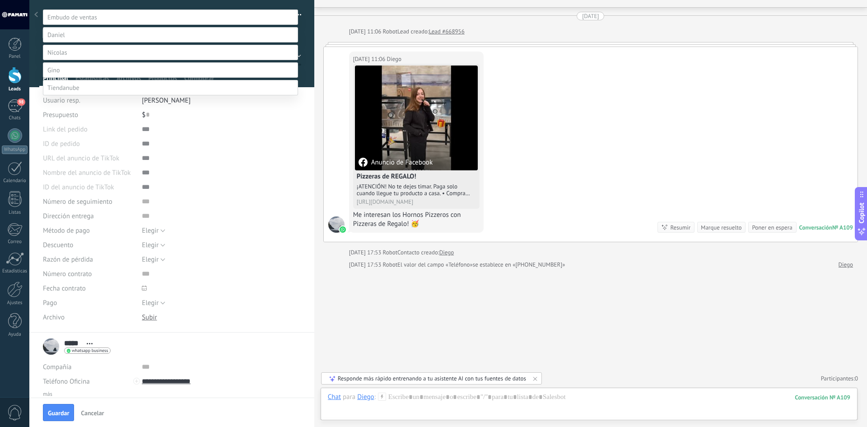
click at [0, 0] on label "Contacto inicial" at bounding box center [0, 0] width 0 height 0
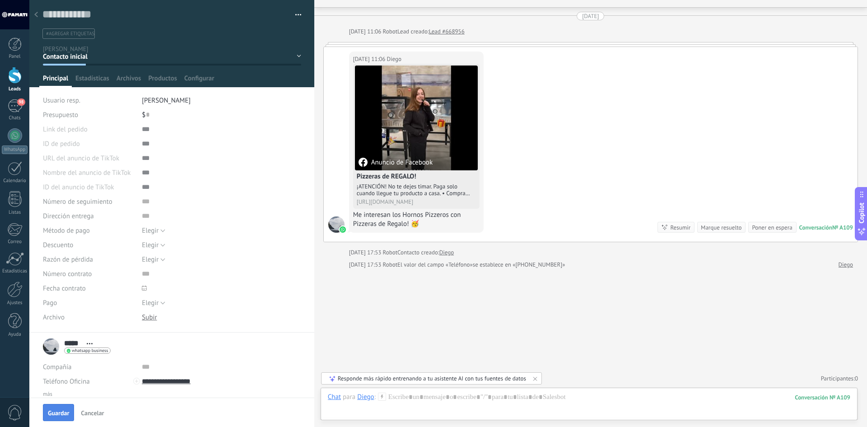
click at [63, 412] on span "Guardar" at bounding box center [58, 412] width 21 height 6
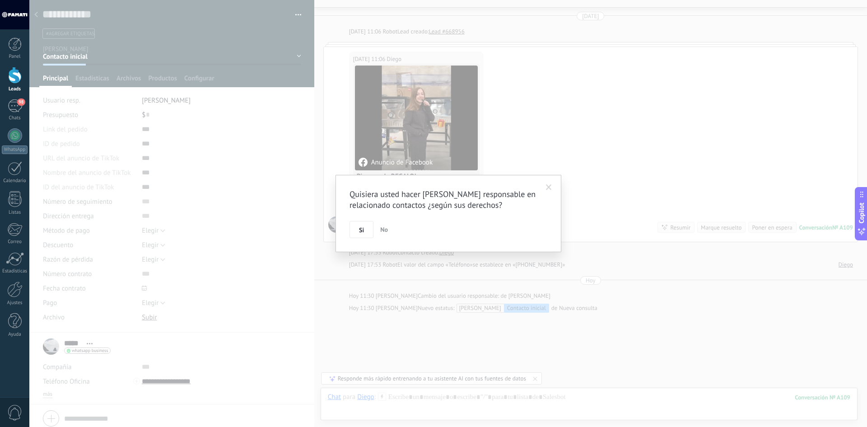
scroll to position [65, 0]
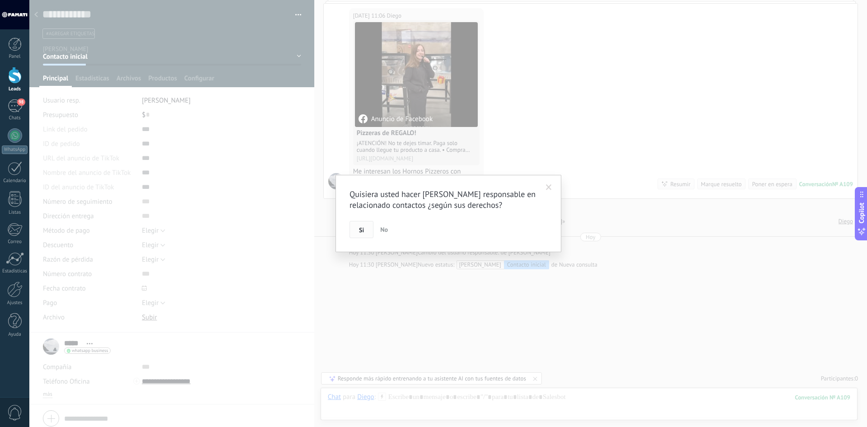
click at [356, 223] on button "Si" at bounding box center [361, 229] width 24 height 17
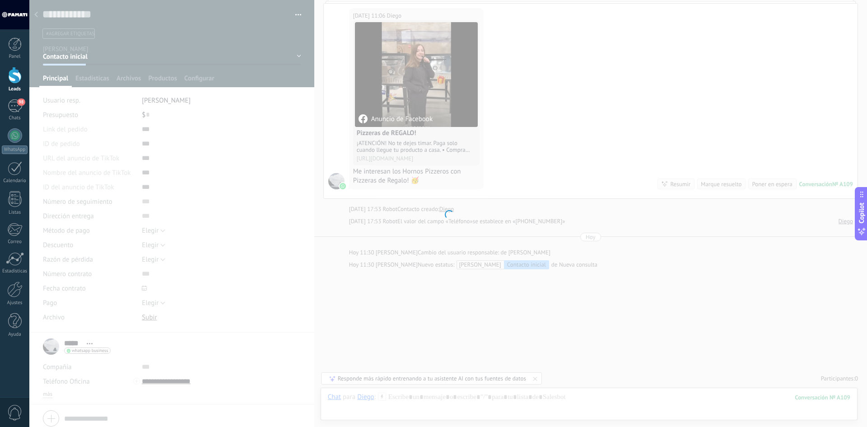
scroll to position [77, 0]
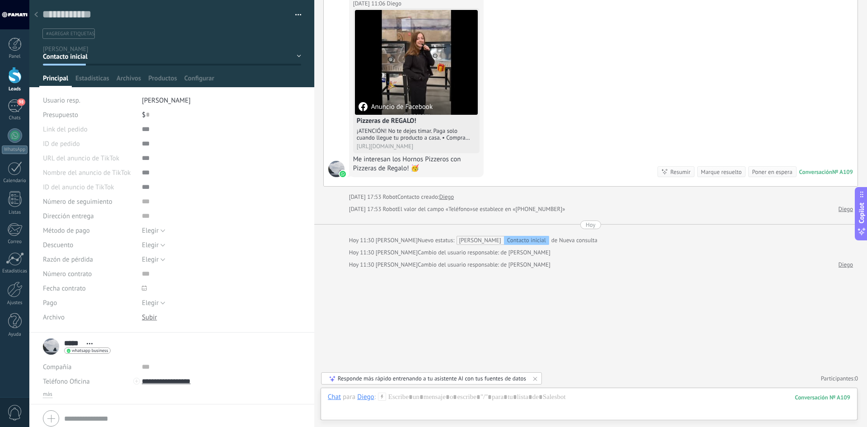
click at [36, 15] on use at bounding box center [36, 14] width 4 height 5
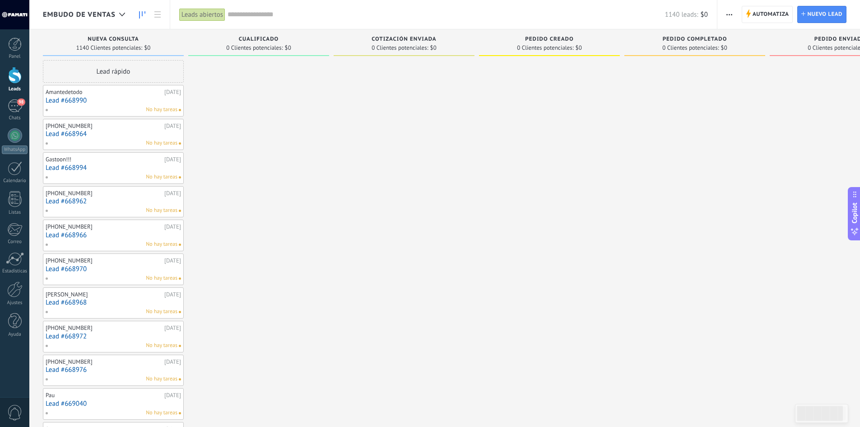
click at [114, 95] on div "Amantedetodo" at bounding box center [104, 91] width 116 height 7
click at [102, 97] on link "Lead #668990" at bounding box center [113, 101] width 135 height 8
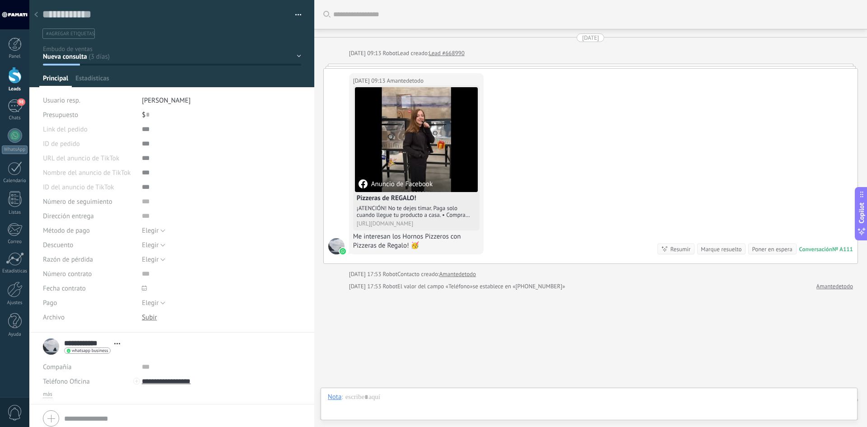
scroll to position [22, 0]
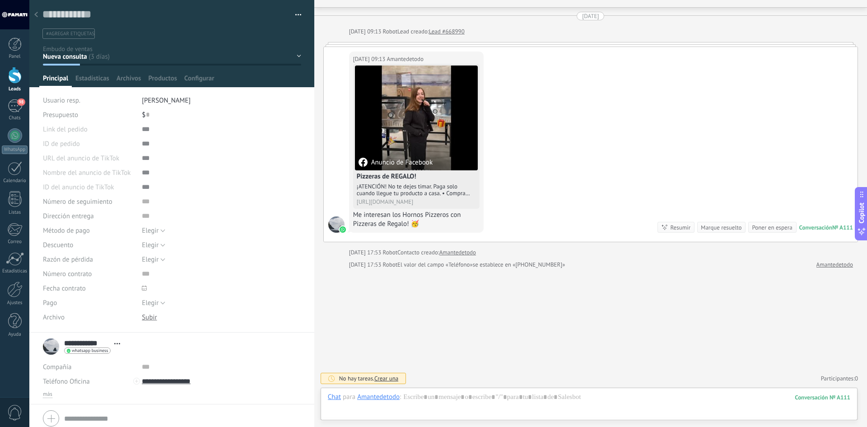
click at [153, 100] on span "[PERSON_NAME]" at bounding box center [166, 100] width 49 height 9
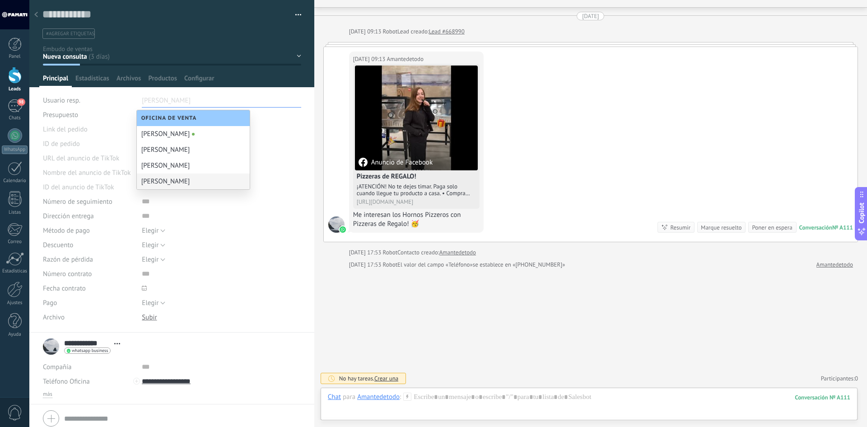
click at [156, 185] on div "[PERSON_NAME]" at bounding box center [193, 181] width 113 height 16
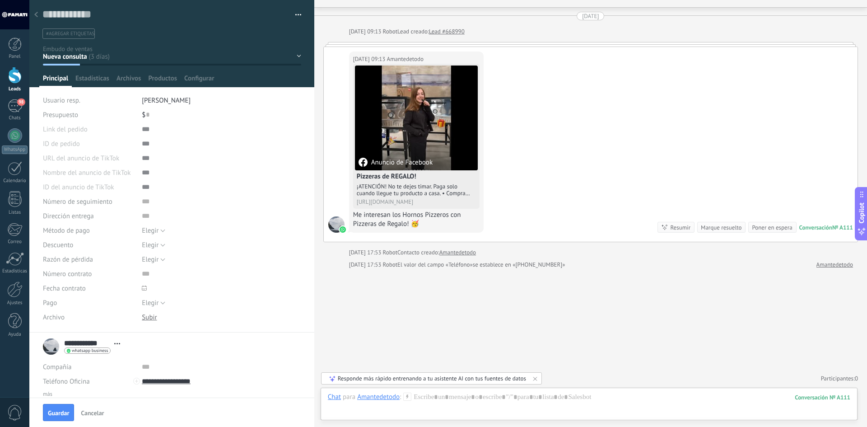
click at [0, 0] on div "Nueva consulta Cualificado Cotización enviada Pedido creado Pedido completado P…" at bounding box center [0, 0] width 0 height 0
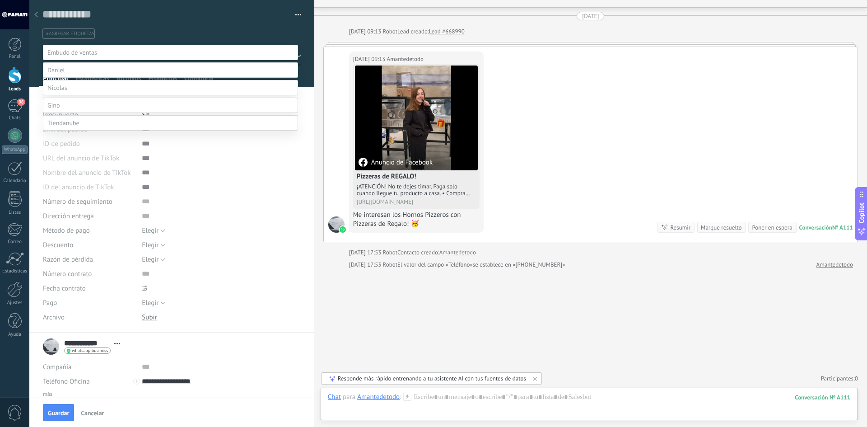
click at [66, 113] on label at bounding box center [170, 105] width 255 height 15
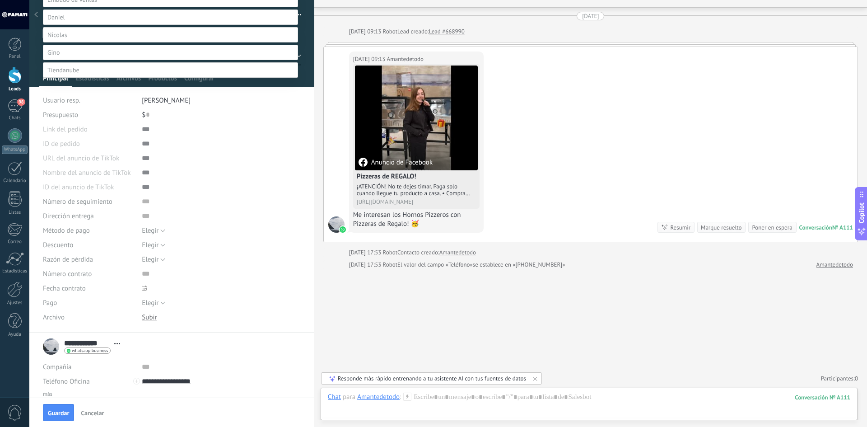
click at [0, 0] on label "Contacto inicial" at bounding box center [0, 0] width 0 height 0
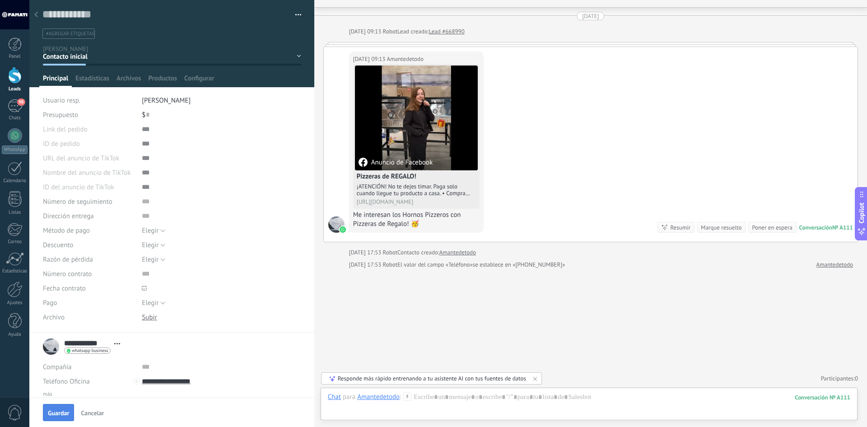
click at [57, 414] on span "Guardar" at bounding box center [58, 412] width 21 height 6
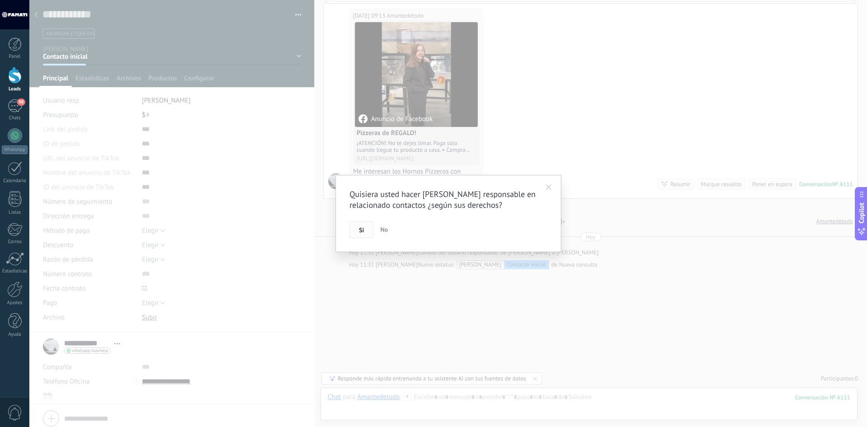
click at [365, 230] on button "Si" at bounding box center [361, 229] width 24 height 17
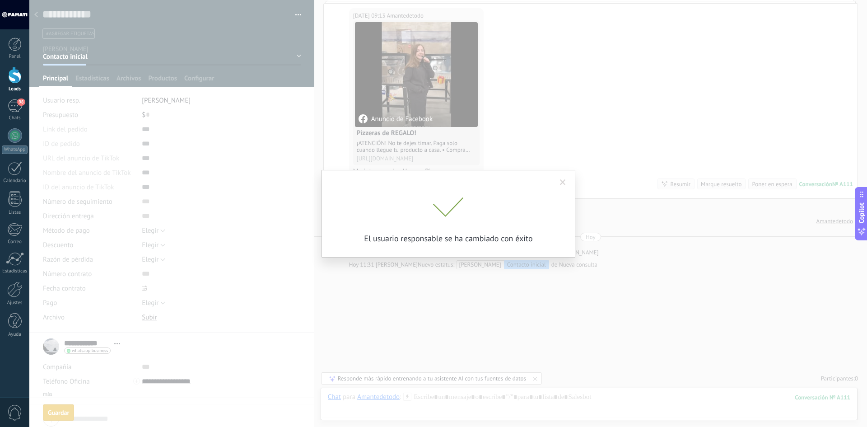
scroll to position [77, 0]
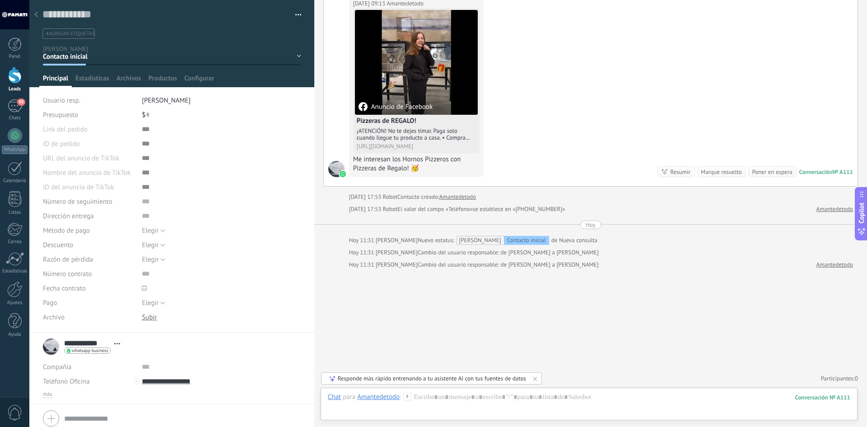
click at [37, 12] on icon at bounding box center [36, 14] width 4 height 5
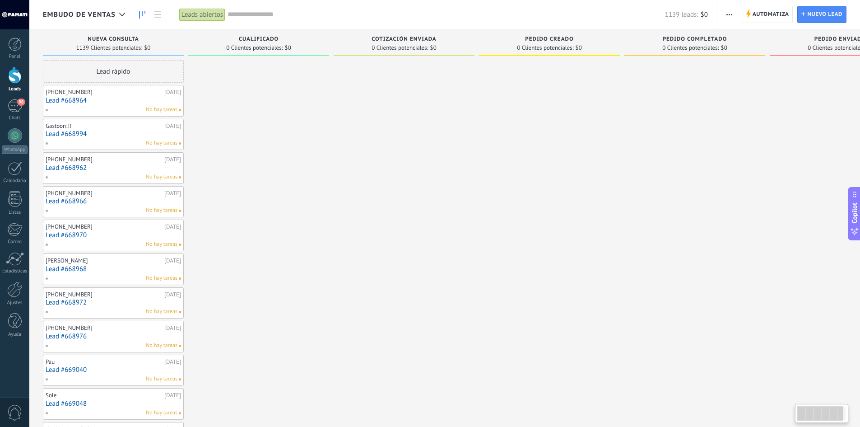
click at [100, 89] on div "[PHONE_NUMBER]" at bounding box center [104, 91] width 116 height 7
click at [96, 103] on link "Lead #668964" at bounding box center [113, 101] width 135 height 8
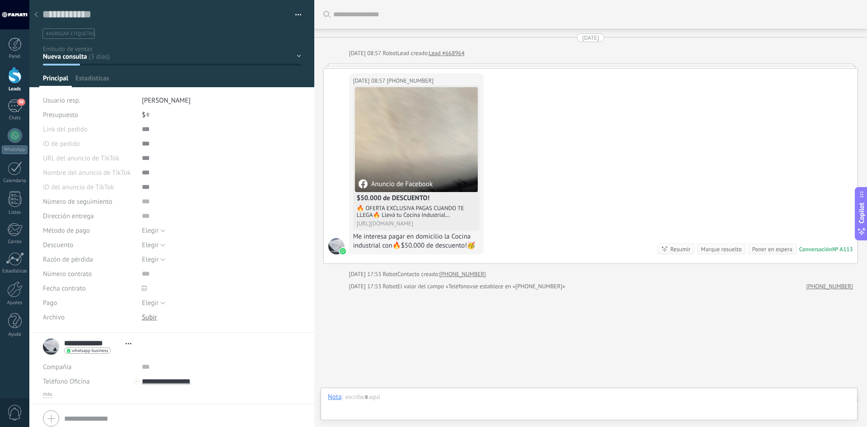
scroll to position [22, 0]
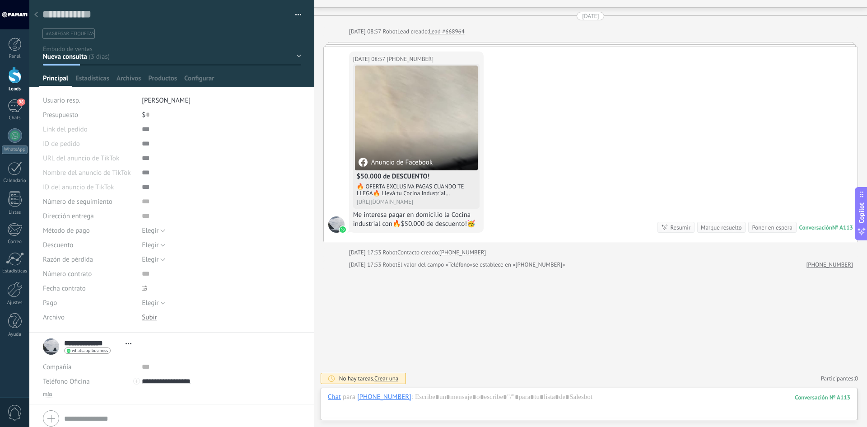
click at [153, 95] on li "[PERSON_NAME]" at bounding box center [221, 100] width 159 height 14
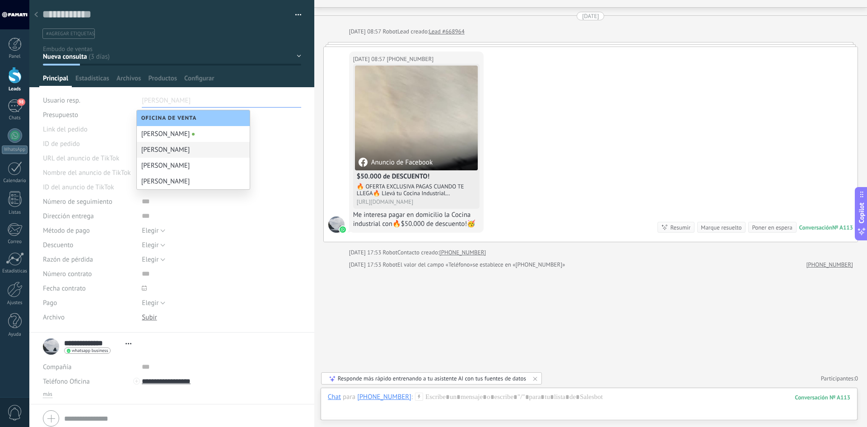
click at [161, 152] on div "[PERSON_NAME]" at bounding box center [193, 150] width 113 height 16
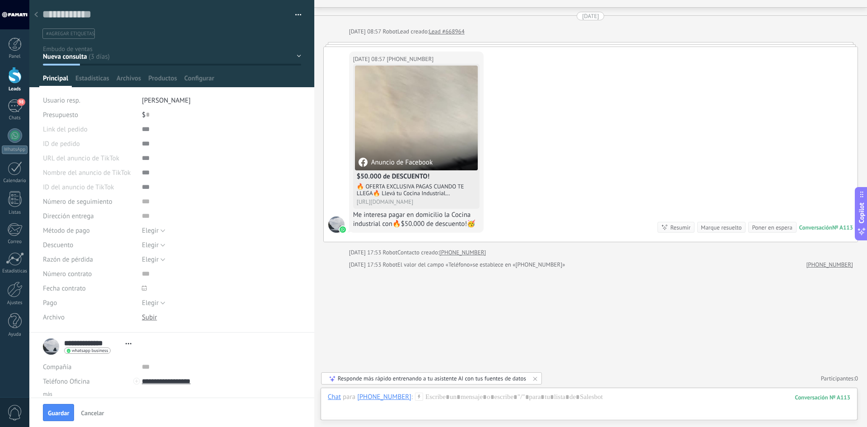
click at [0, 0] on div "Nueva consulta Cualificado Cotización enviada Pedido creado Pedido completado P…" at bounding box center [0, 0] width 0 height 0
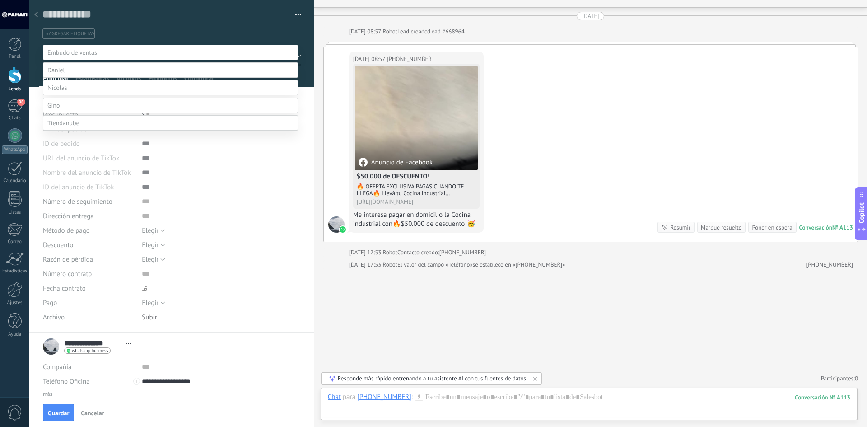
click at [70, 78] on label at bounding box center [170, 69] width 255 height 15
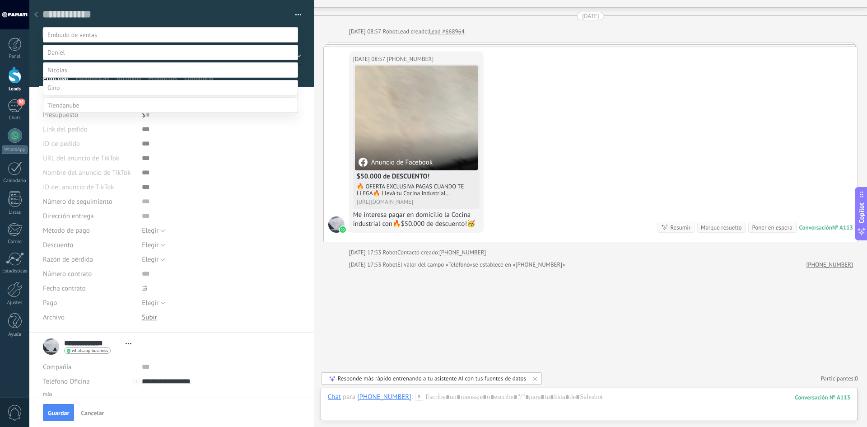
click at [0, 0] on label "Contacto inicial" at bounding box center [0, 0] width 0 height 0
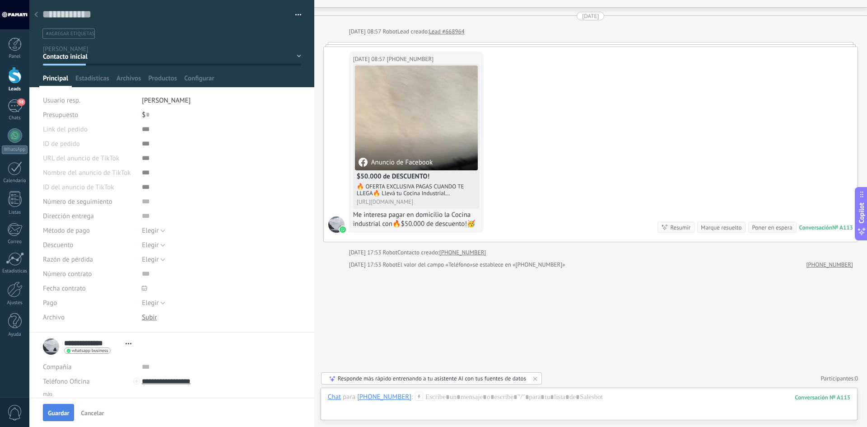
click at [51, 409] on span "Guardar" at bounding box center [58, 412] width 21 height 6
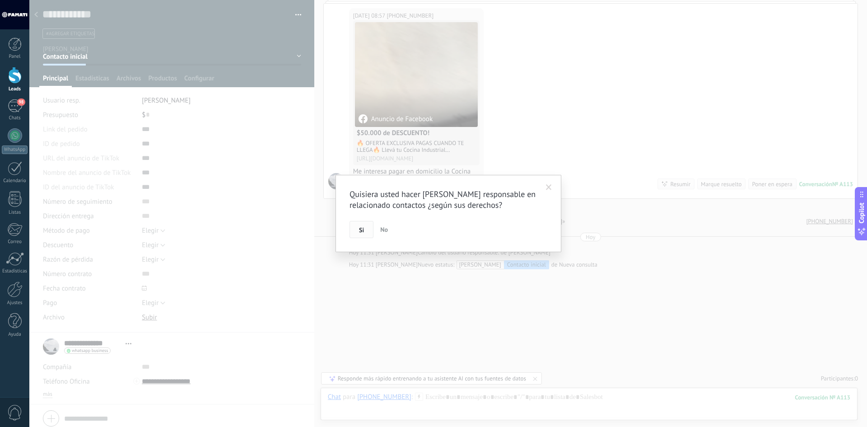
click at [361, 227] on span "Si" at bounding box center [361, 230] width 5 height 6
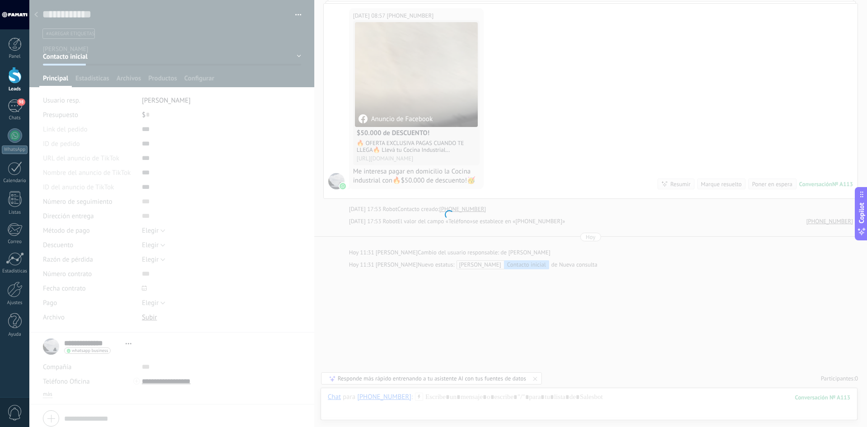
scroll to position [77, 0]
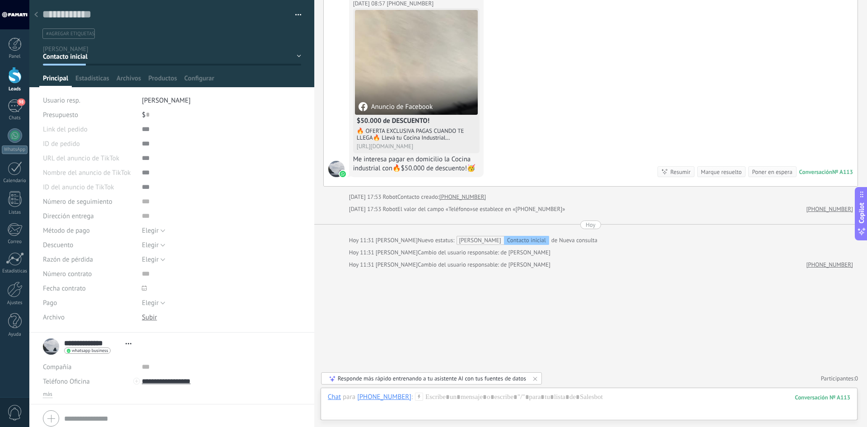
click at [35, 16] on icon at bounding box center [36, 14] width 4 height 5
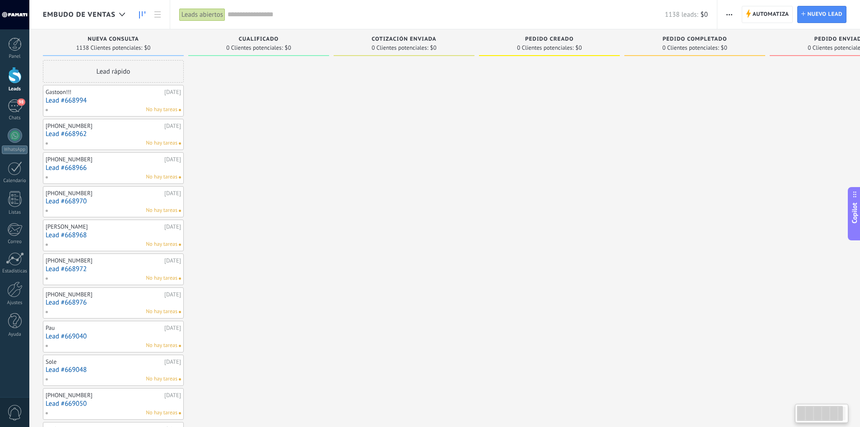
click at [95, 99] on link "Lead #668994" at bounding box center [113, 101] width 135 height 8
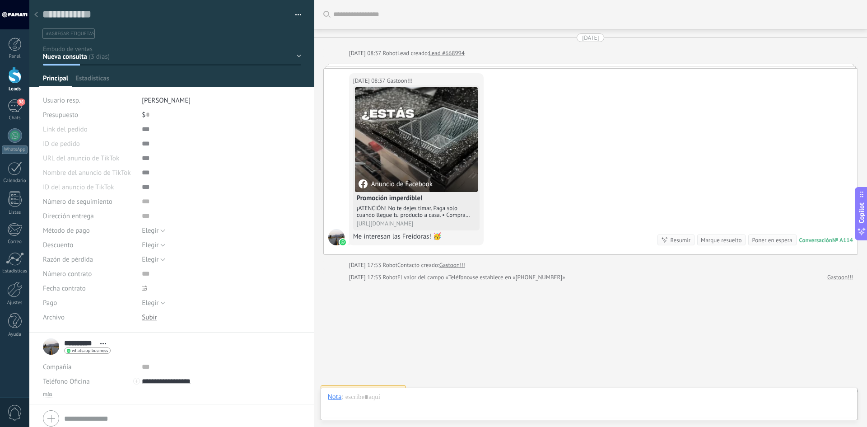
scroll to position [13, 0]
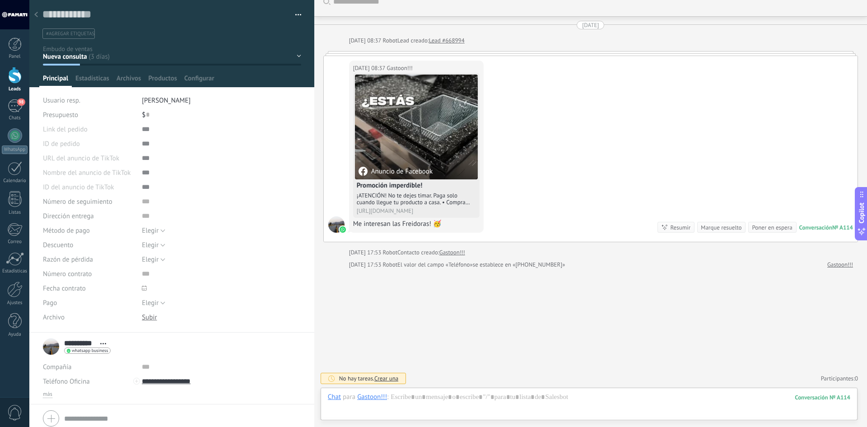
click at [149, 94] on li "[PERSON_NAME]" at bounding box center [221, 100] width 159 height 14
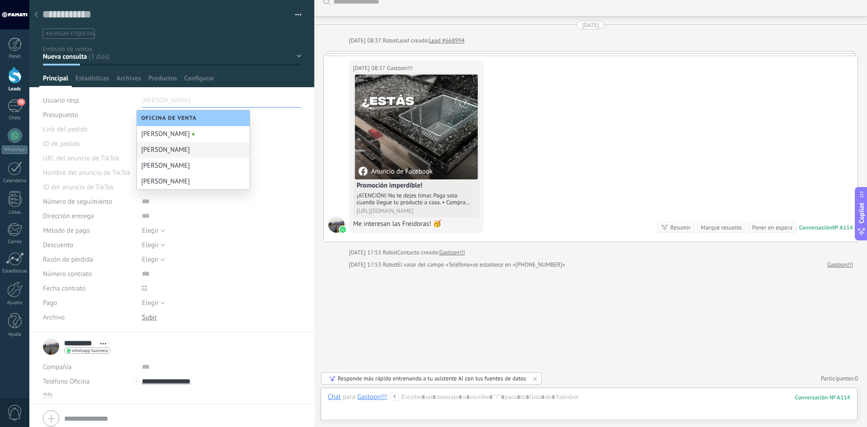
click at [157, 146] on div "[PERSON_NAME]" at bounding box center [193, 150] width 113 height 16
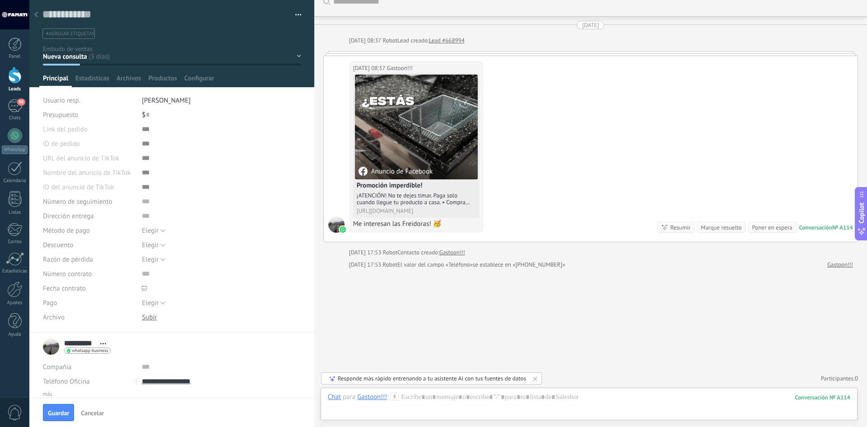
click at [157, 146] on div at bounding box center [221, 143] width 159 height 14
click at [149, 98] on span "[PERSON_NAME]" at bounding box center [166, 100] width 49 height 9
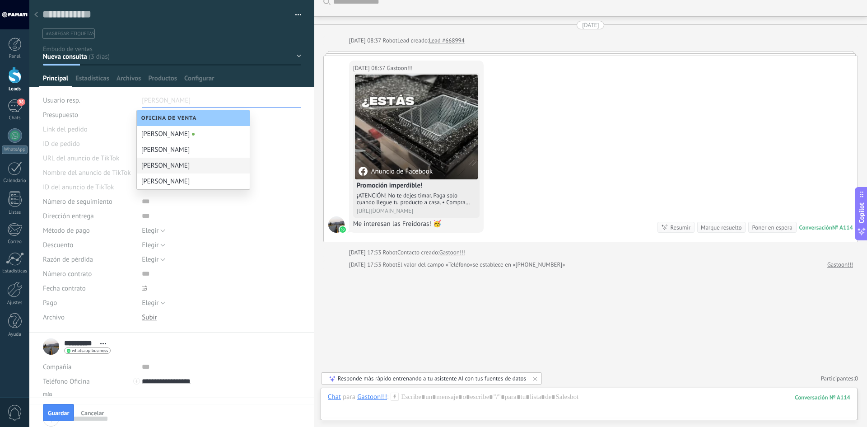
drag, startPoint x: 152, startPoint y: 168, endPoint x: 132, endPoint y: 119, distance: 53.5
click at [152, 168] on div "[PERSON_NAME]" at bounding box center [193, 166] width 113 height 16
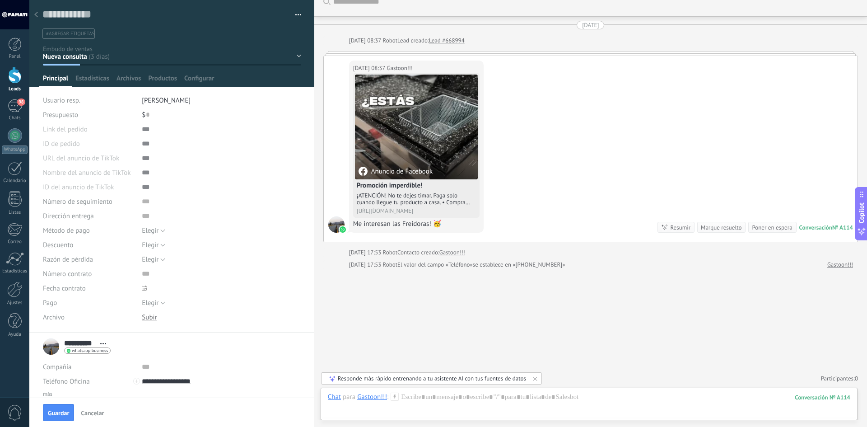
click at [0, 0] on div "Nueva consulta Cualificado Cotización enviada Pedido creado Pedido completado P…" at bounding box center [0, 0] width 0 height 0
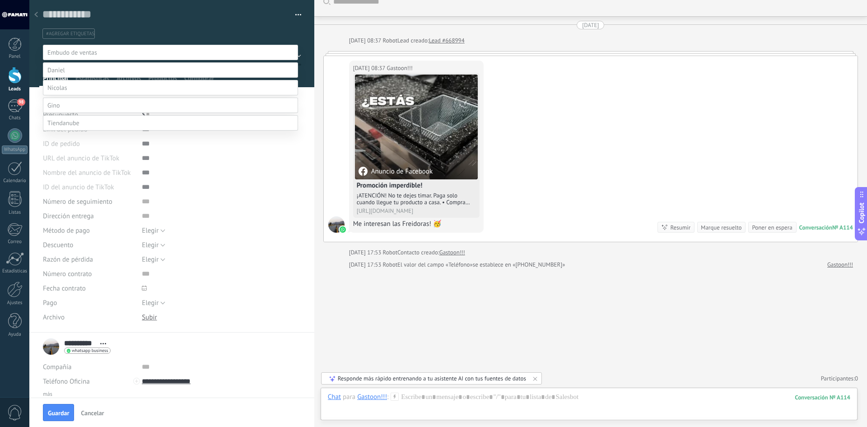
click at [64, 95] on label at bounding box center [170, 87] width 255 height 15
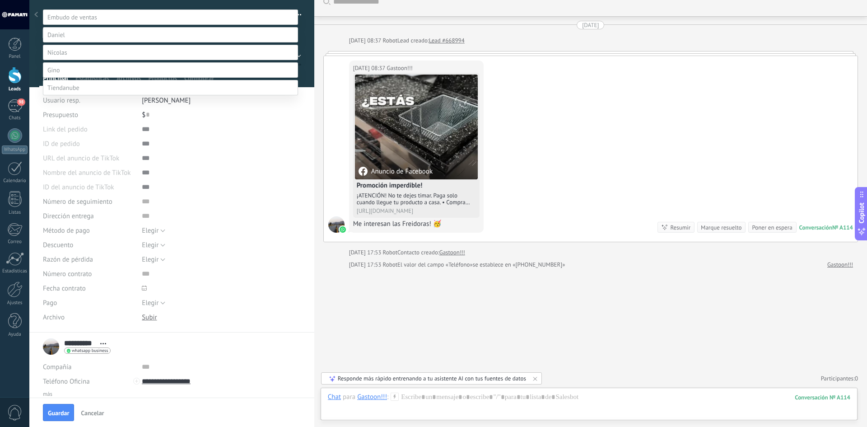
click at [0, 0] on label "Contacto inicial" at bounding box center [0, 0] width 0 height 0
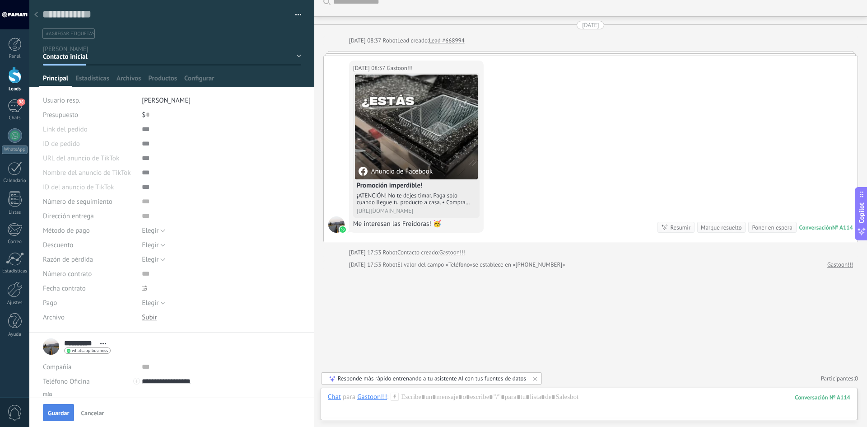
click at [64, 414] on span "Guardar" at bounding box center [58, 412] width 21 height 6
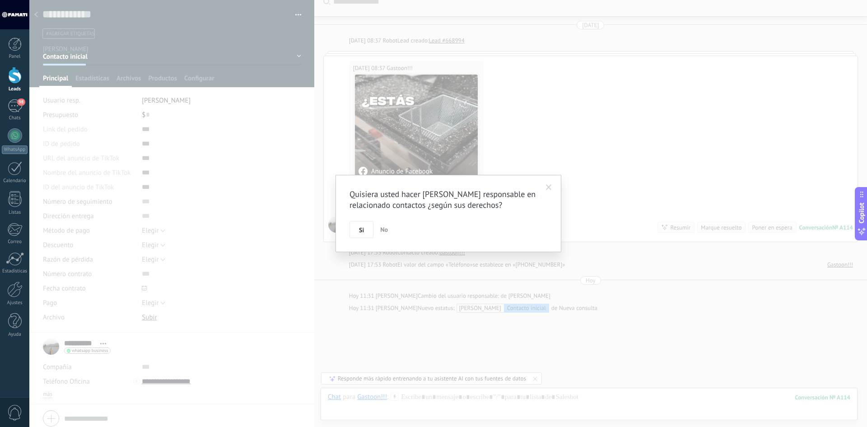
scroll to position [56, 0]
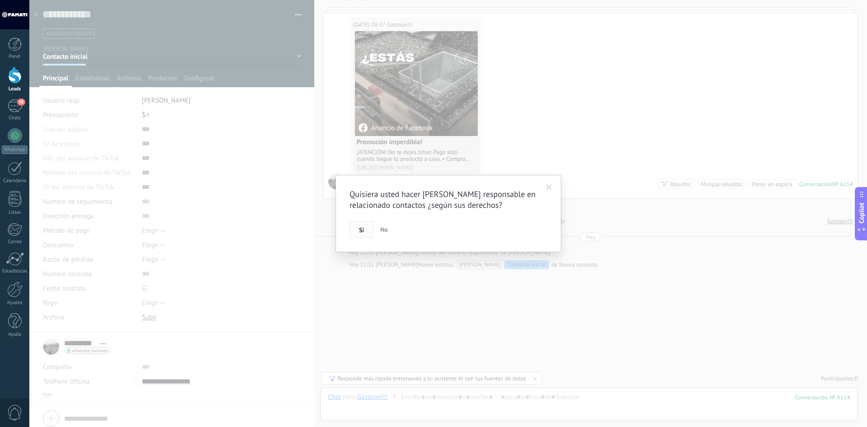
click at [365, 229] on button "Si" at bounding box center [361, 229] width 24 height 17
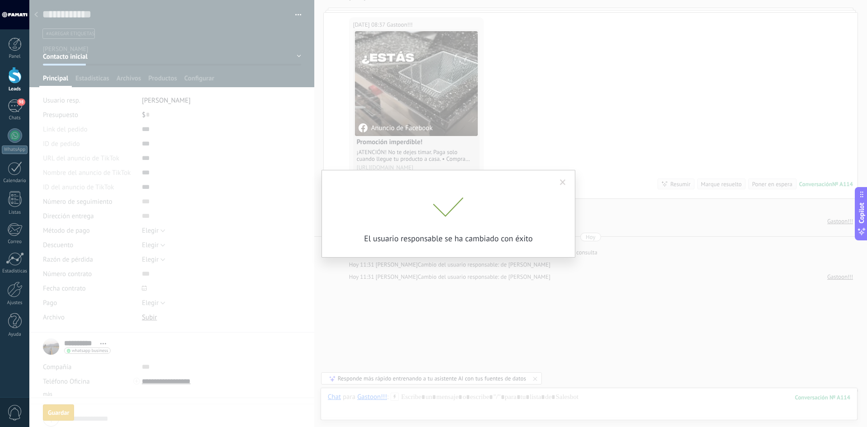
scroll to position [68, 0]
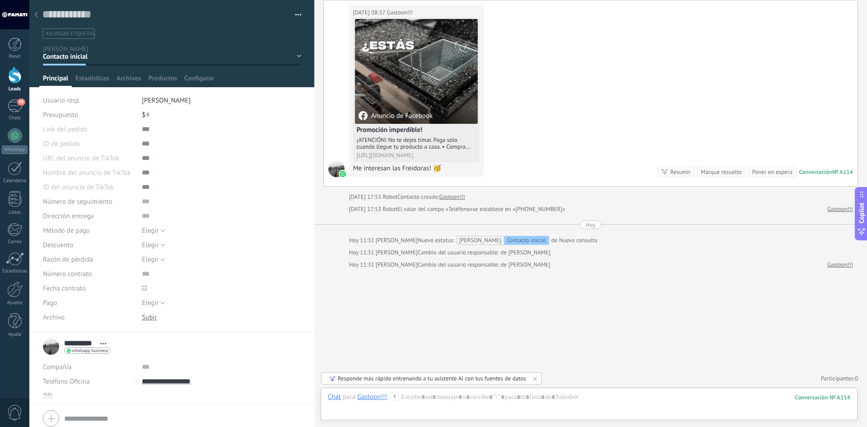
click at [36, 13] on icon at bounding box center [36, 14] width 4 height 5
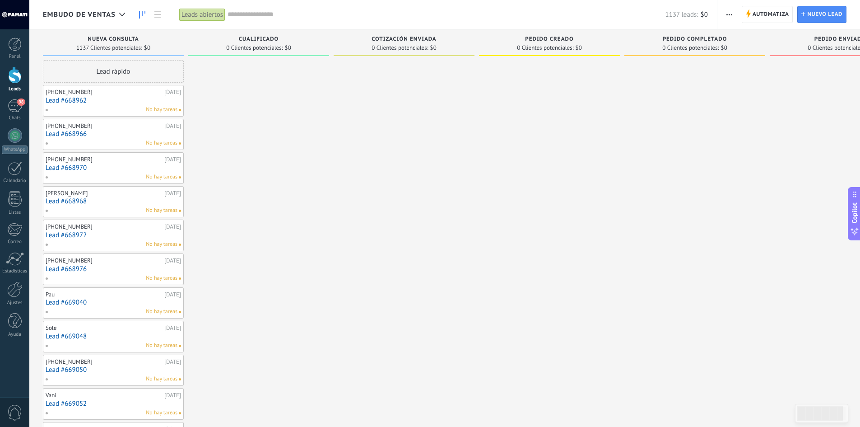
click at [107, 98] on link "Lead #668962" at bounding box center [113, 101] width 135 height 8
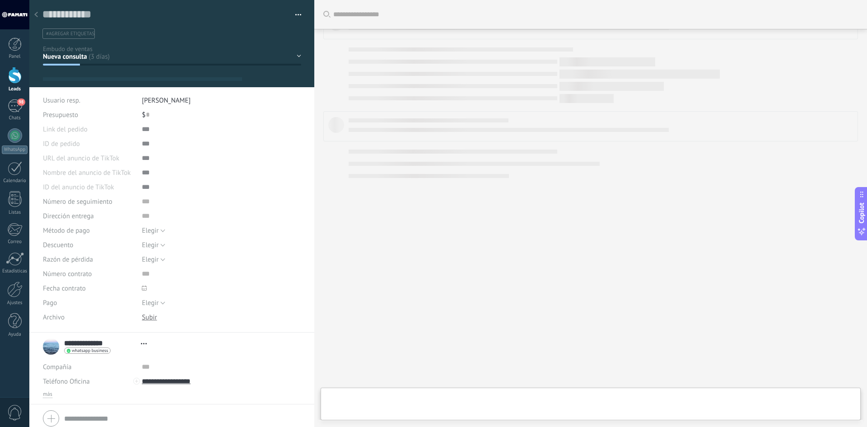
click at [0, 0] on div "Nueva consulta Cualificado Cotización enviada Pedido creado Pedido completado P…" at bounding box center [0, 0] width 0 height 0
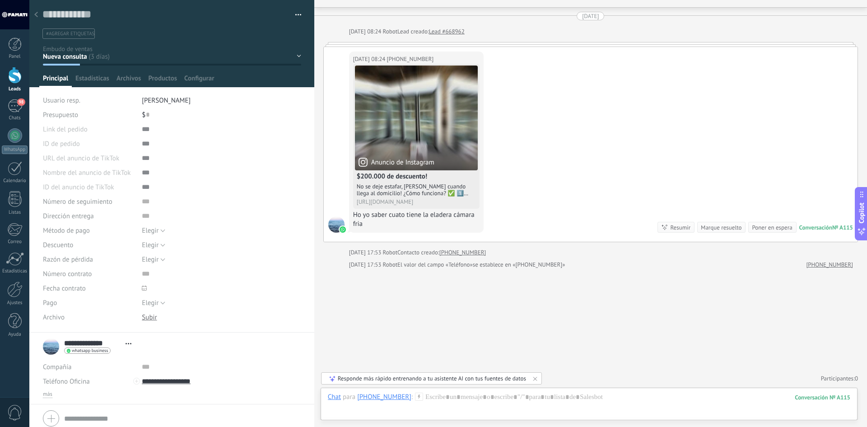
click at [148, 96] on span "[PERSON_NAME]" at bounding box center [166, 100] width 49 height 9
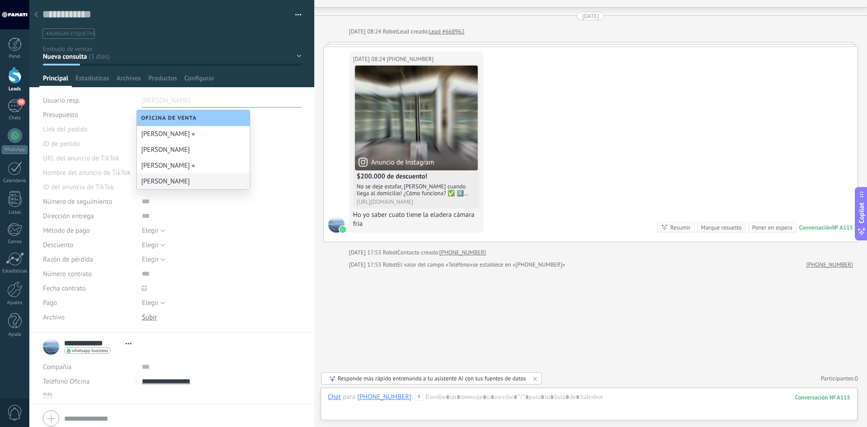
click at [156, 175] on div "[PERSON_NAME]" at bounding box center [193, 181] width 113 height 16
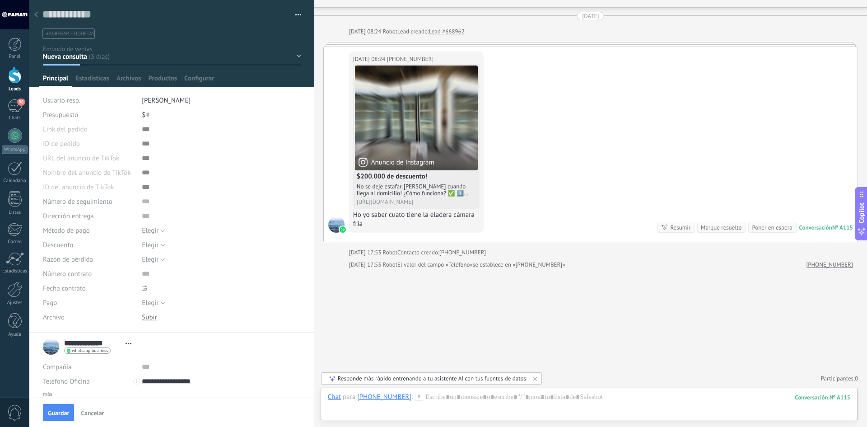
click at [0, 0] on div "Nueva consulta Cualificado Cotización enviada Pedido creado Pedido completado P…" at bounding box center [0, 0] width 0 height 0
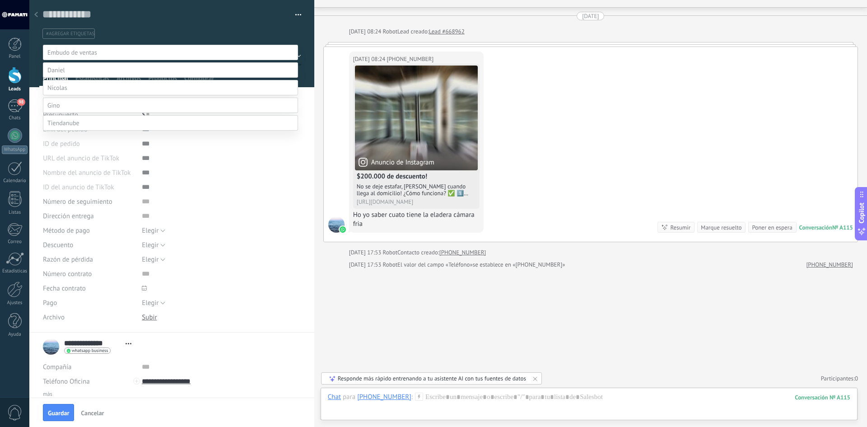
click at [68, 113] on label at bounding box center [170, 105] width 255 height 15
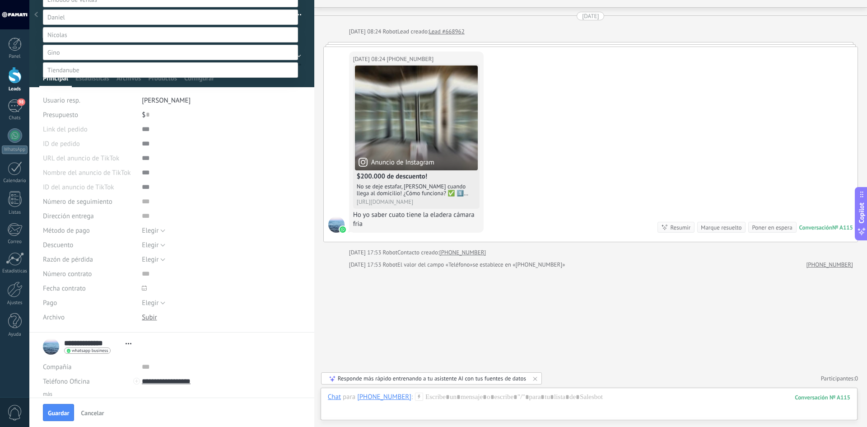
click at [0, 0] on label "Contacto inicial" at bounding box center [0, 0] width 0 height 0
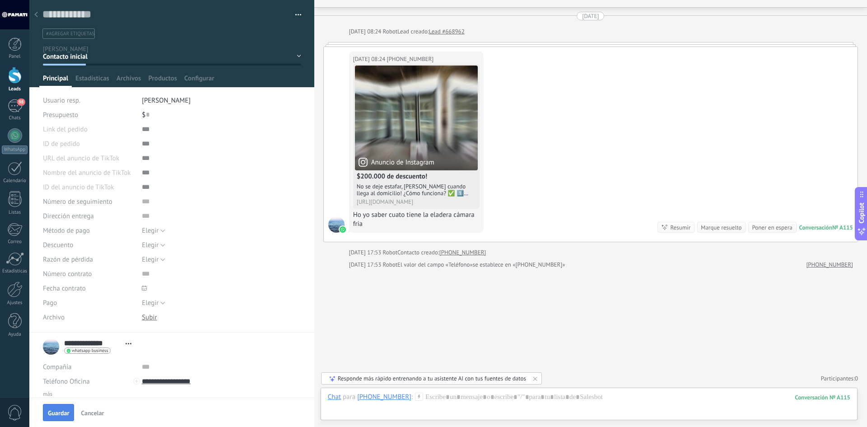
click at [62, 410] on span "Guardar" at bounding box center [58, 412] width 21 height 6
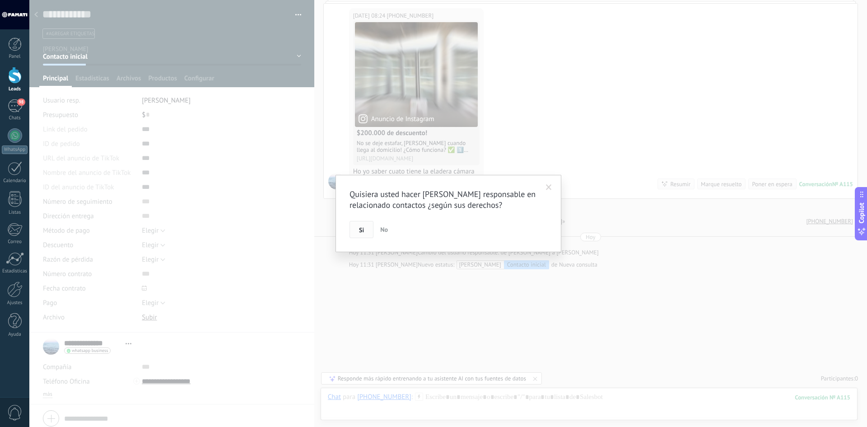
click at [361, 227] on span "Si" at bounding box center [361, 230] width 5 height 6
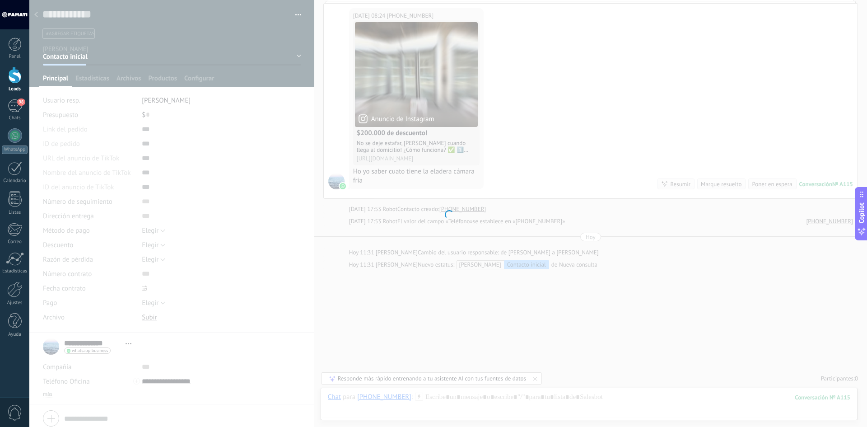
scroll to position [77, 0]
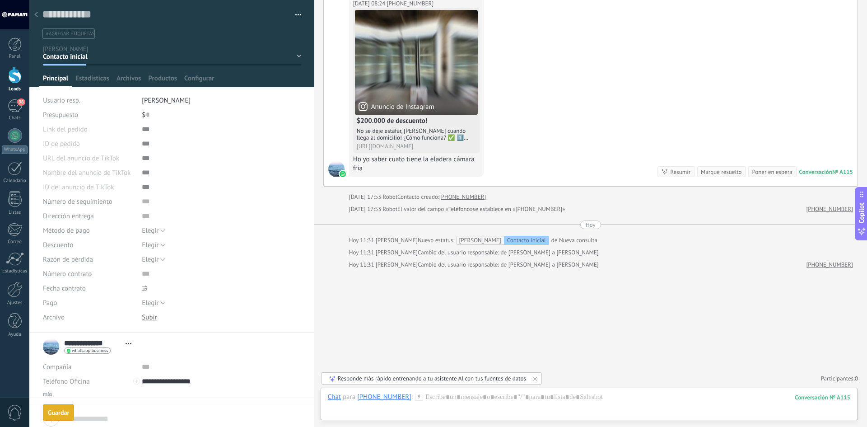
click at [37, 11] on div at bounding box center [36, 15] width 13 height 18
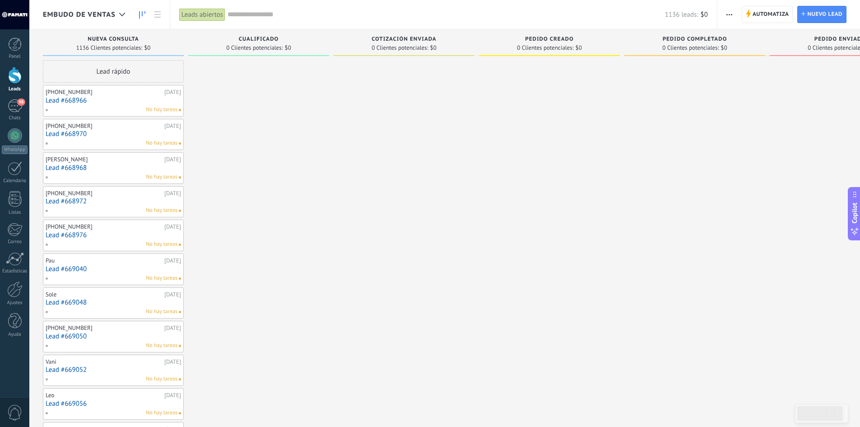
click at [98, 102] on link "Lead #668966" at bounding box center [113, 101] width 135 height 8
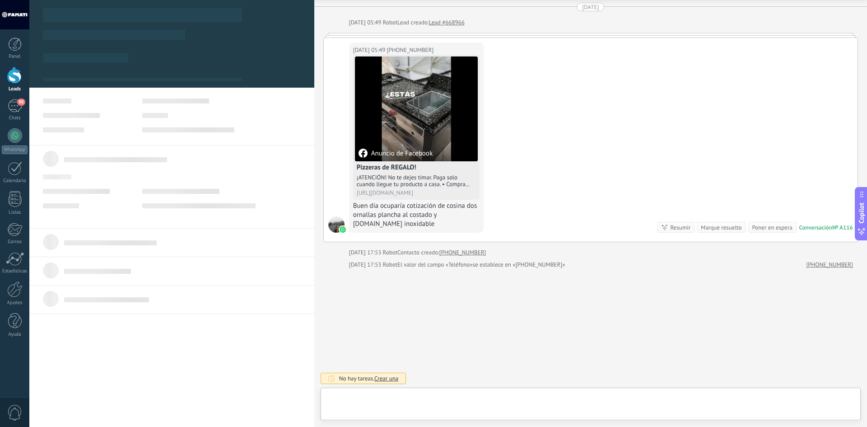
scroll to position [14, 0]
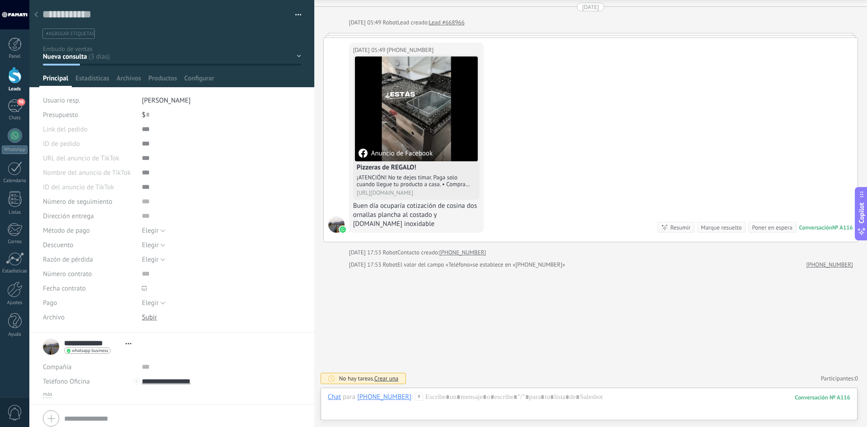
click at [144, 97] on span "[PERSON_NAME]" at bounding box center [166, 100] width 49 height 9
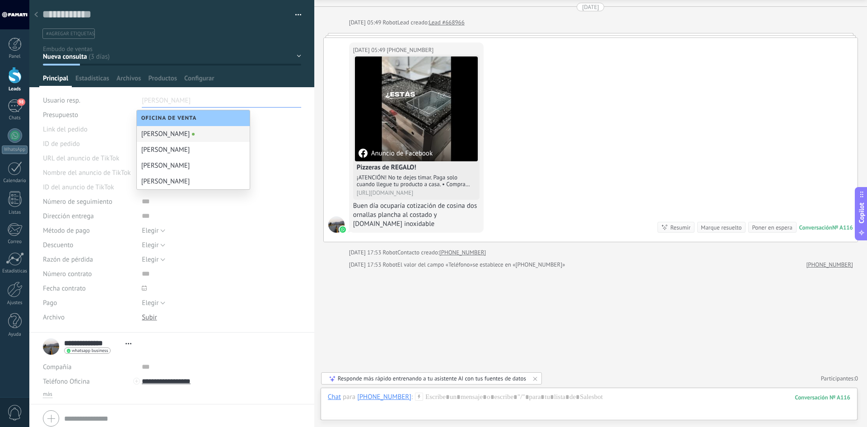
click at [157, 147] on div "[PERSON_NAME]" at bounding box center [193, 150] width 113 height 16
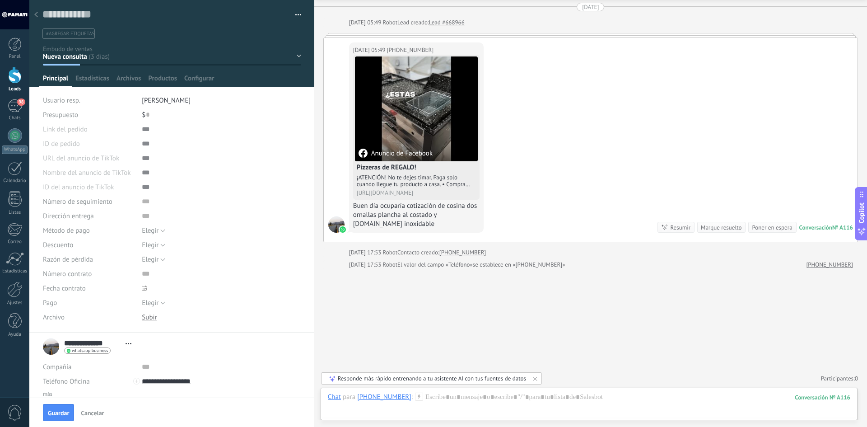
click at [0, 0] on div "Nueva consulta Cualificado Cotización enviada Pedido creado Pedido completado P…" at bounding box center [0, 0] width 0 height 0
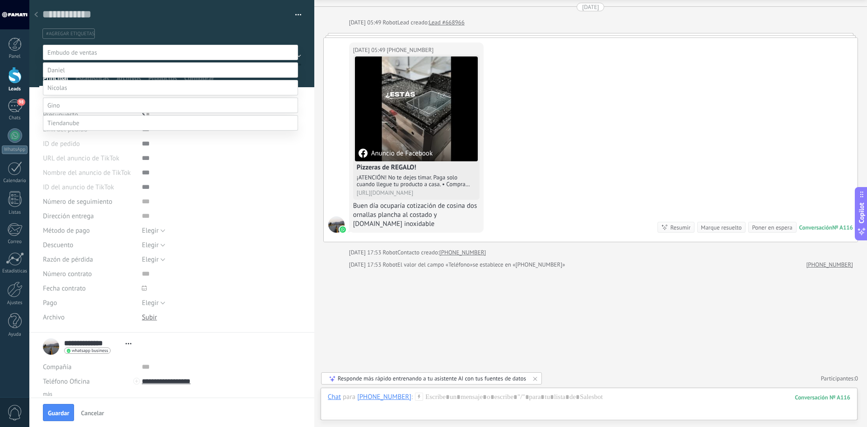
click at [64, 92] on span at bounding box center [57, 88] width 20 height 8
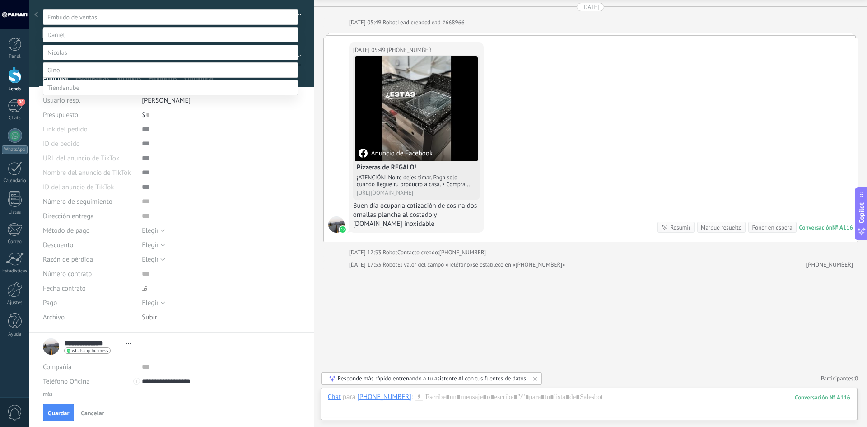
click at [61, 35] on span at bounding box center [56, 35] width 18 height 8
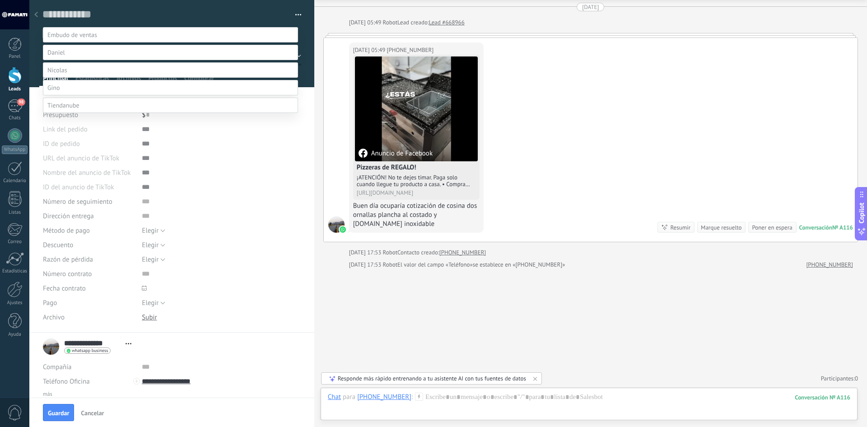
click at [0, 0] on label "Contacto inicial" at bounding box center [0, 0] width 0 height 0
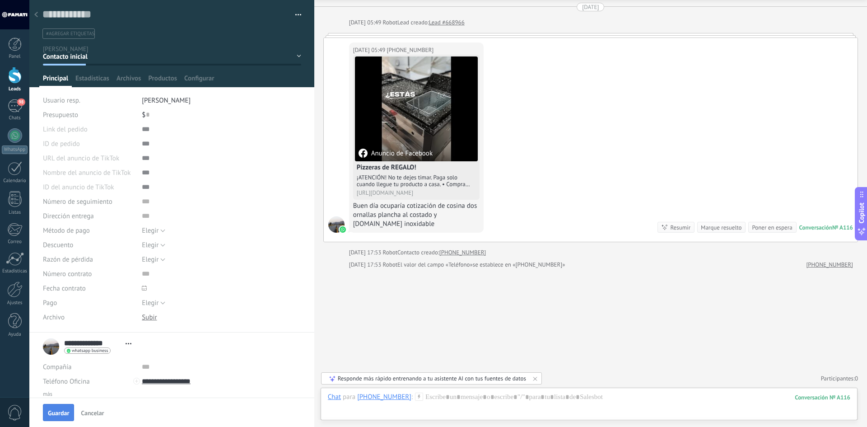
click at [60, 409] on button "Guardar" at bounding box center [58, 412] width 31 height 17
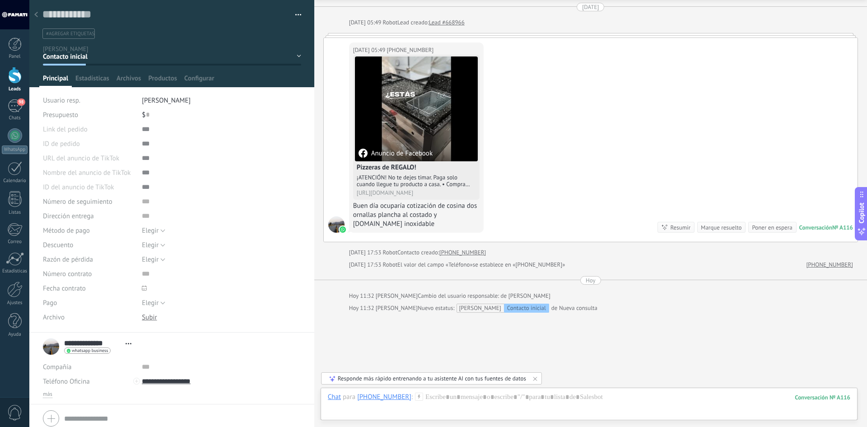
scroll to position [74, 0]
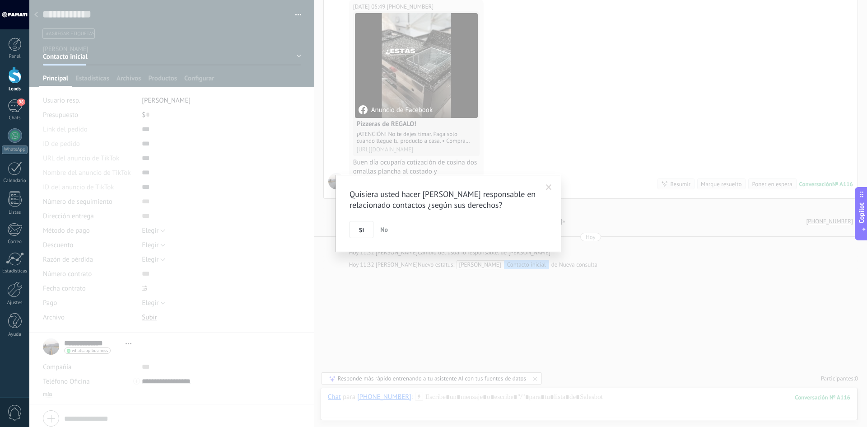
click at [353, 229] on button "Si" at bounding box center [361, 229] width 24 height 17
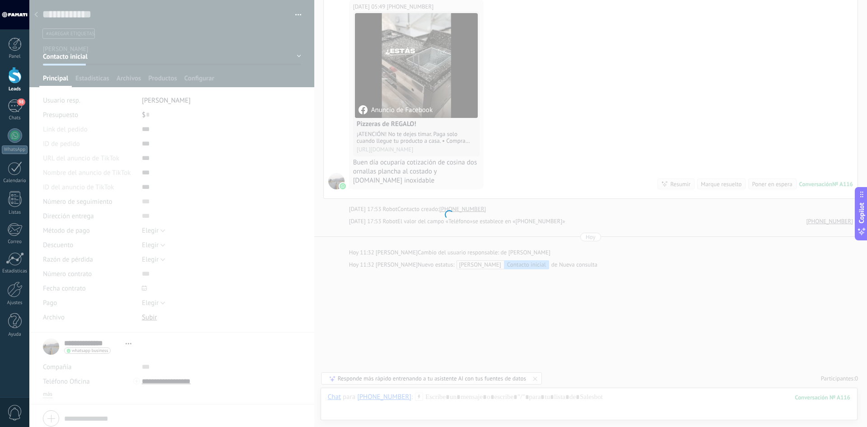
scroll to position [86, 0]
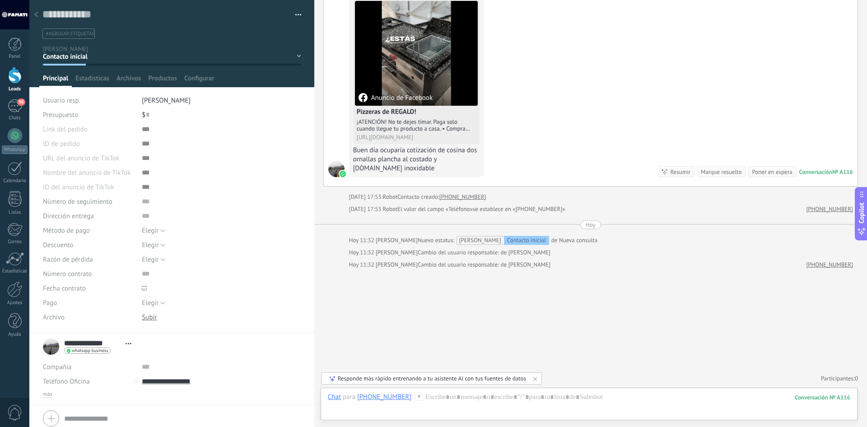
click at [37, 13] on use at bounding box center [36, 14] width 4 height 5
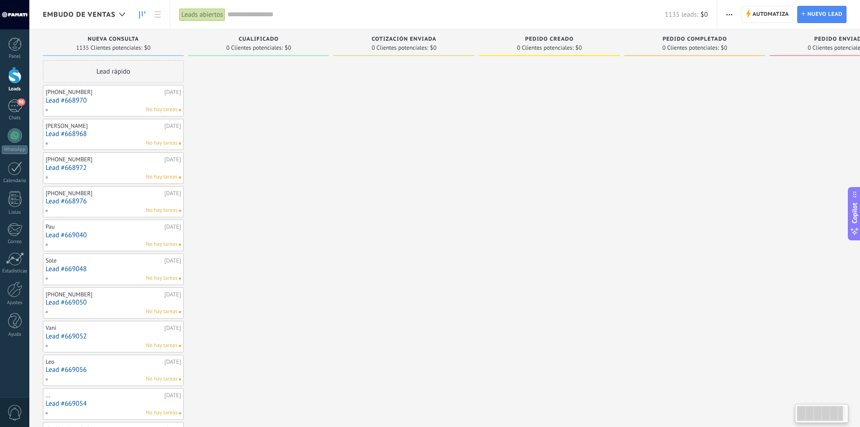
click at [111, 95] on div "[PHONE_NUMBER]" at bounding box center [104, 91] width 116 height 7
click at [105, 99] on link "Lead #668970" at bounding box center [113, 101] width 135 height 8
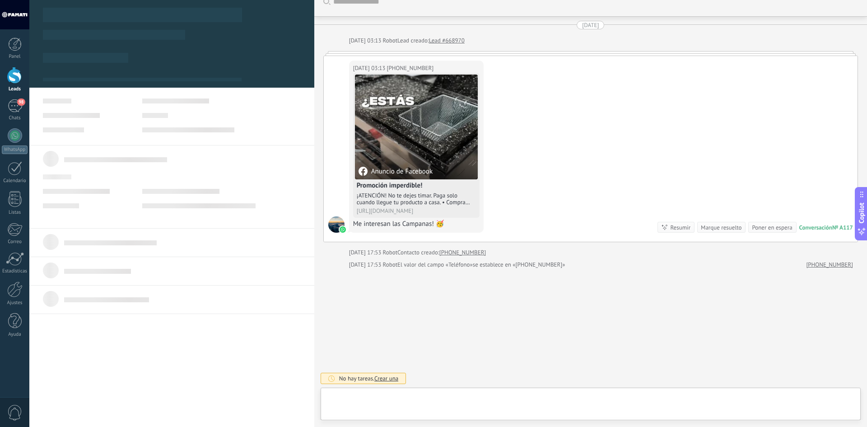
scroll to position [14, 0]
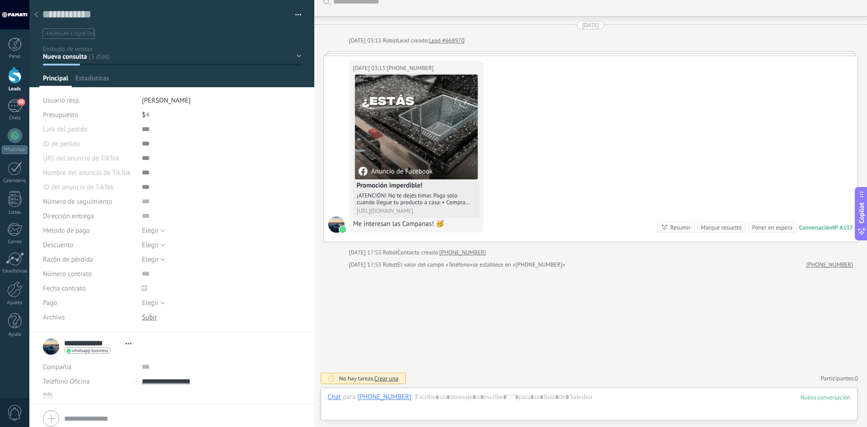
click at [154, 98] on span "[PERSON_NAME]" at bounding box center [166, 100] width 49 height 9
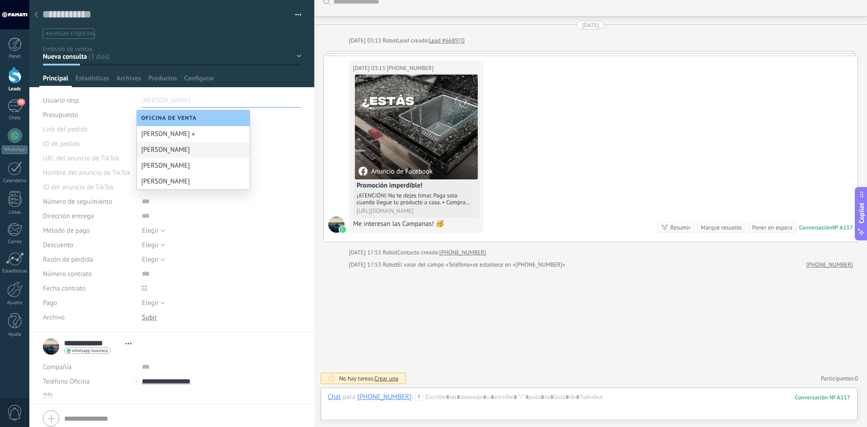
click at [153, 164] on div "[PERSON_NAME]" at bounding box center [193, 166] width 113 height 16
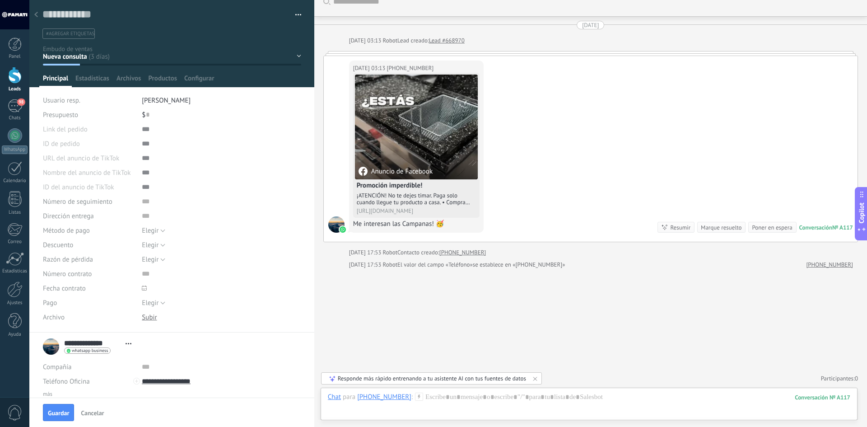
click at [0, 0] on div "Nueva consulta Cualificado Cotización enviada Pedido creado Pedido completado P…" at bounding box center [0, 0] width 0 height 0
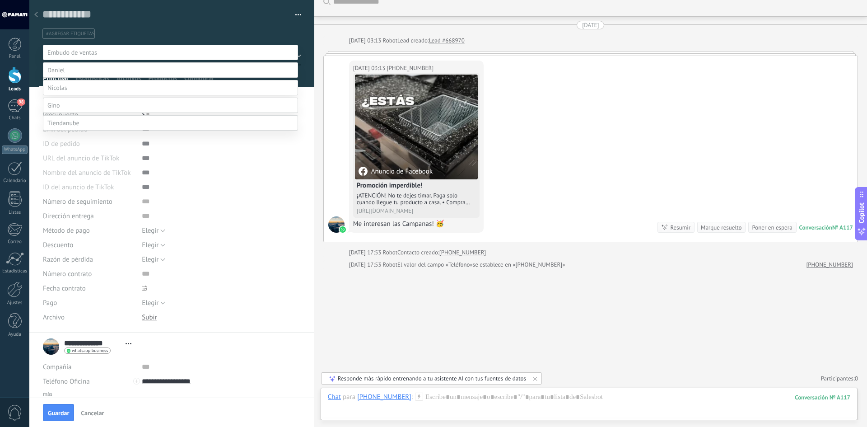
click at [65, 92] on span at bounding box center [57, 88] width 20 height 8
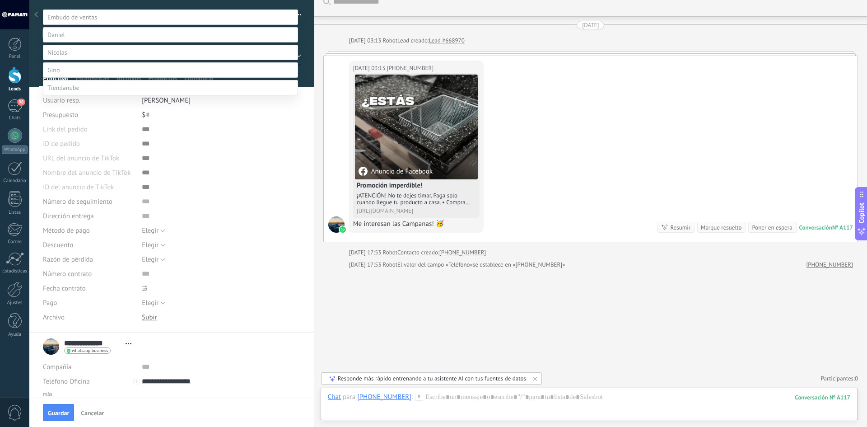
click at [0, 0] on label "Contacto inicial" at bounding box center [0, 0] width 0 height 0
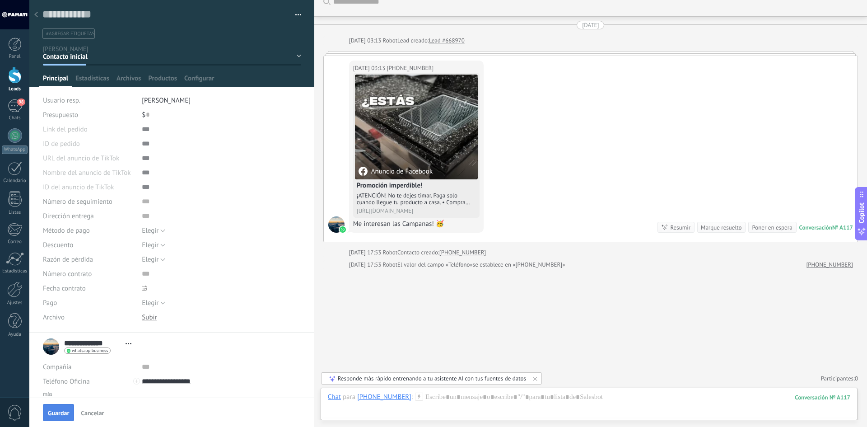
click at [60, 412] on span "Guardar" at bounding box center [58, 412] width 21 height 6
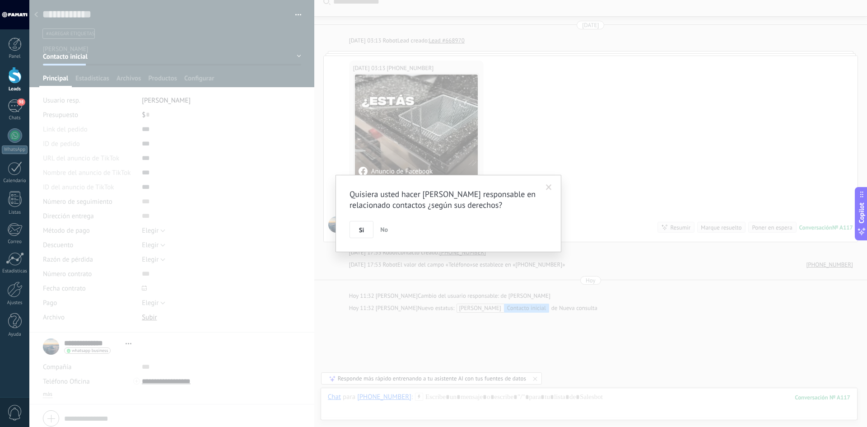
scroll to position [56, 0]
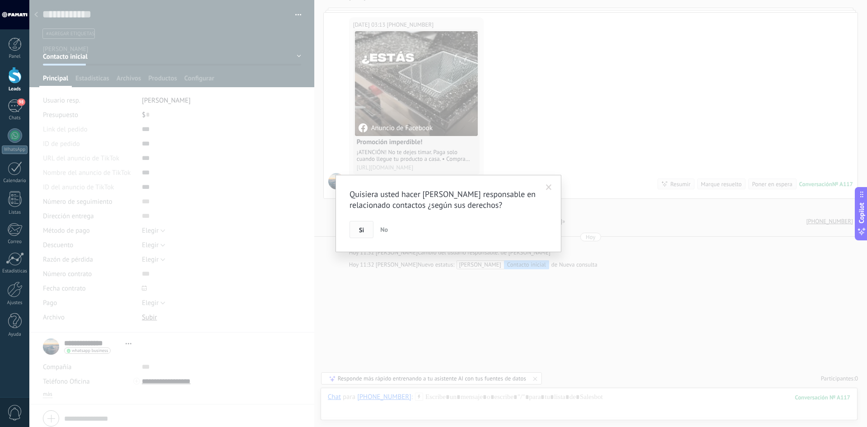
click at [358, 226] on button "Si" at bounding box center [361, 229] width 24 height 17
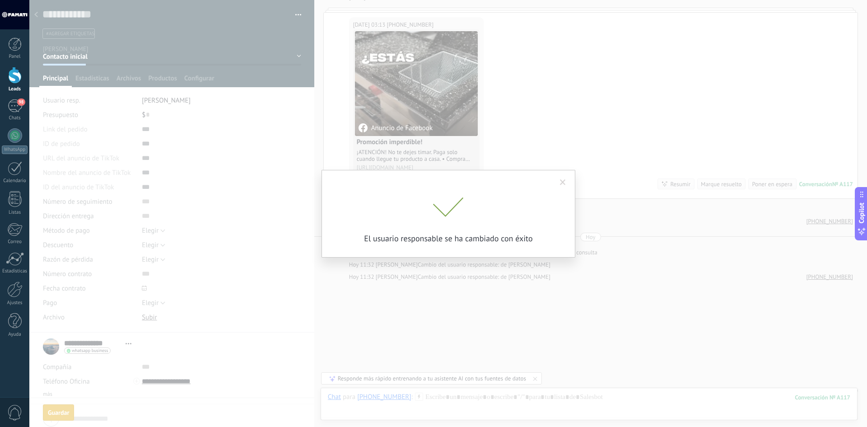
scroll to position [68, 0]
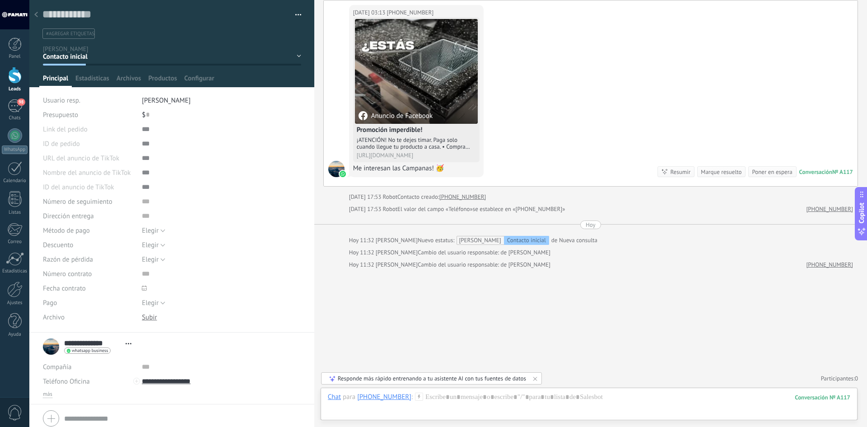
click at [37, 15] on icon at bounding box center [36, 14] width 4 height 5
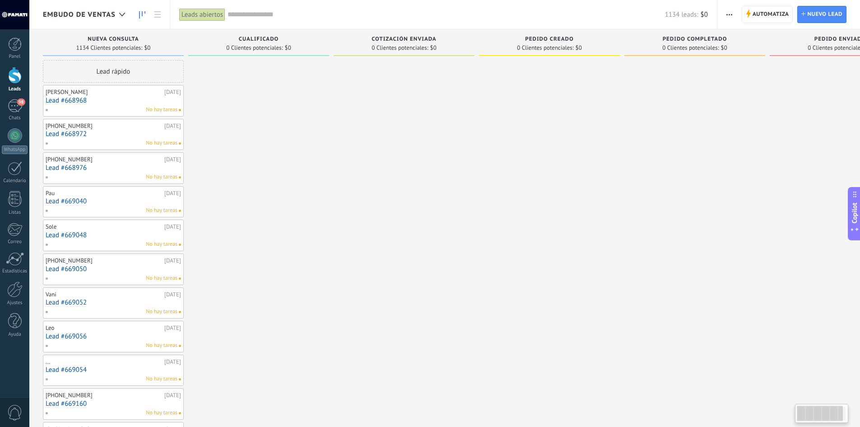
click at [114, 101] on link "Lead #668968" at bounding box center [113, 101] width 135 height 8
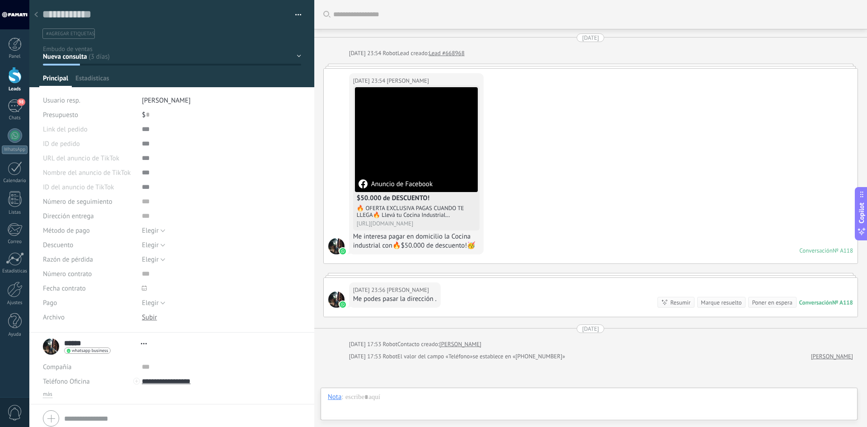
type textarea "**********"
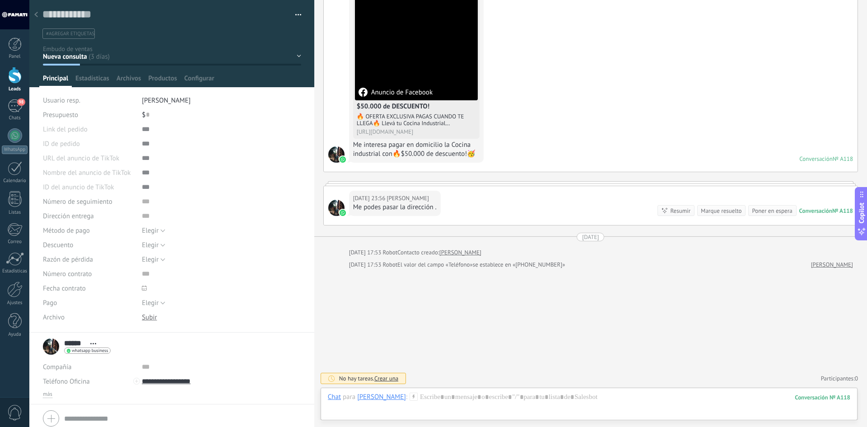
click at [148, 100] on span "[PERSON_NAME]" at bounding box center [166, 100] width 49 height 9
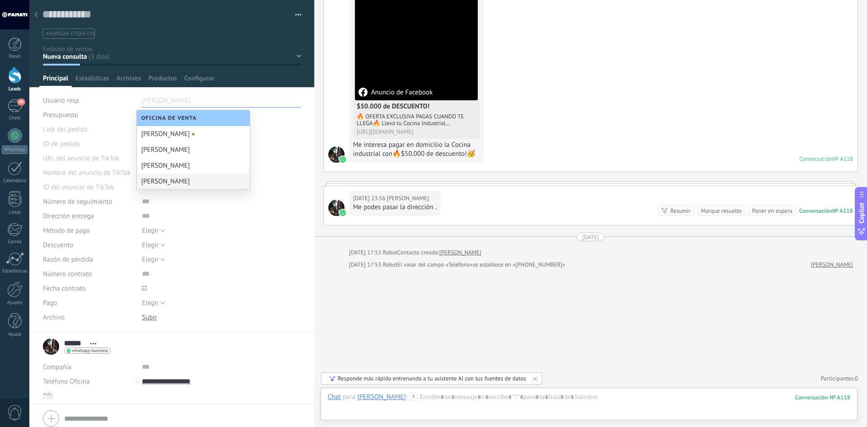
click at [152, 184] on div "[PERSON_NAME]" at bounding box center [193, 181] width 113 height 16
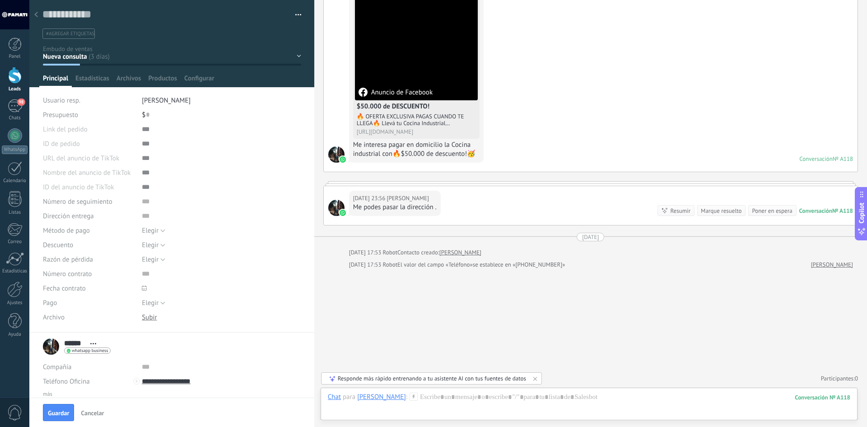
click at [0, 0] on div "Nueva consulta Cualificado Cotización enviada Pedido creado Pedido completado P…" at bounding box center [0, 0] width 0 height 0
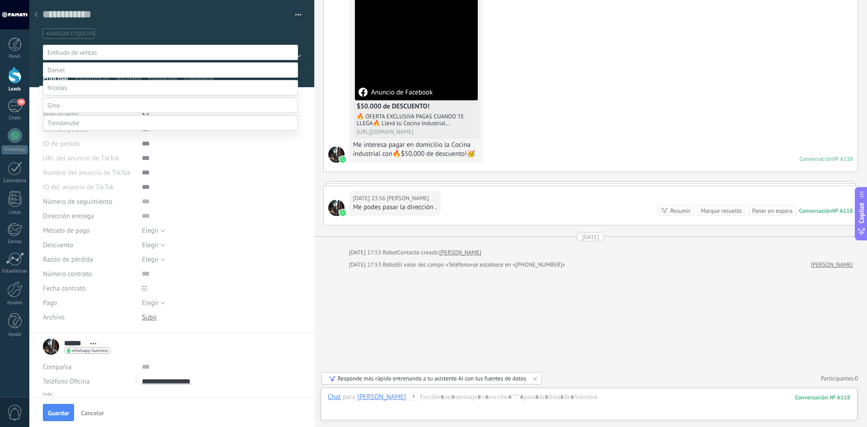
click at [70, 113] on label at bounding box center [170, 105] width 255 height 15
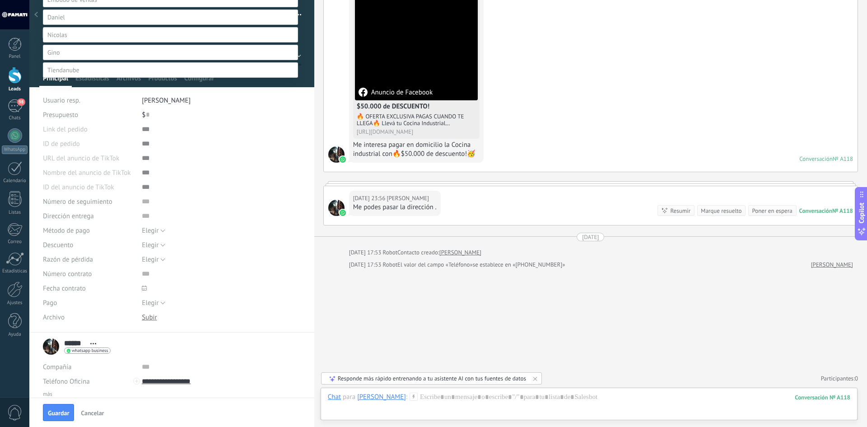
click at [0, 0] on label "Contacto inicial" at bounding box center [0, 0] width 0 height 0
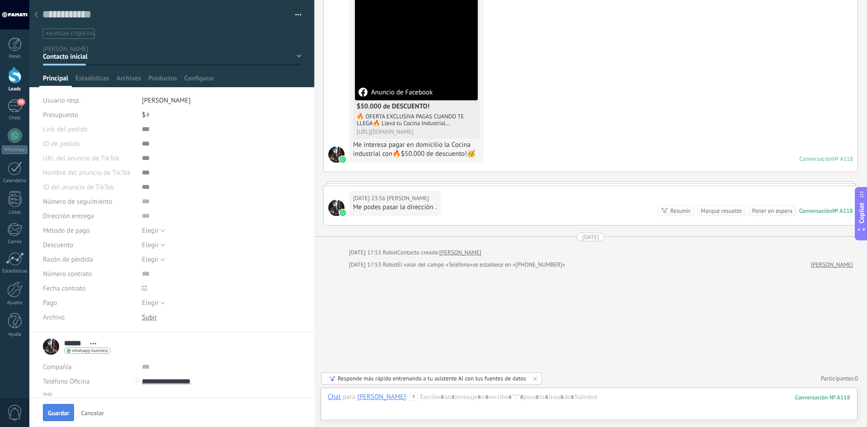
click at [63, 413] on span "Guardar" at bounding box center [58, 412] width 21 height 6
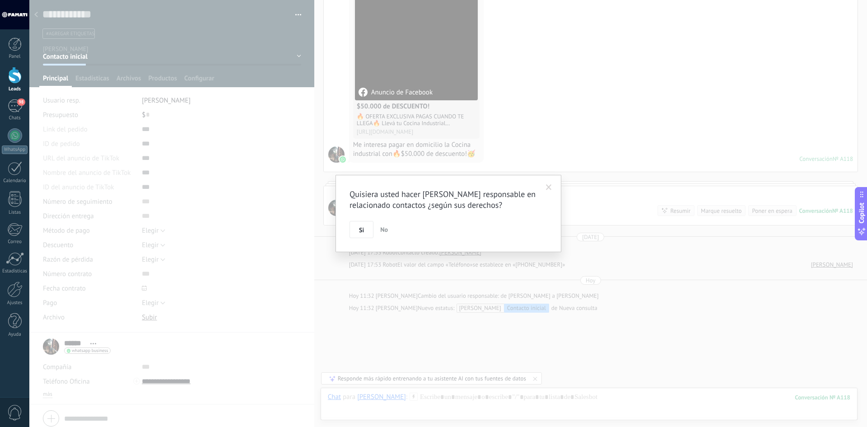
scroll to position [135, 0]
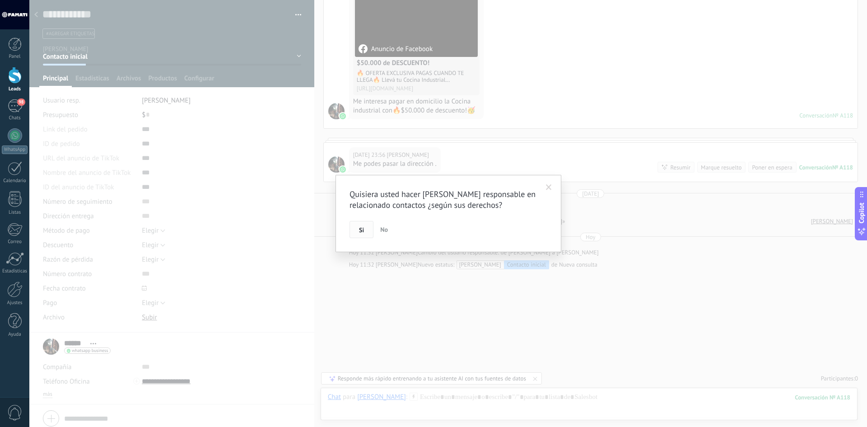
click at [363, 229] on span "Si" at bounding box center [361, 230] width 5 height 6
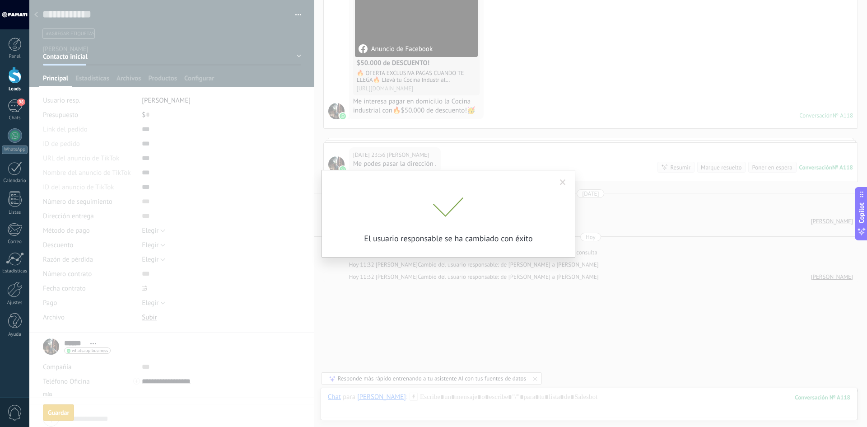
scroll to position [147, 0]
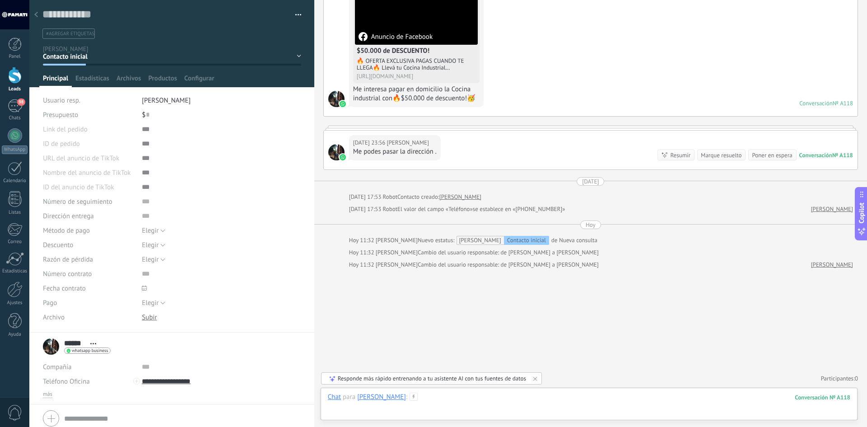
click at [435, 396] on div at bounding box center [589, 405] width 522 height 27
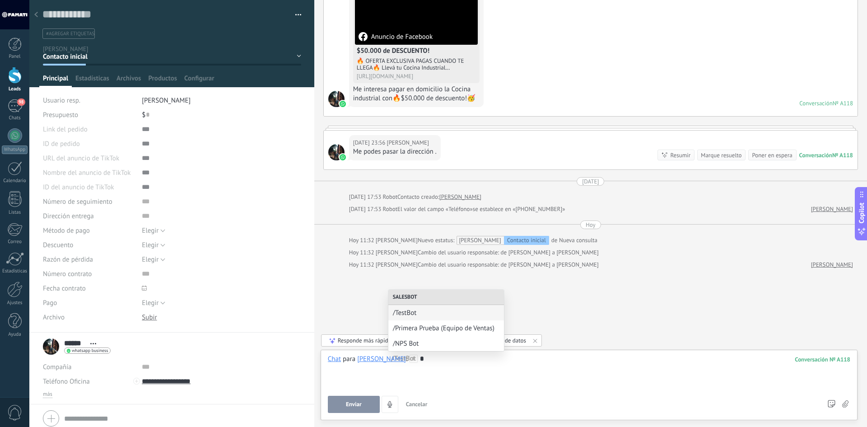
click at [413, 362] on div "*" at bounding box center [589, 371] width 522 height 34
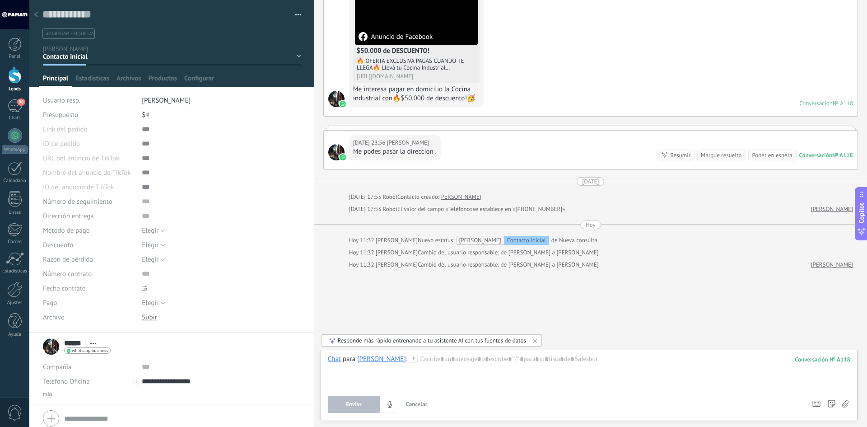
click at [38, 9] on div at bounding box center [36, 15] width 13 height 18
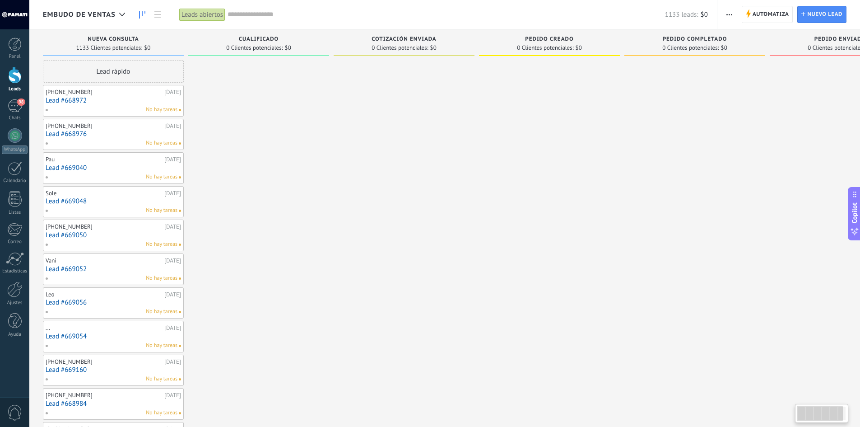
click at [102, 94] on div "[PHONE_NUMBER]" at bounding box center [104, 91] width 116 height 7
click at [104, 104] on link "Lead #668972" at bounding box center [113, 101] width 135 height 8
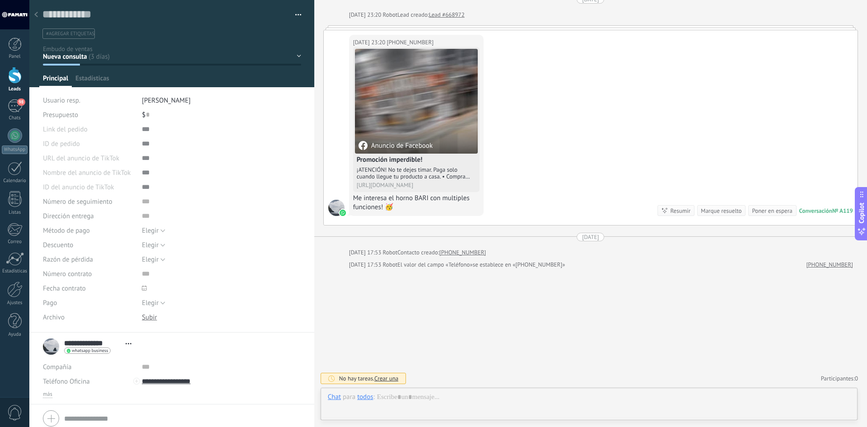
scroll to position [14, 0]
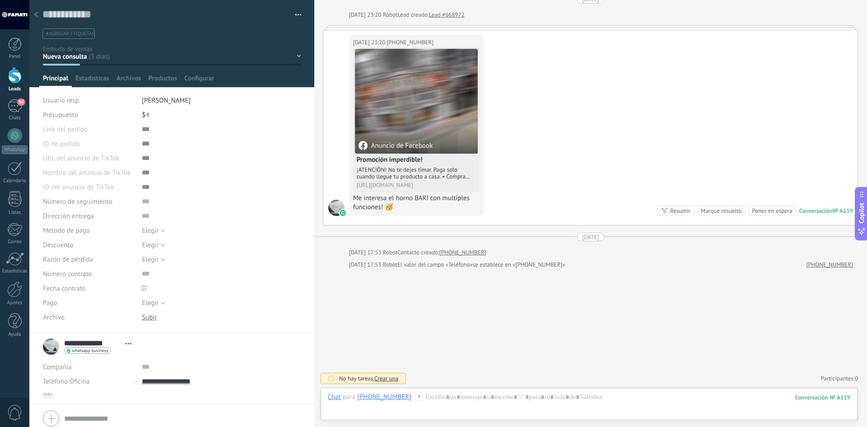
click at [149, 97] on span "[PERSON_NAME]" at bounding box center [166, 100] width 49 height 9
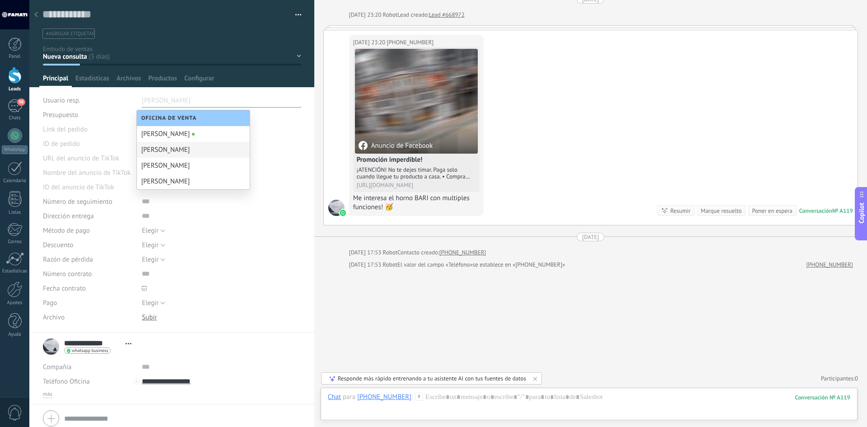
click at [158, 152] on div "[PERSON_NAME]" at bounding box center [193, 150] width 113 height 16
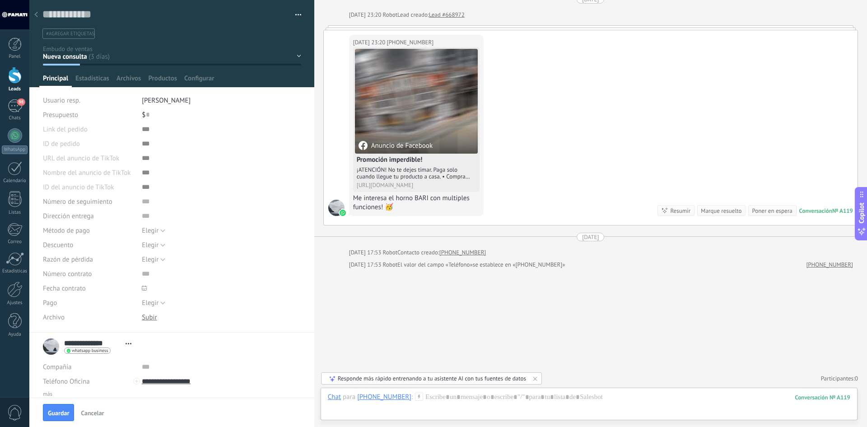
click at [0, 0] on div "Nueva consulta Cualificado Cotización enviada Pedido creado Pedido completado P…" at bounding box center [0, 0] width 0 height 0
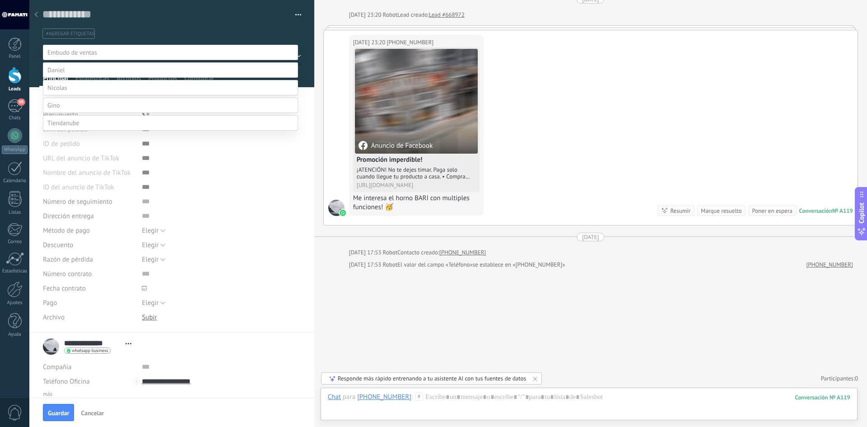
click at [73, 78] on label at bounding box center [170, 69] width 255 height 15
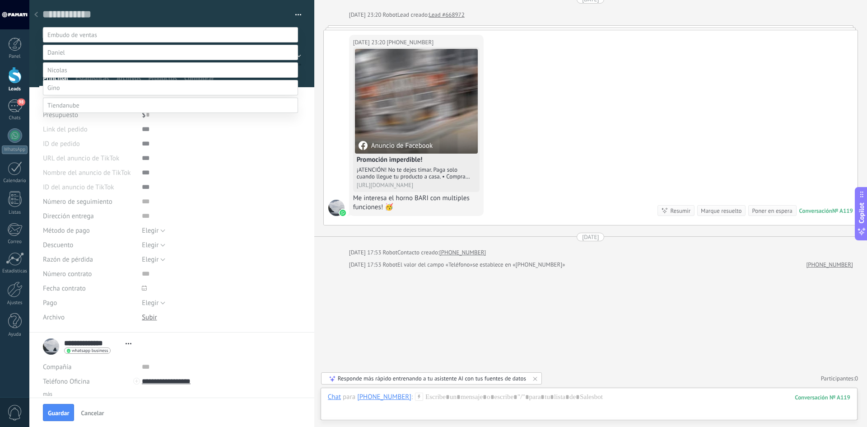
click at [0, 0] on label "Contacto inicial" at bounding box center [0, 0] width 0 height 0
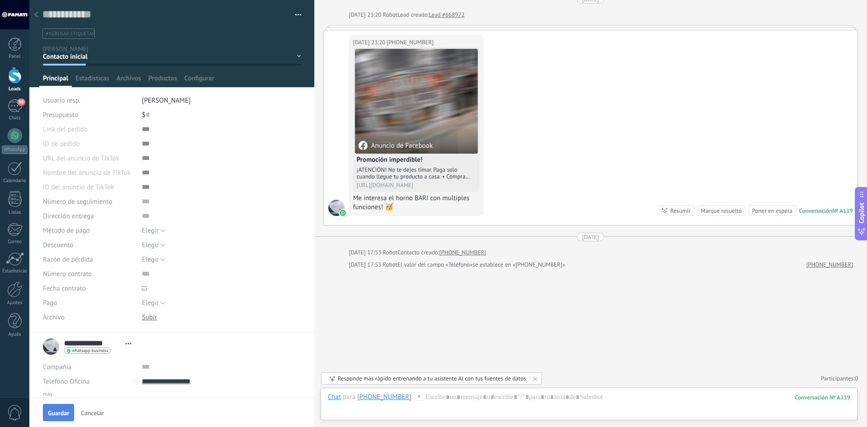
click at [58, 414] on span "Guardar" at bounding box center [58, 412] width 21 height 6
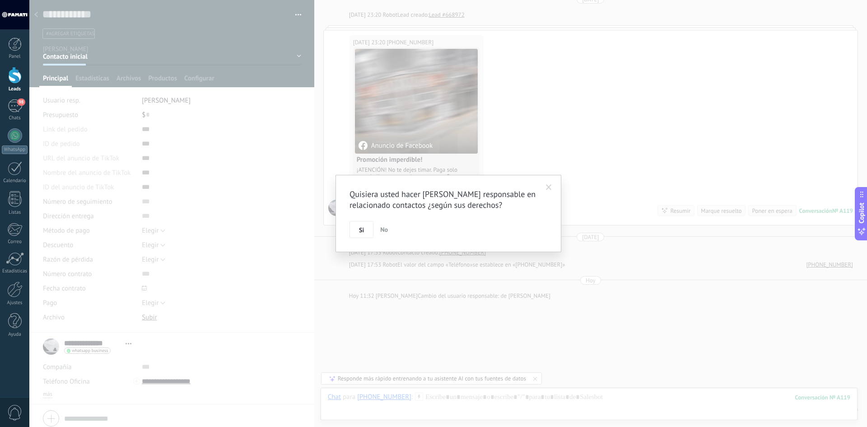
scroll to position [82, 0]
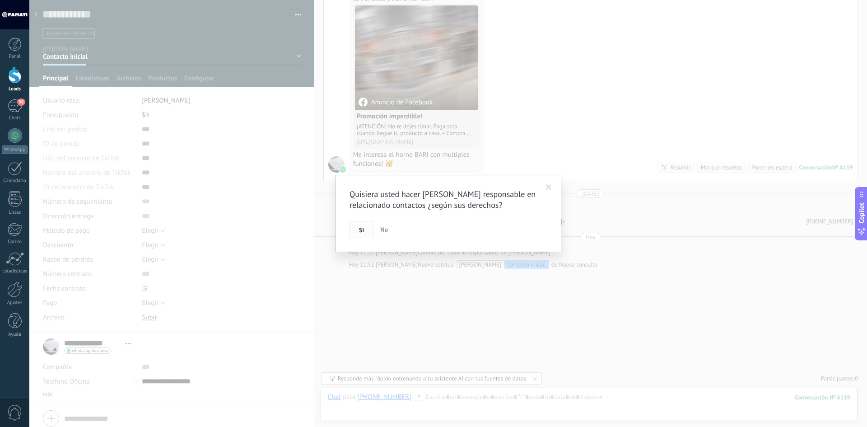
click at [363, 232] on span "Si" at bounding box center [361, 230] width 5 height 6
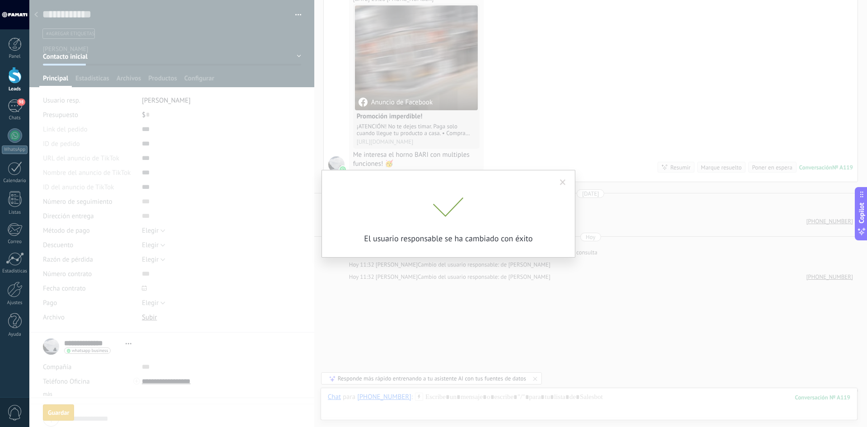
scroll to position [94, 0]
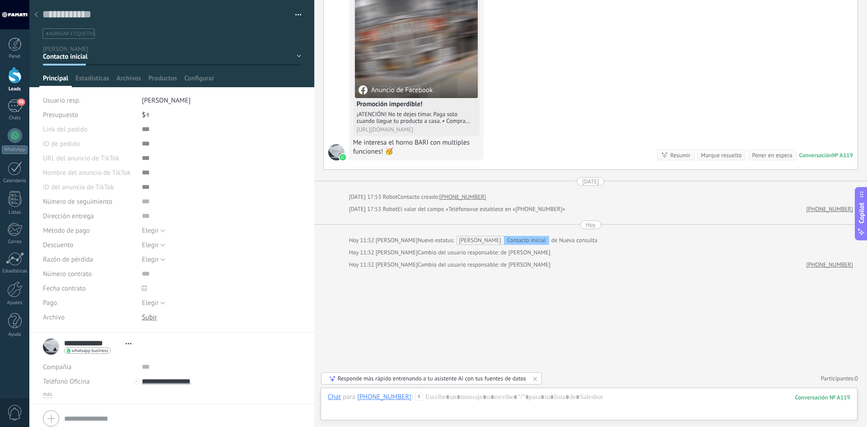
click at [38, 14] on div at bounding box center [36, 15] width 13 height 18
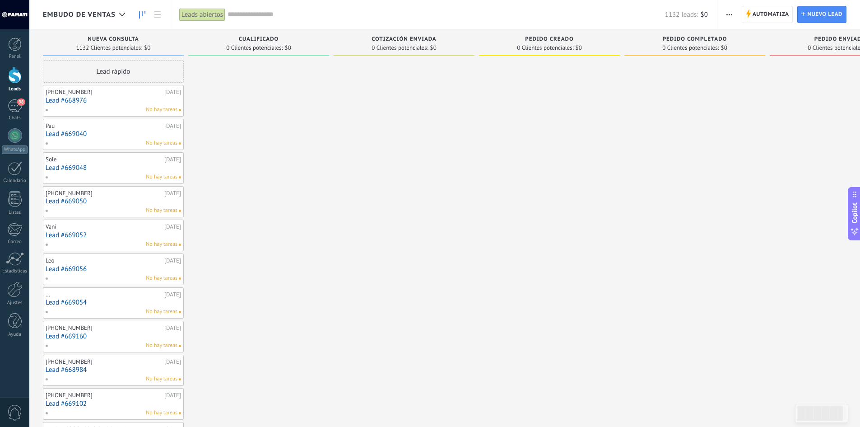
click at [121, 97] on link "Lead #668976" at bounding box center [113, 101] width 135 height 8
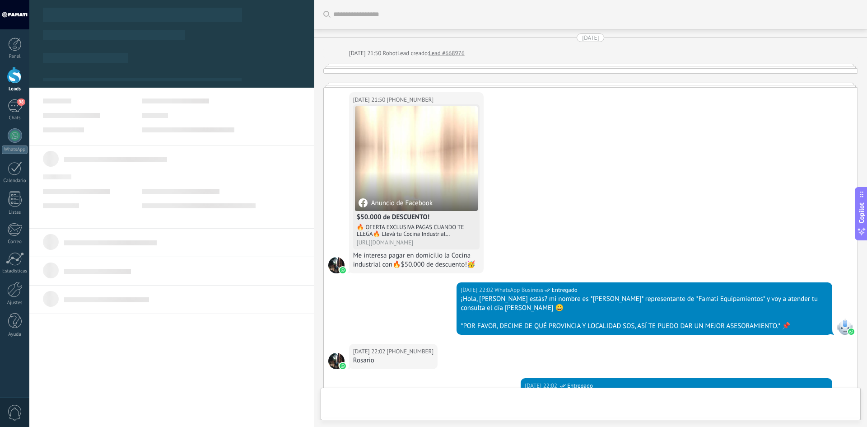
type textarea "**********"
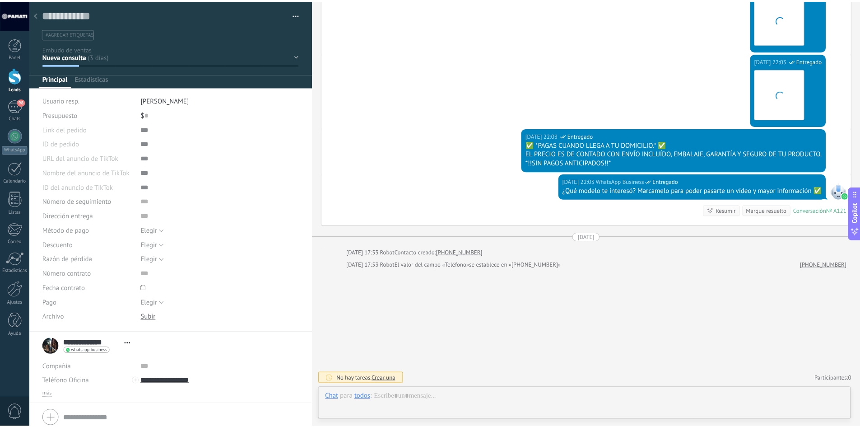
scroll to position [14, 0]
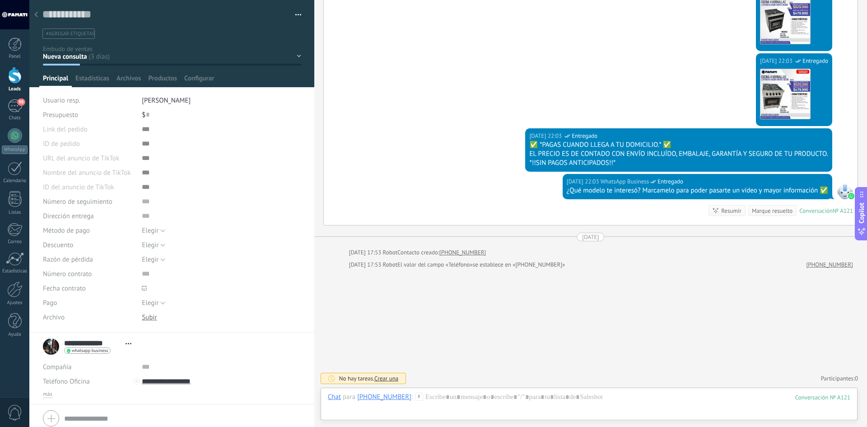
click at [35, 10] on div at bounding box center [36, 15] width 13 height 18
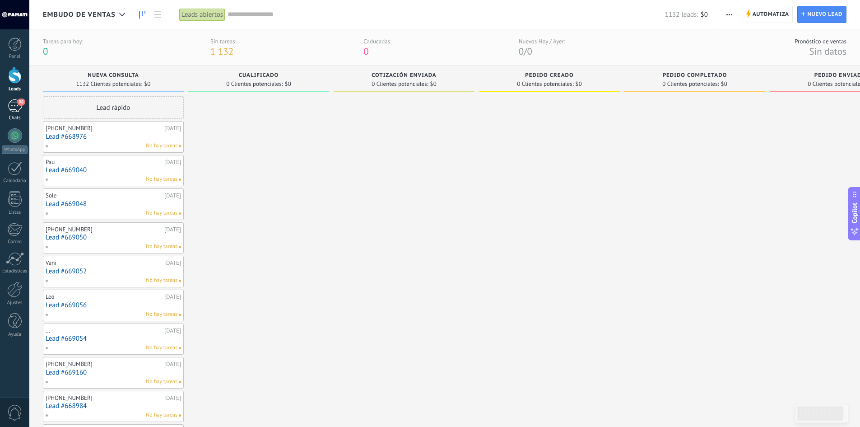
click at [13, 104] on div "98" at bounding box center [15, 105] width 14 height 13
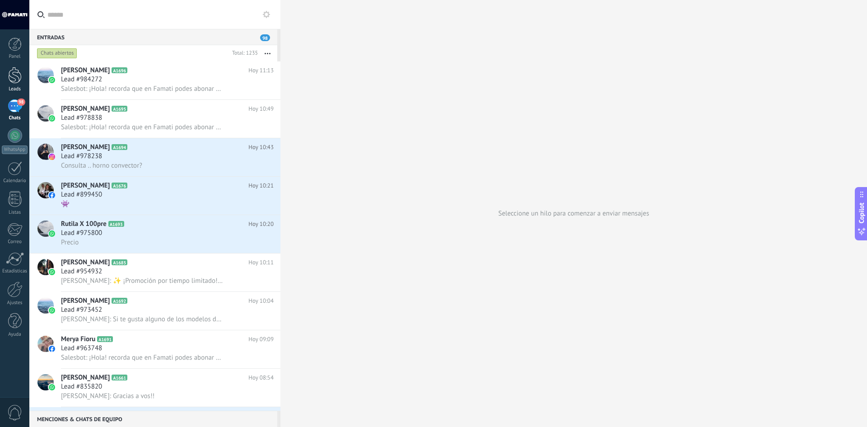
click at [12, 70] on div at bounding box center [15, 75] width 14 height 17
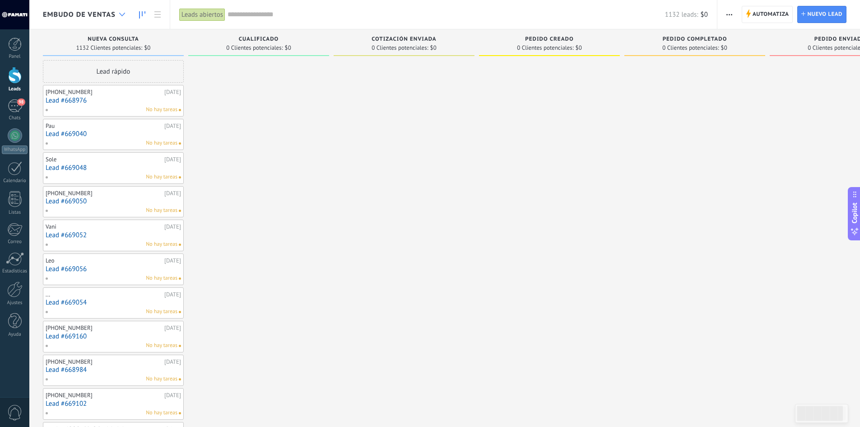
click at [122, 14] on icon at bounding box center [122, 15] width 6 height 4
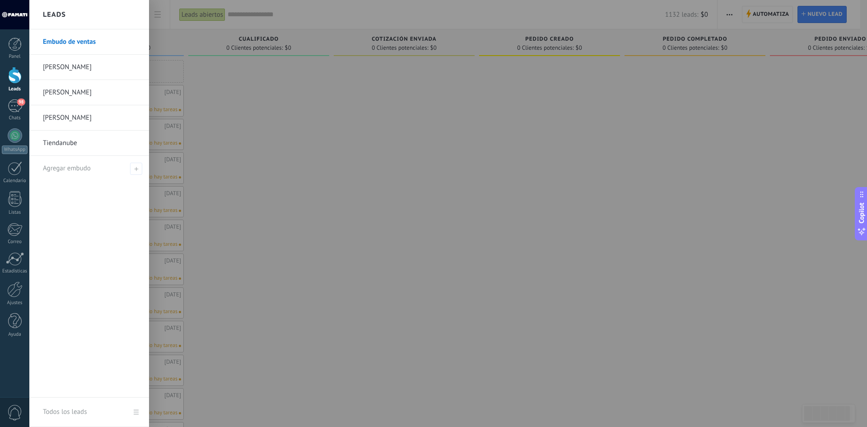
click at [63, 63] on link "[PERSON_NAME]" at bounding box center [91, 67] width 97 height 25
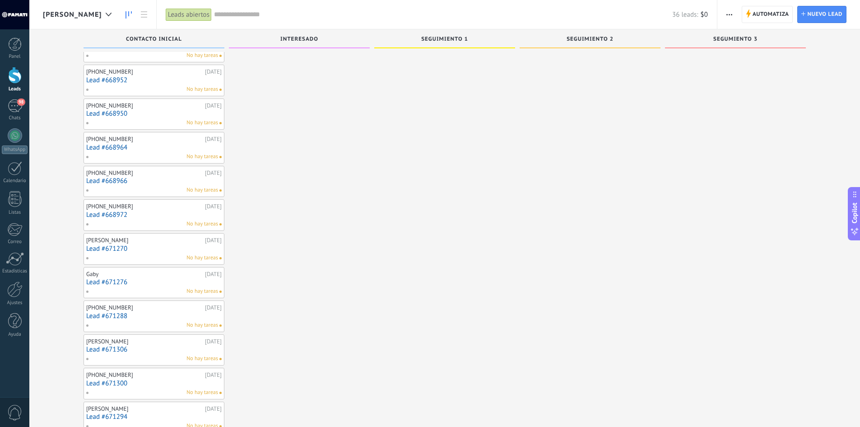
scroll to position [349, 0]
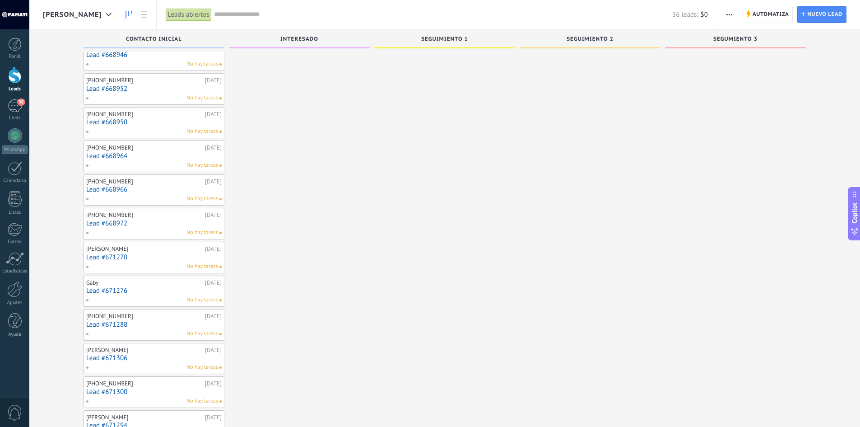
click at [68, 9] on div "[PERSON_NAME]" at bounding box center [79, 14] width 73 height 29
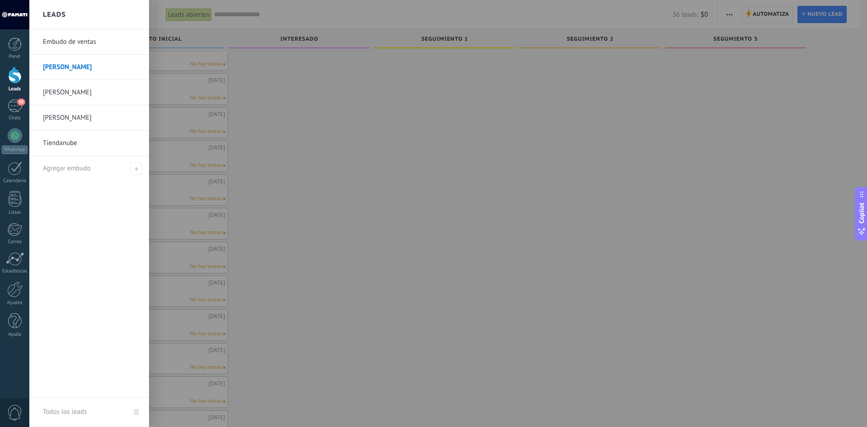
click at [69, 36] on link "Embudo de ventas" at bounding box center [91, 41] width 97 height 25
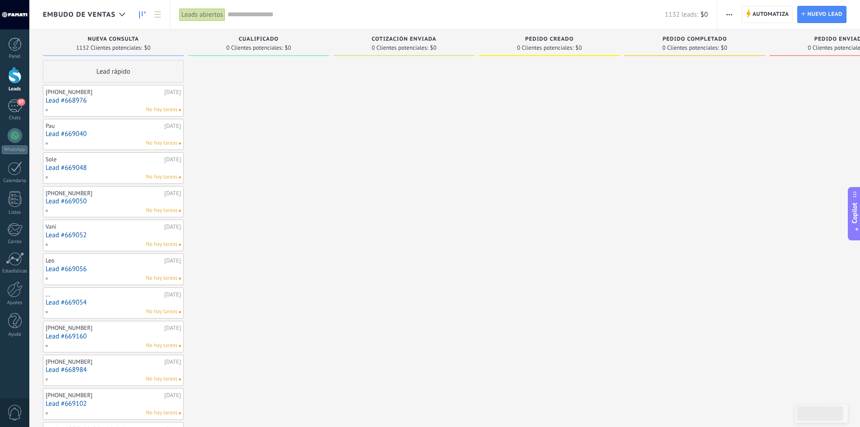
click at [92, 15] on span "Embudo de ventas" at bounding box center [79, 14] width 73 height 9
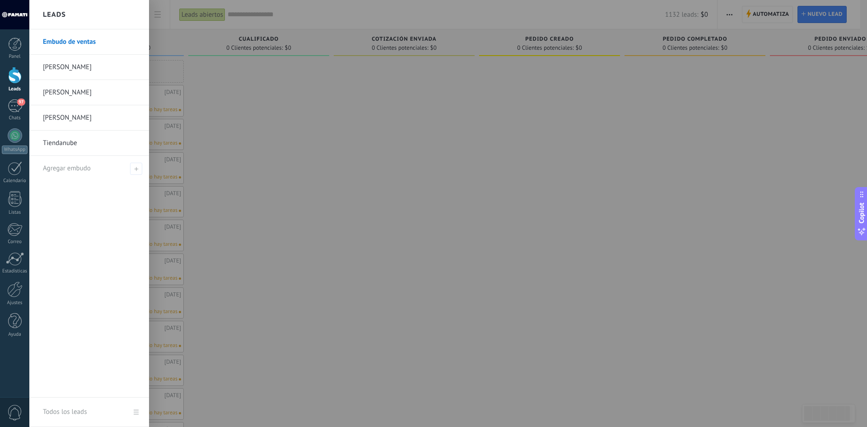
click at [51, 115] on link "[PERSON_NAME]" at bounding box center [91, 117] width 97 height 25
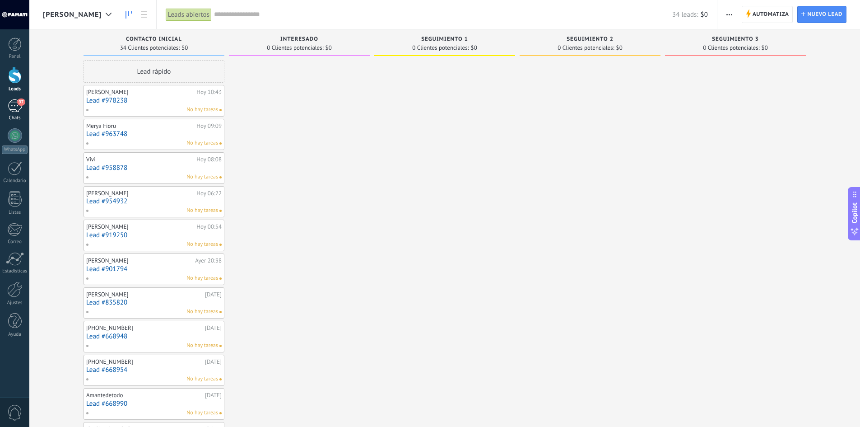
click at [17, 108] on div "97" at bounding box center [15, 105] width 14 height 13
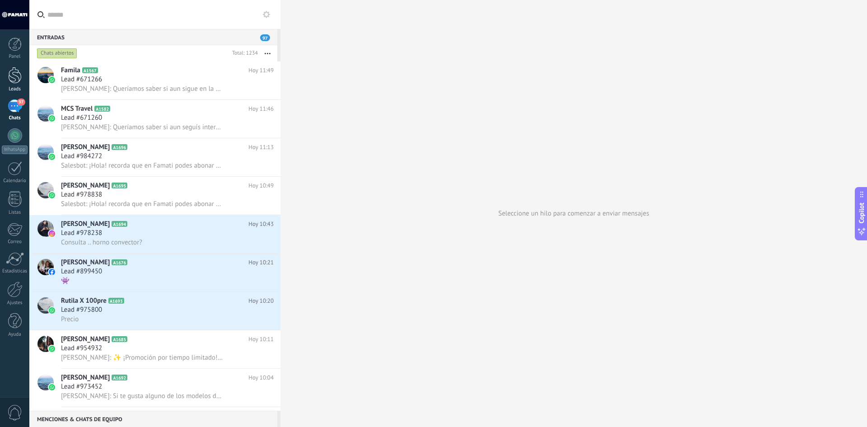
click at [14, 81] on div at bounding box center [15, 75] width 14 height 17
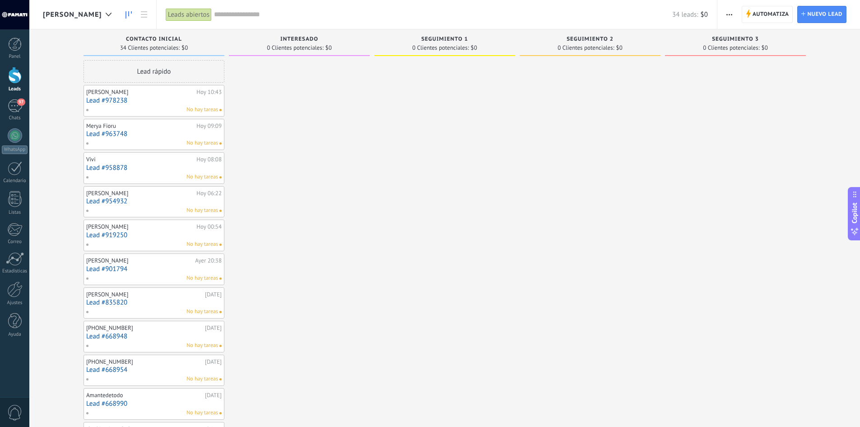
click at [142, 138] on link "Lead #963748" at bounding box center [153, 134] width 135 height 8
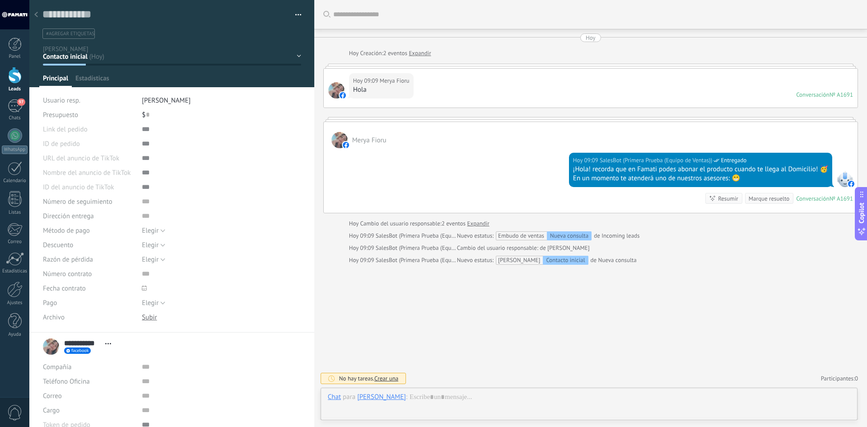
scroll to position [14, 0]
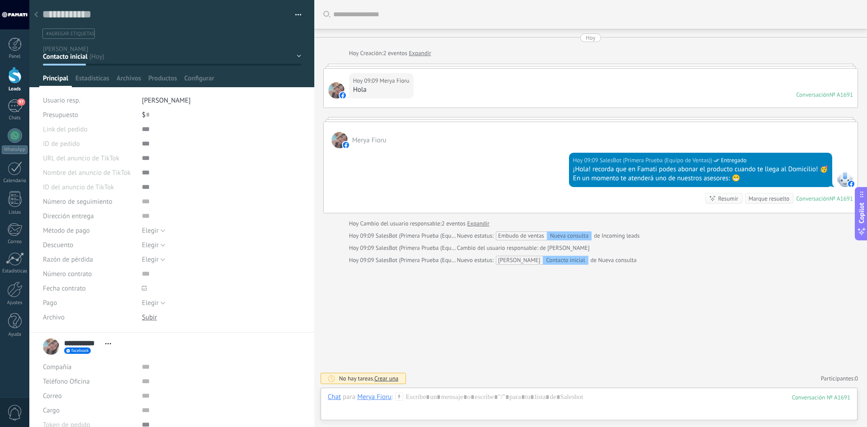
click at [420, 52] on link "Expandir" at bounding box center [420, 53] width 22 height 9
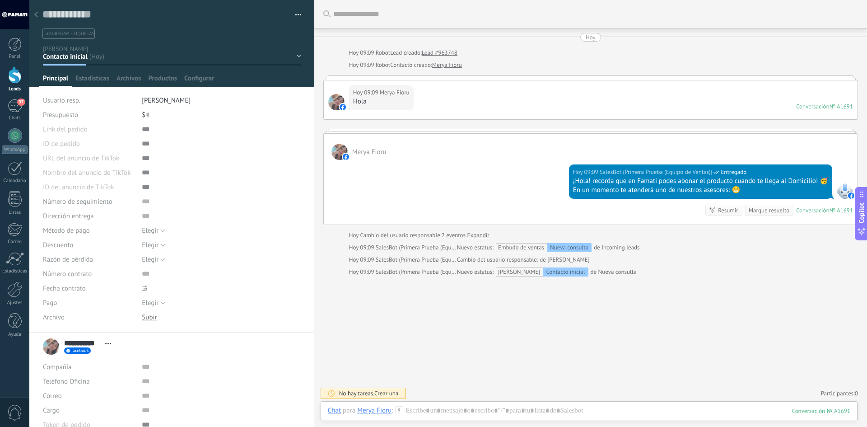
scroll to position [0, 0]
click at [542, 88] on div "Hoy 09:09 Merya Fioru Hola Conversación № A1691 Conversación № A1691" at bounding box center [591, 100] width 534 height 39
click at [21, 107] on div "97" at bounding box center [15, 105] width 14 height 13
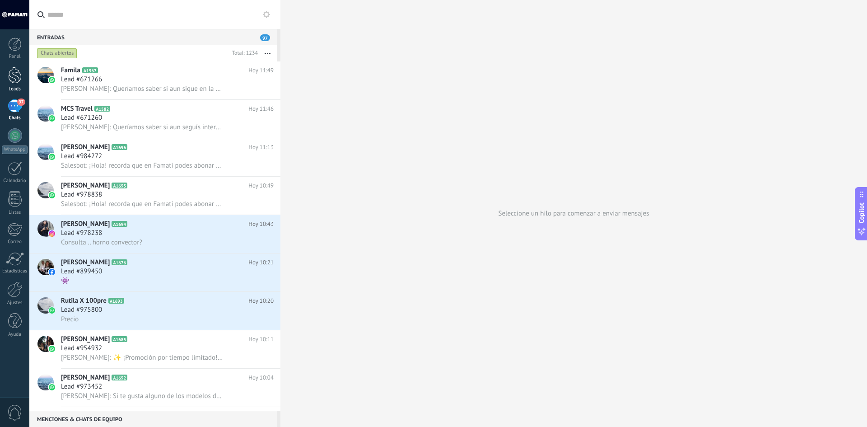
click at [11, 70] on div at bounding box center [15, 75] width 14 height 17
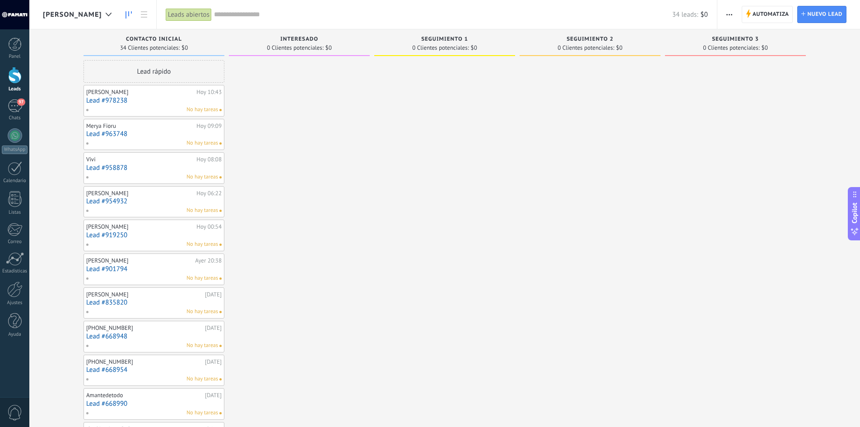
click at [151, 93] on div "Jess Heinz" at bounding box center [140, 91] width 108 height 7
click at [144, 94] on div "Jess Heinz" at bounding box center [140, 91] width 108 height 7
click at [139, 98] on link "Lead #978238" at bounding box center [153, 101] width 135 height 8
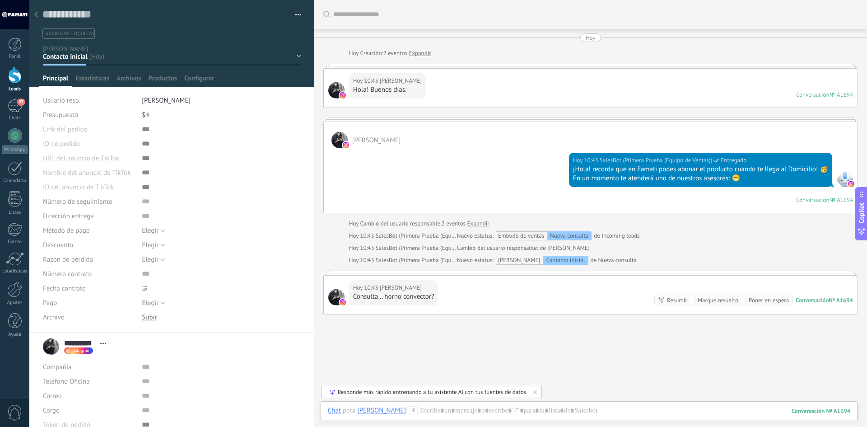
click at [361, 21] on div at bounding box center [595, 14] width 525 height 29
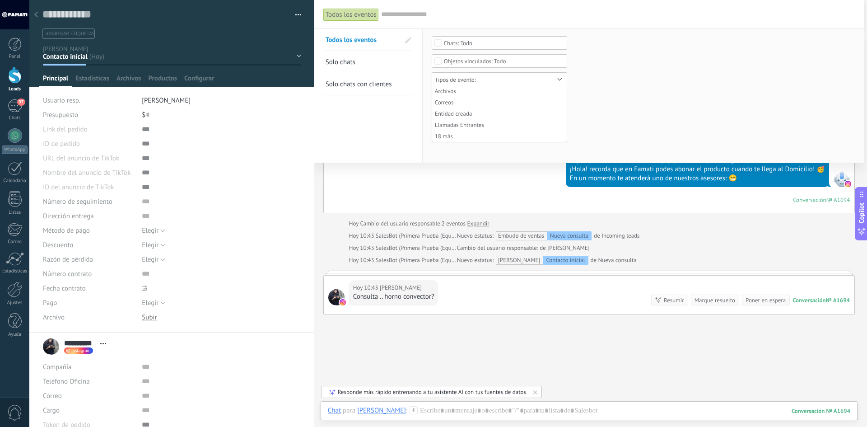
click at [227, 243] on div "Elegir 5% 10% 15% Elegir" at bounding box center [221, 244] width 159 height 14
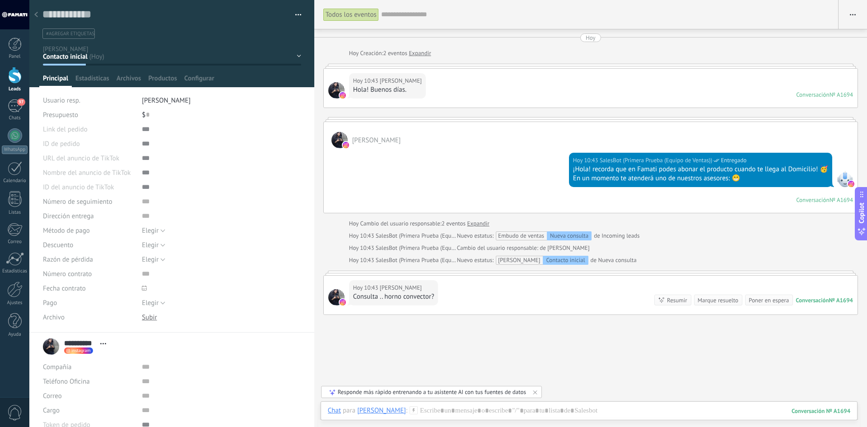
click at [418, 52] on link "Expandir" at bounding box center [420, 53] width 22 height 9
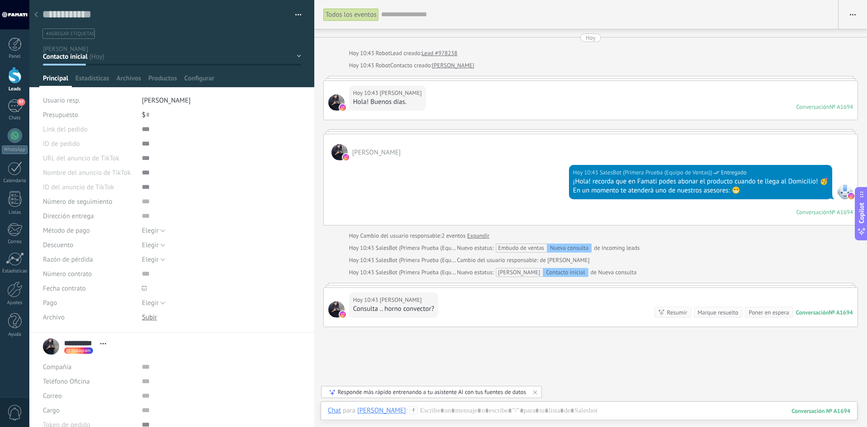
click at [451, 49] on link "Lead #978238" at bounding box center [440, 53] width 36 height 9
click at [36, 14] on use at bounding box center [36, 14] width 4 height 5
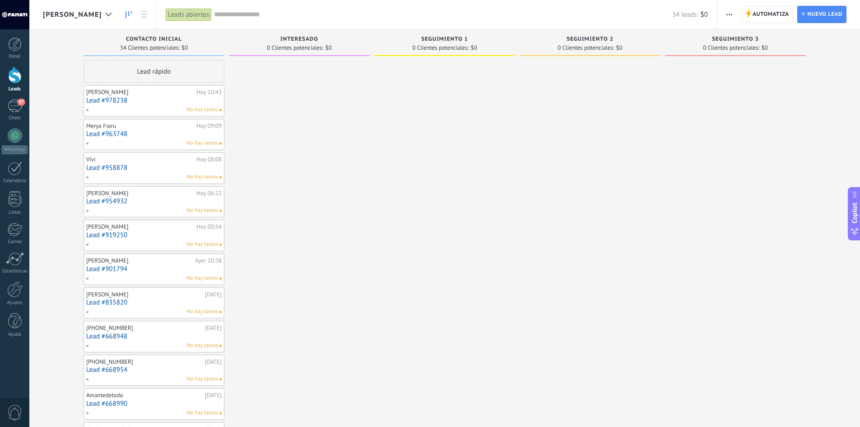
click at [144, 100] on link "Lead #978238" at bounding box center [153, 101] width 135 height 8
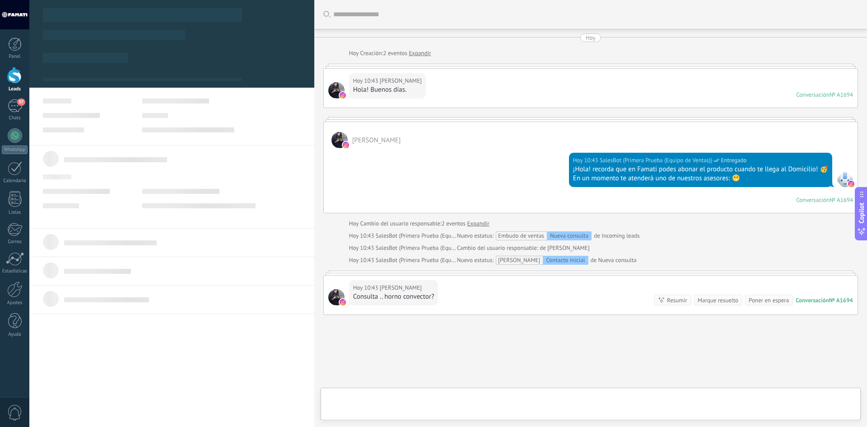
type textarea "**********"
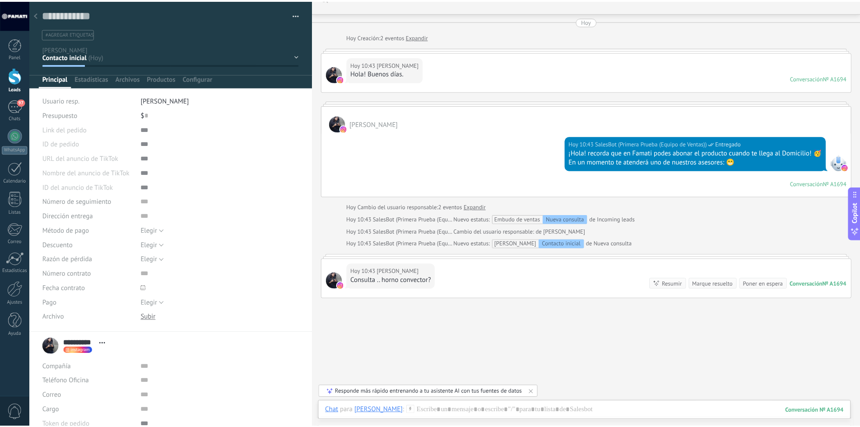
scroll to position [0, 0]
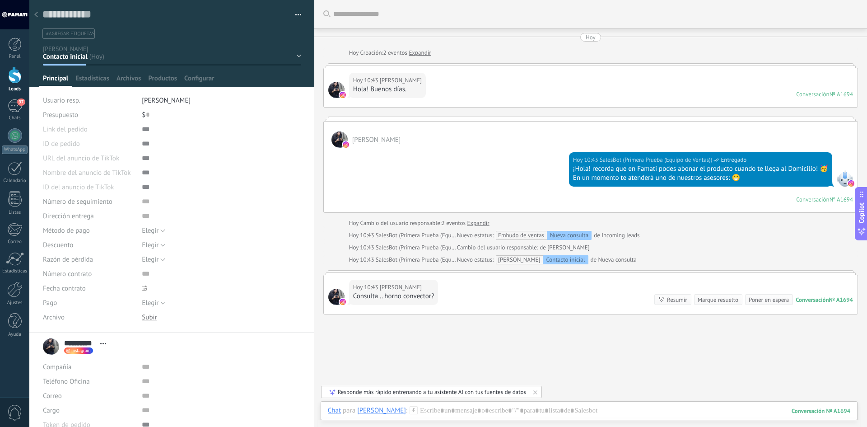
click at [35, 15] on icon at bounding box center [36, 14] width 4 height 5
